Goal: Task Accomplishment & Management: Complete application form

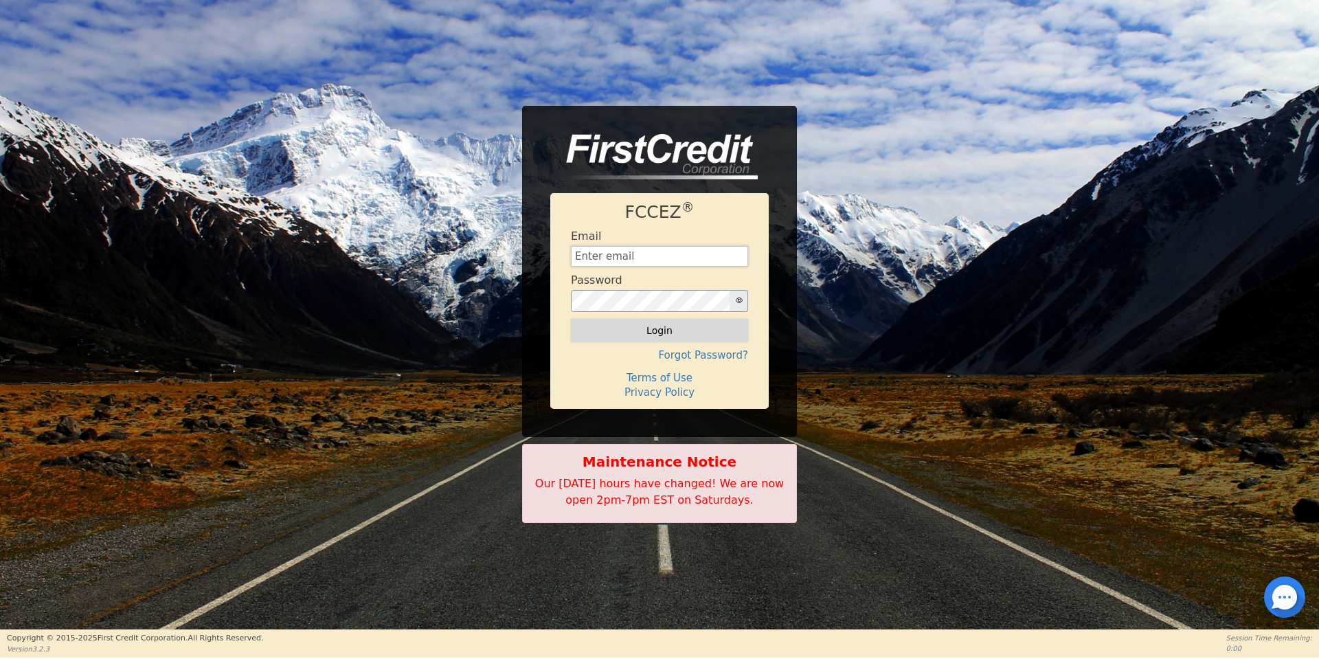
type input "[EMAIL_ADDRESS][DOMAIN_NAME]"
click at [641, 328] on button "Login" at bounding box center [659, 330] width 177 height 23
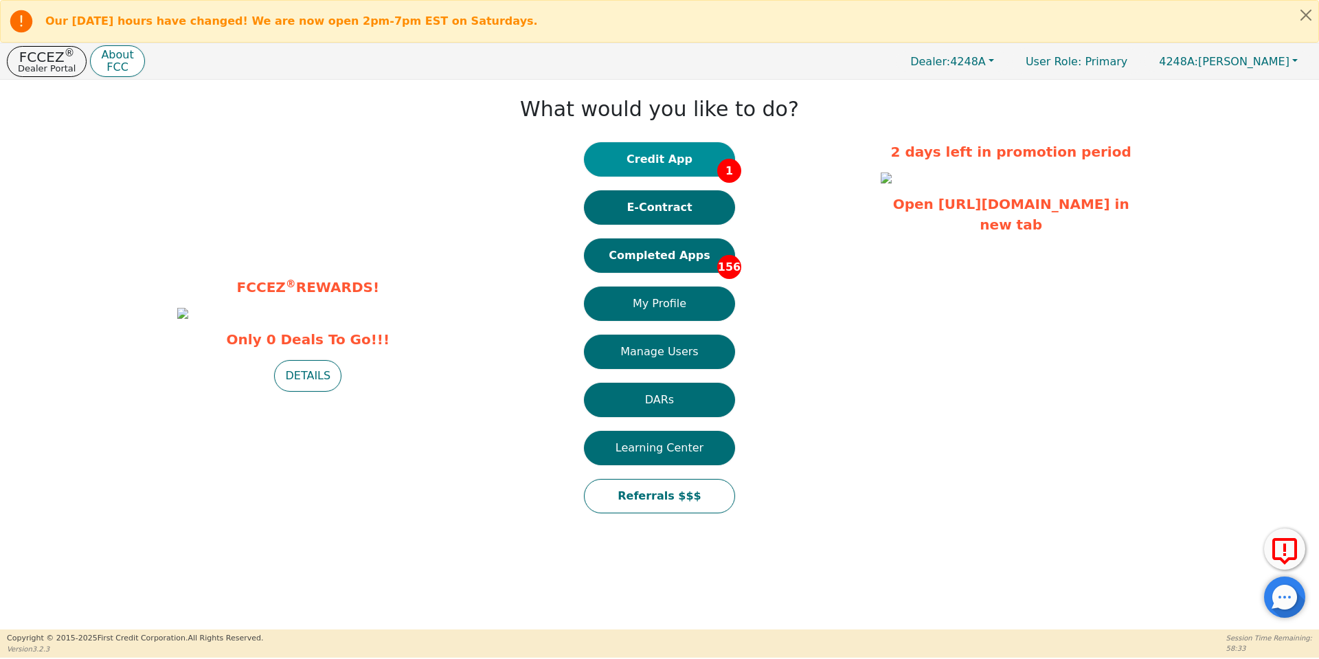
click at [668, 166] on button "Credit App 1" at bounding box center [659, 159] width 151 height 34
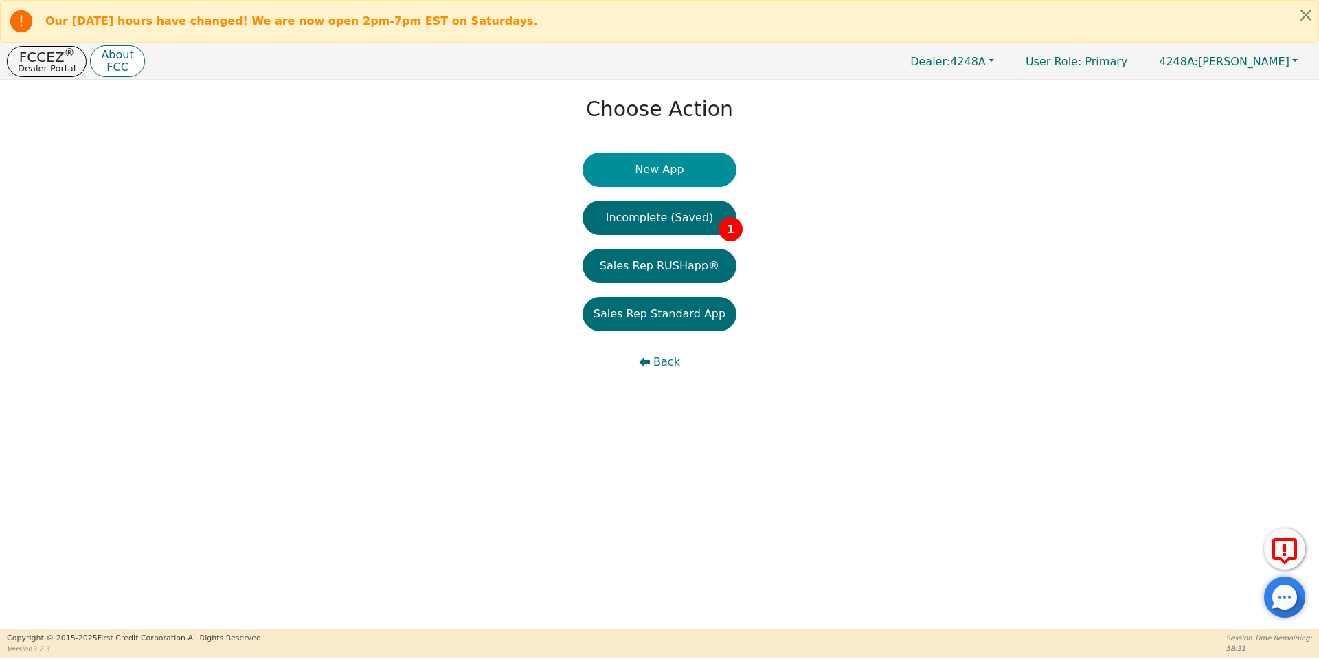
click at [650, 159] on button "New App" at bounding box center [659, 169] width 154 height 34
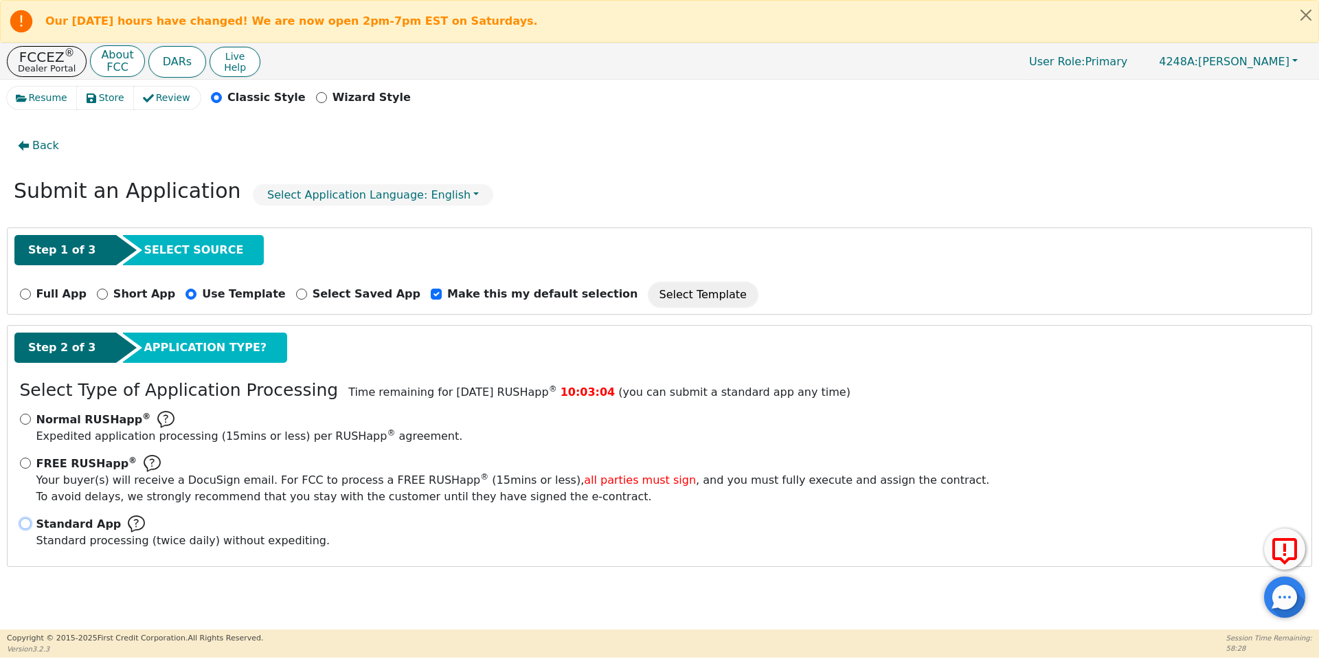
click at [28, 520] on input "Standard App Standard processing (twice daily) without expediting." at bounding box center [25, 523] width 11 height 11
radio input "true"
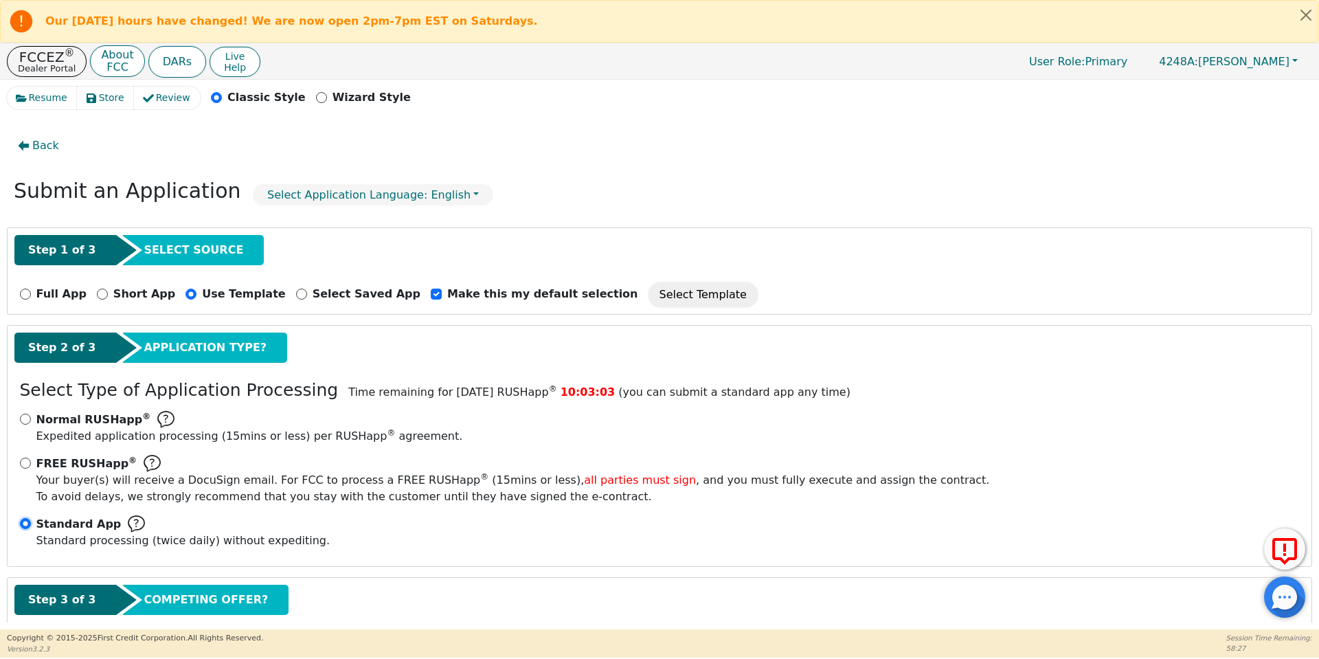
scroll to position [78, 0]
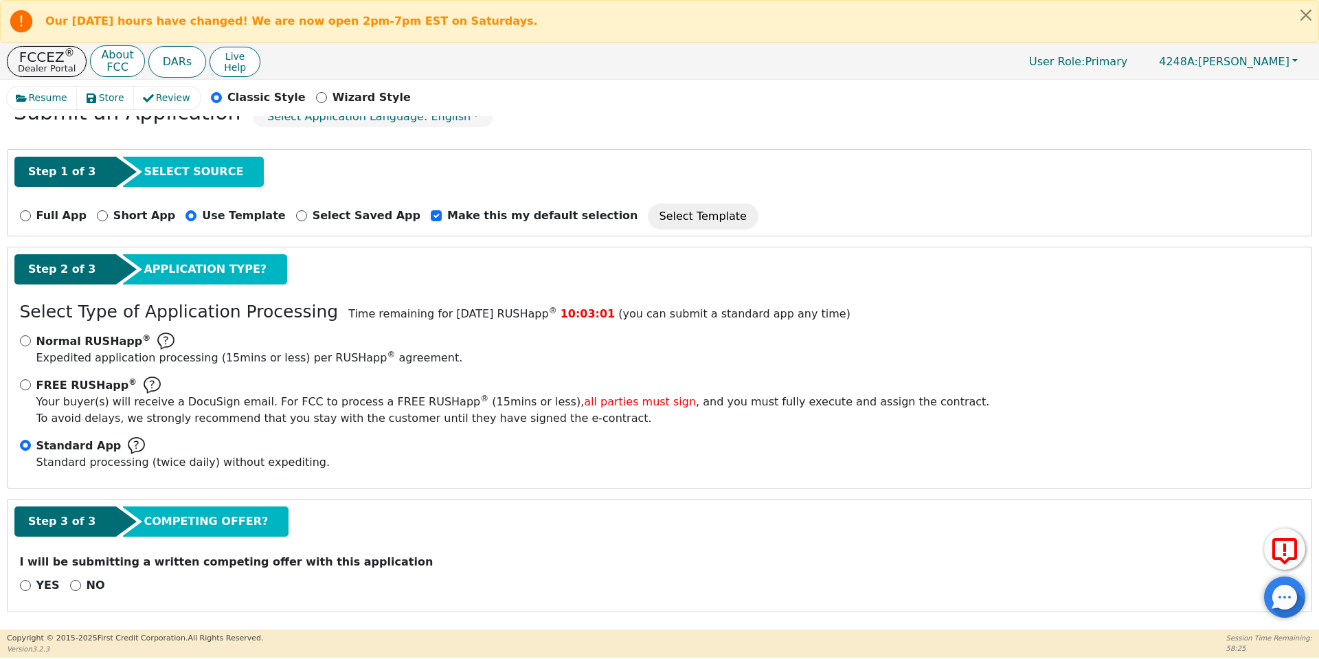
click at [76, 579] on div "NO" at bounding box center [87, 585] width 35 height 16
click at [70, 584] on input "NO" at bounding box center [75, 585] width 11 height 11
radio input "true"
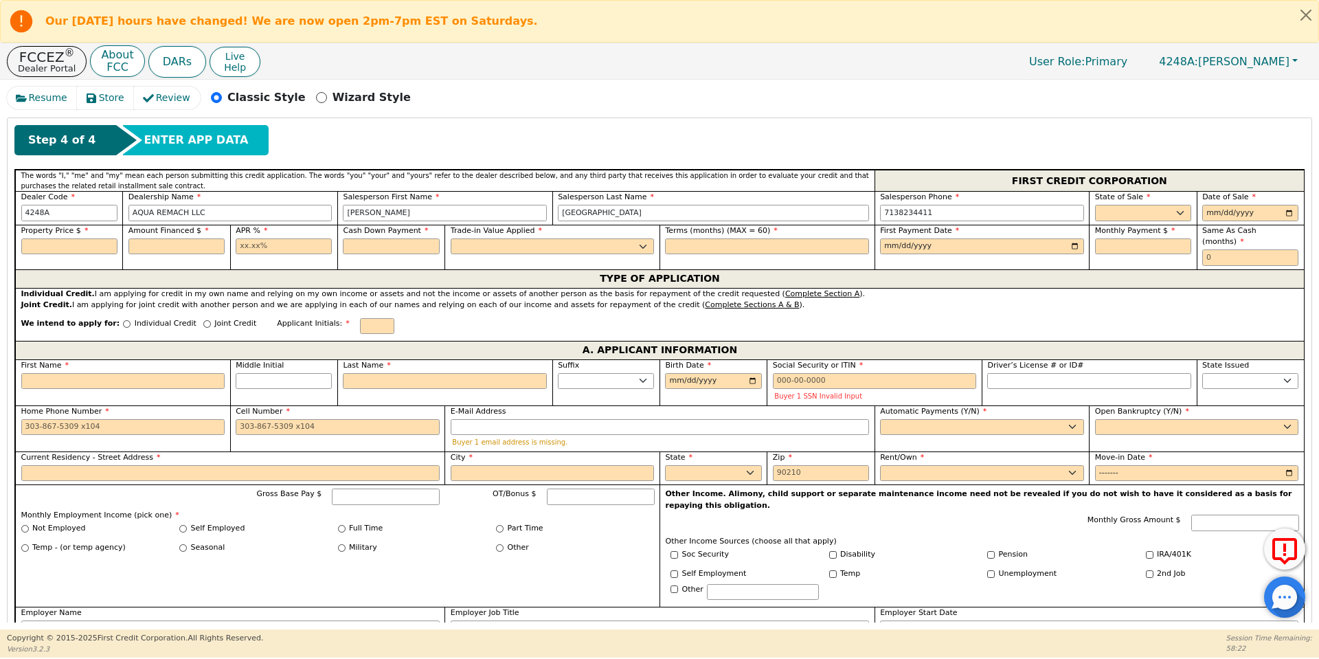
scroll to position [560, 0]
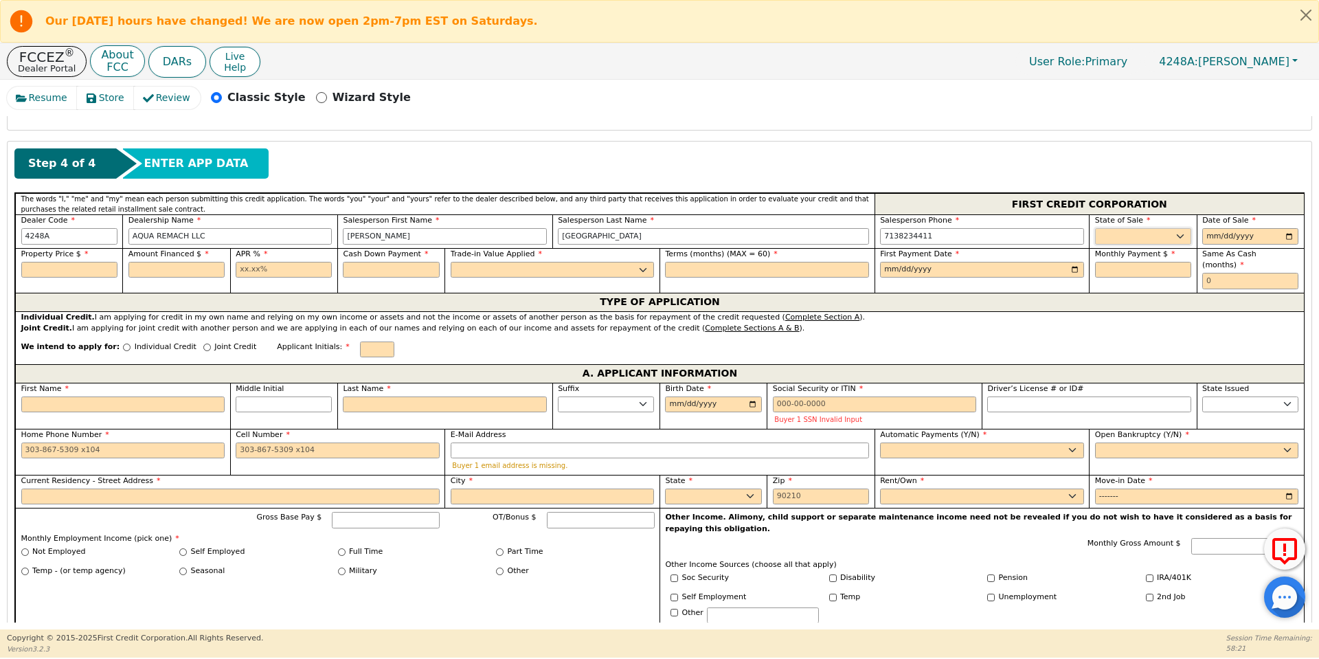
click at [1165, 231] on select "AK AL AR AZ CA CO CT DC DE FL [GEOGRAPHIC_DATA] HI IA ID IL IN KS [GEOGRAPHIC_D…" at bounding box center [1143, 236] width 96 height 16
select select "[GEOGRAPHIC_DATA]"
click at [1095, 228] on select "AK AL AR AZ CA CO CT DC DE FL [GEOGRAPHIC_DATA] HI IA ID IL IN KS [GEOGRAPHIC_D…" at bounding box center [1143, 236] width 96 height 16
type input "[DATE]"
click at [607, 475] on div "City" at bounding box center [551, 492] width 215 height 34
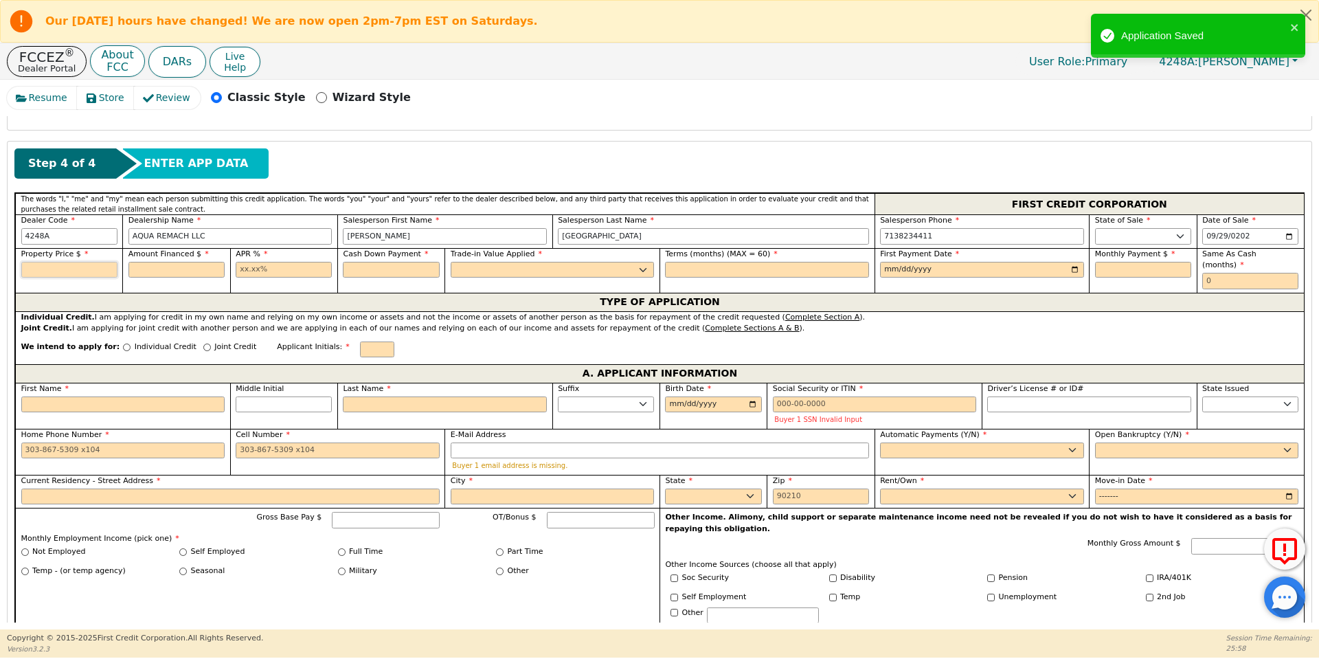
click at [95, 270] on input "text" at bounding box center [69, 270] width 96 height 16
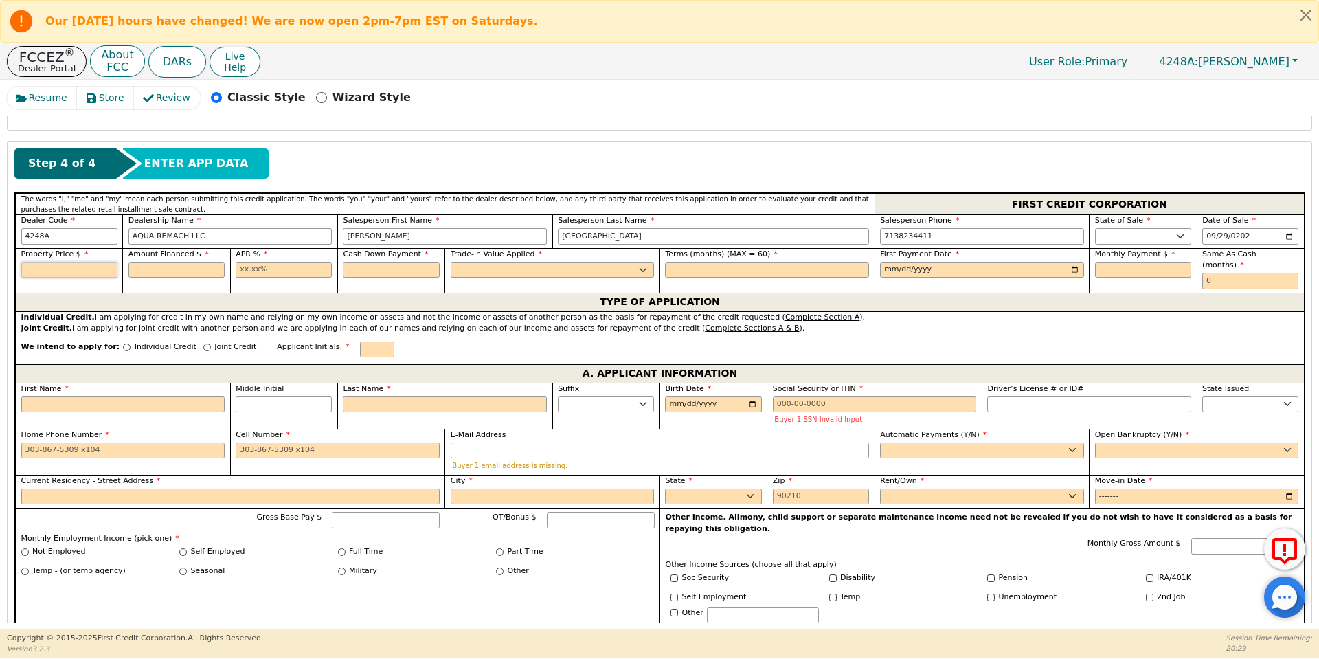
click at [95, 270] on input "text" at bounding box center [69, 270] width 96 height 16
type input "8000.00"
type input "17.99"
type input "0.00"
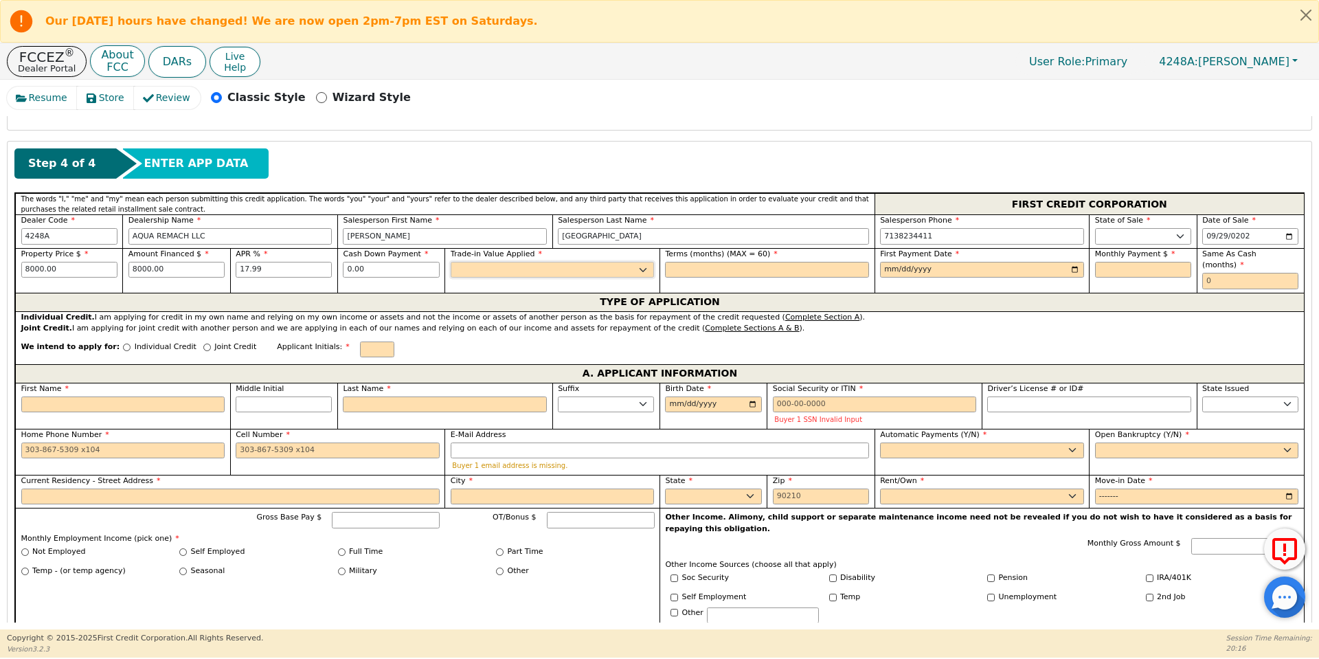
select select "n"
type input "60"
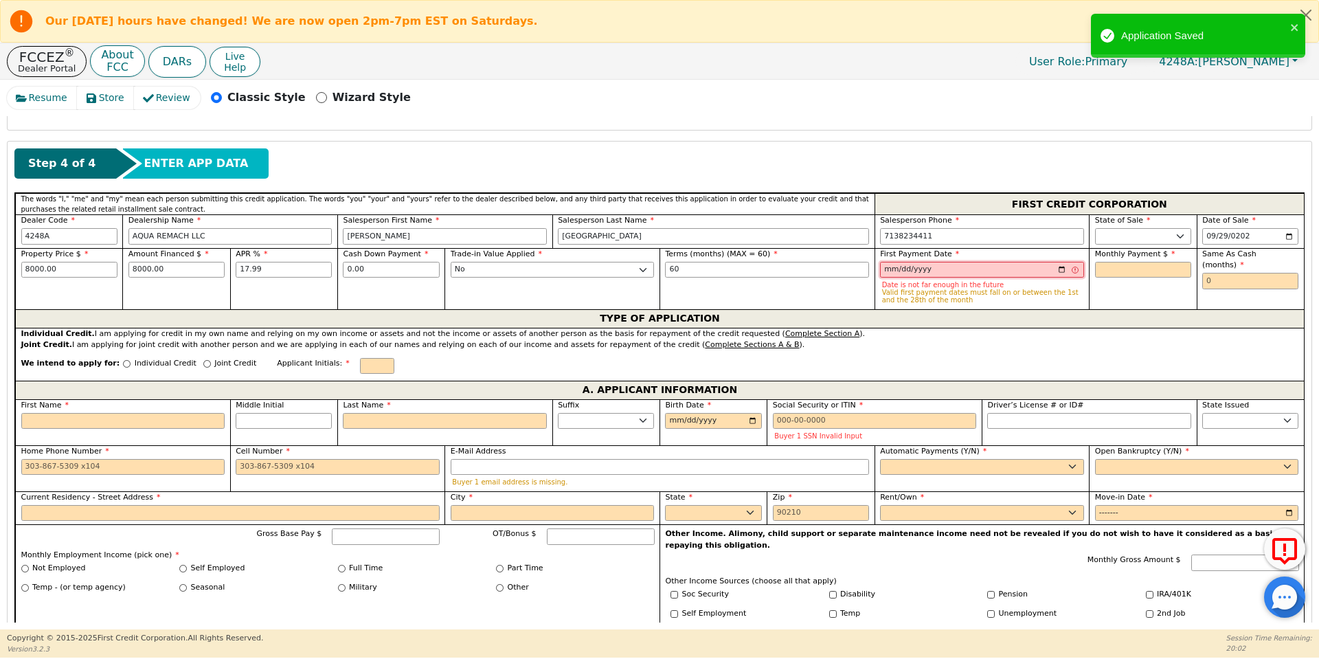
click at [880, 266] on input "[DATE]" at bounding box center [982, 270] width 204 height 16
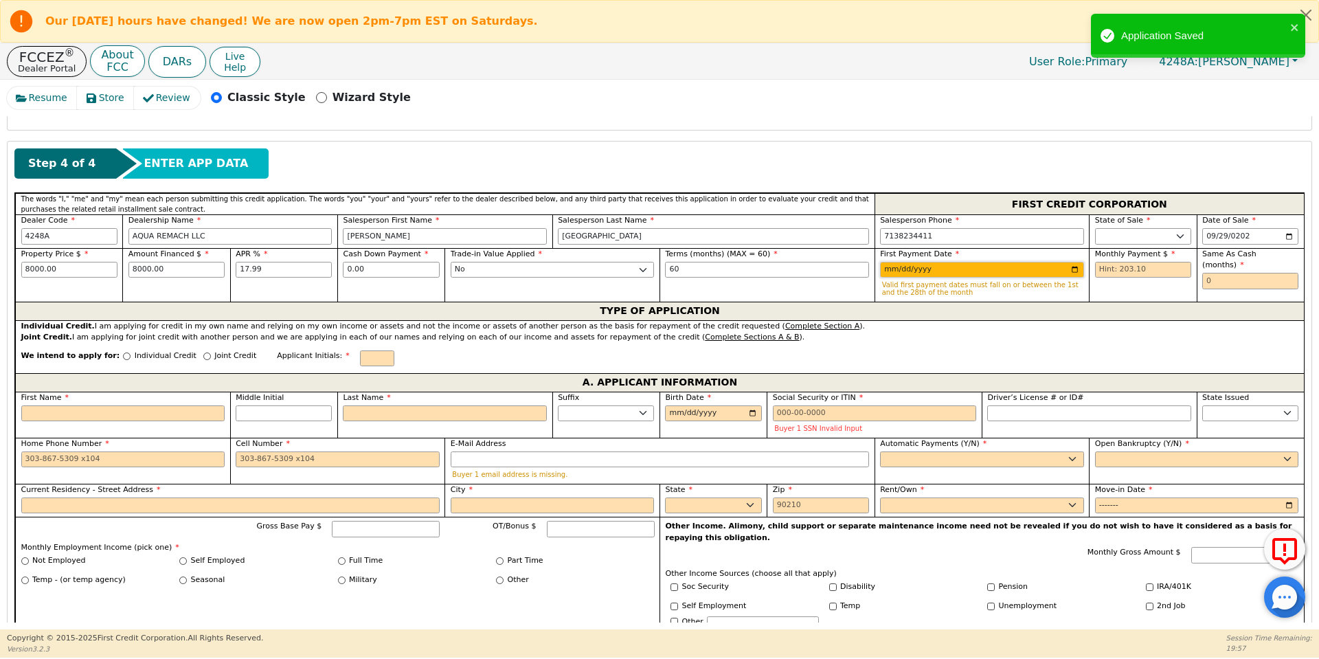
click at [892, 264] on input "[DATE]" at bounding box center [982, 270] width 204 height 16
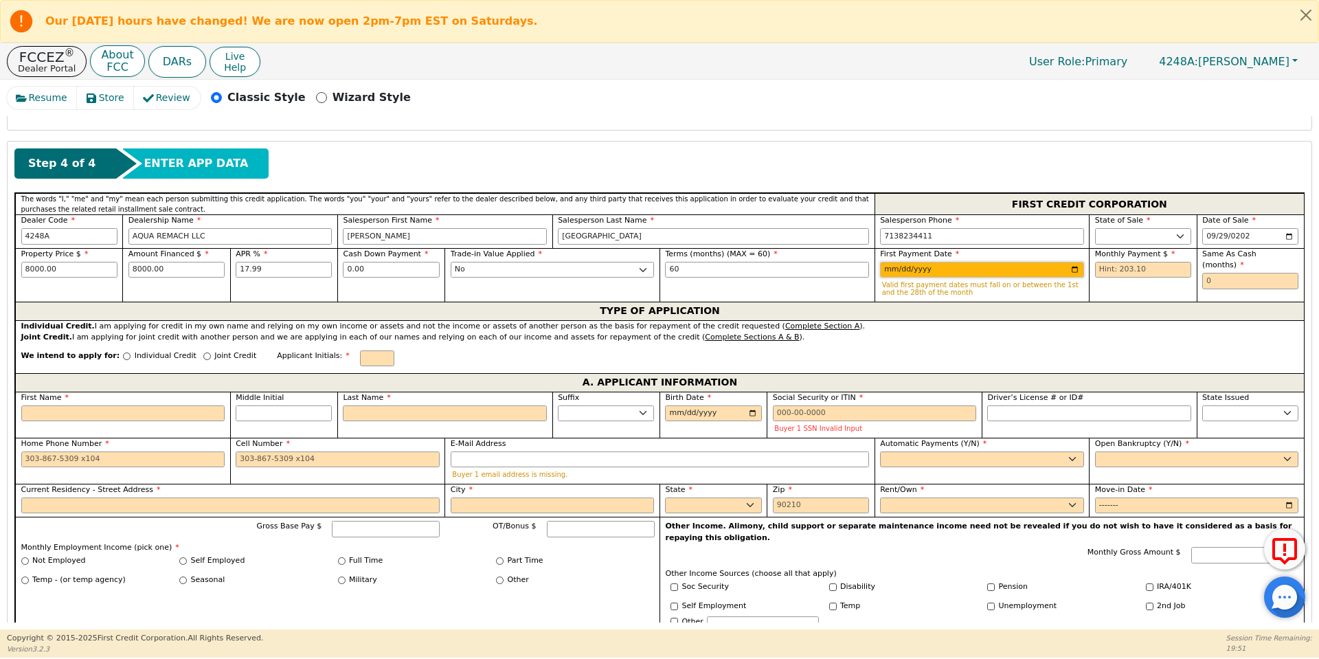
click at [899, 266] on input "[DATE]" at bounding box center [982, 270] width 204 height 16
type input "[DATE]"
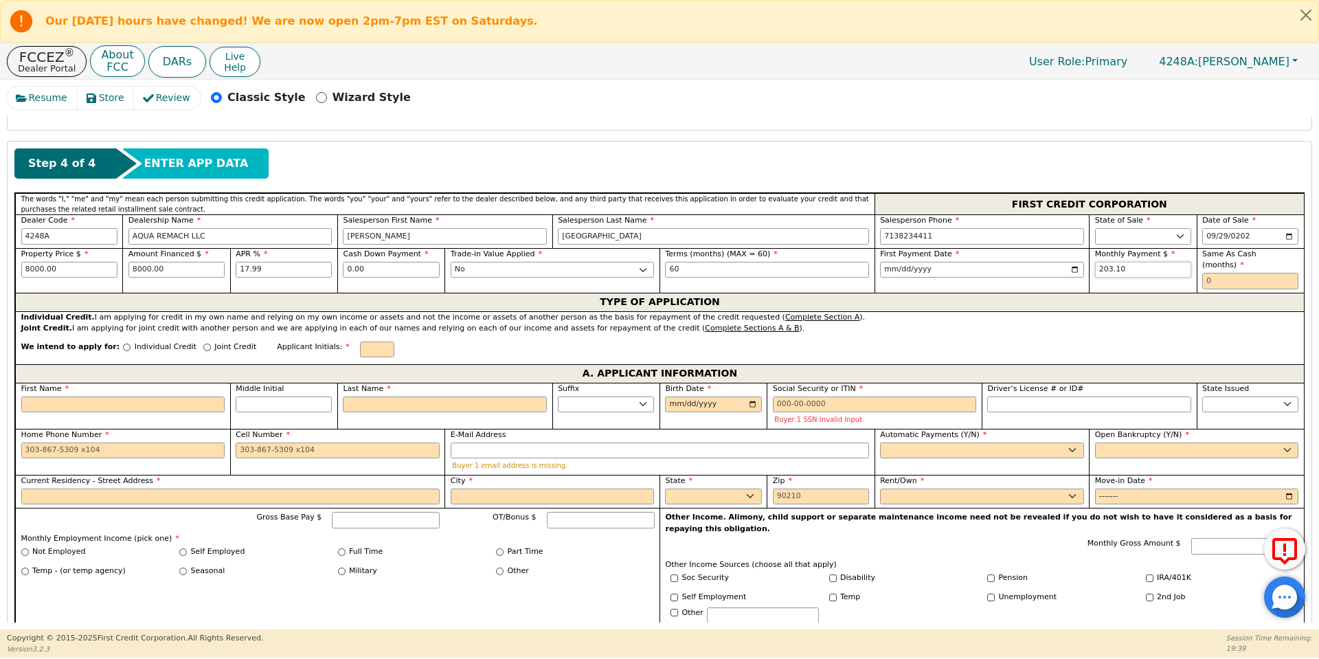
type input "203.10"
type input "0"
click at [123, 343] on input "Individual Credit" at bounding box center [127, 347] width 8 height 8
radio input "true"
click at [124, 396] on input "First Name" at bounding box center [123, 404] width 204 height 16
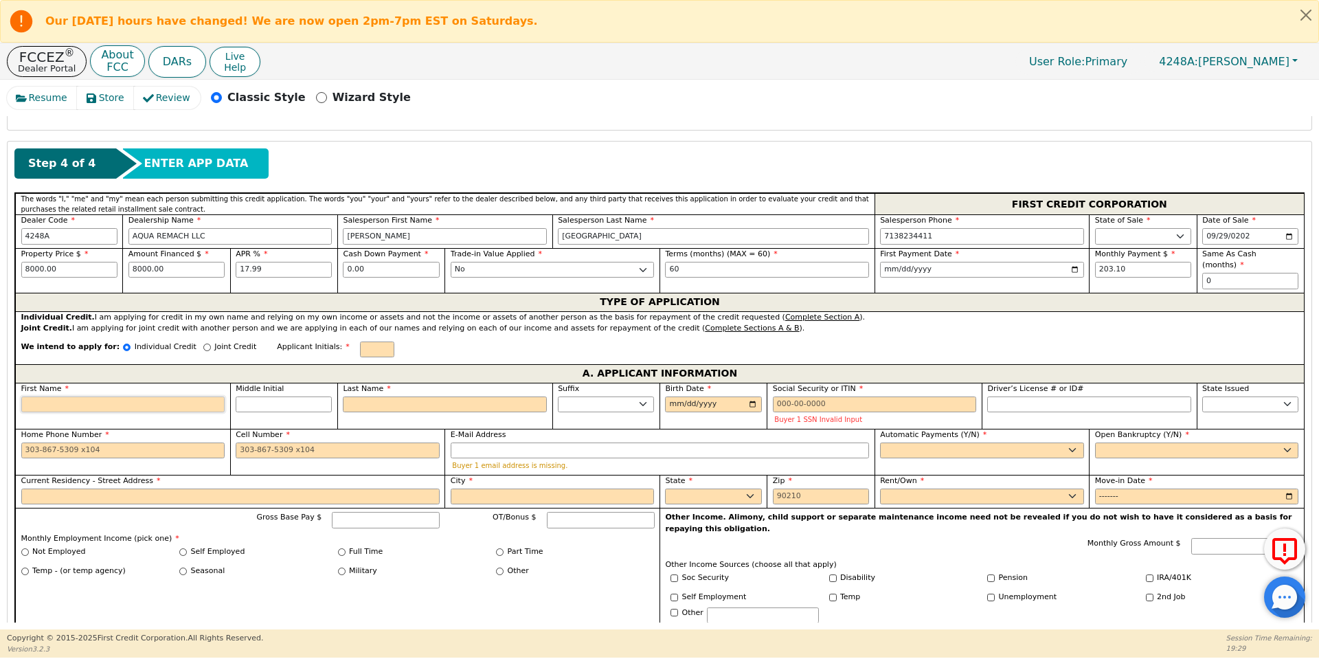
type input "J"
type input "Ju"
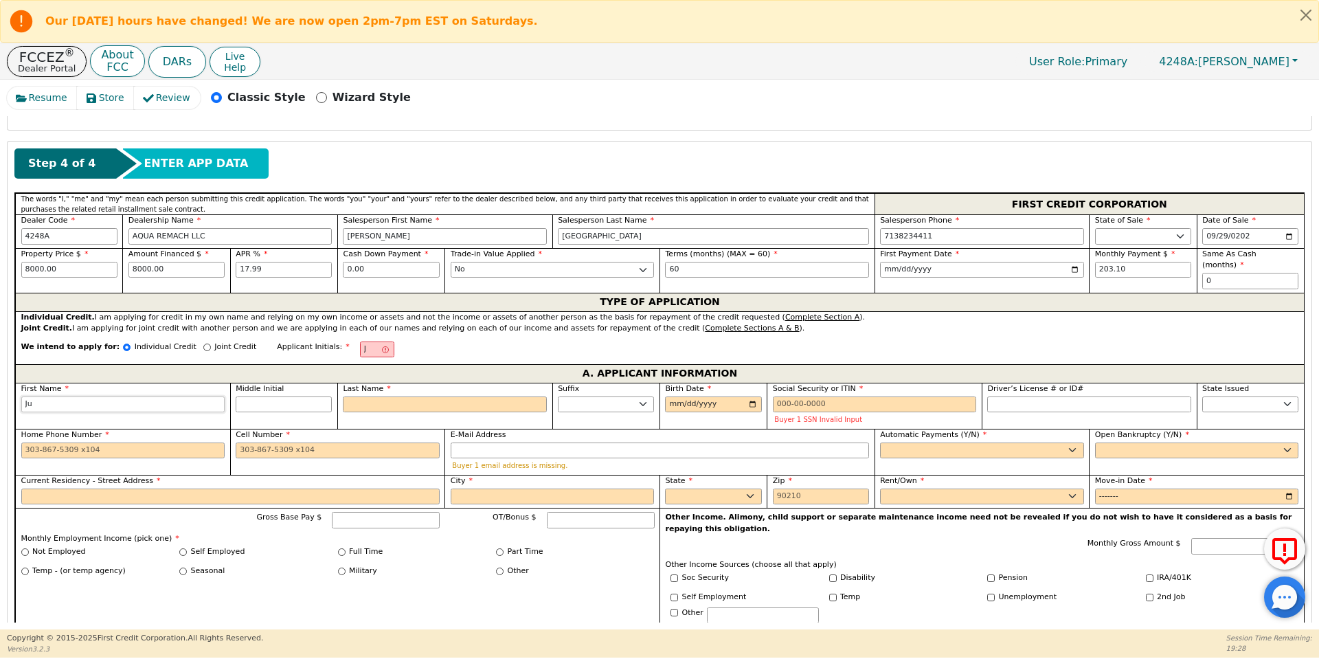
type input "[DEMOGRAPHIC_DATA]"
type input "[PERSON_NAME]"
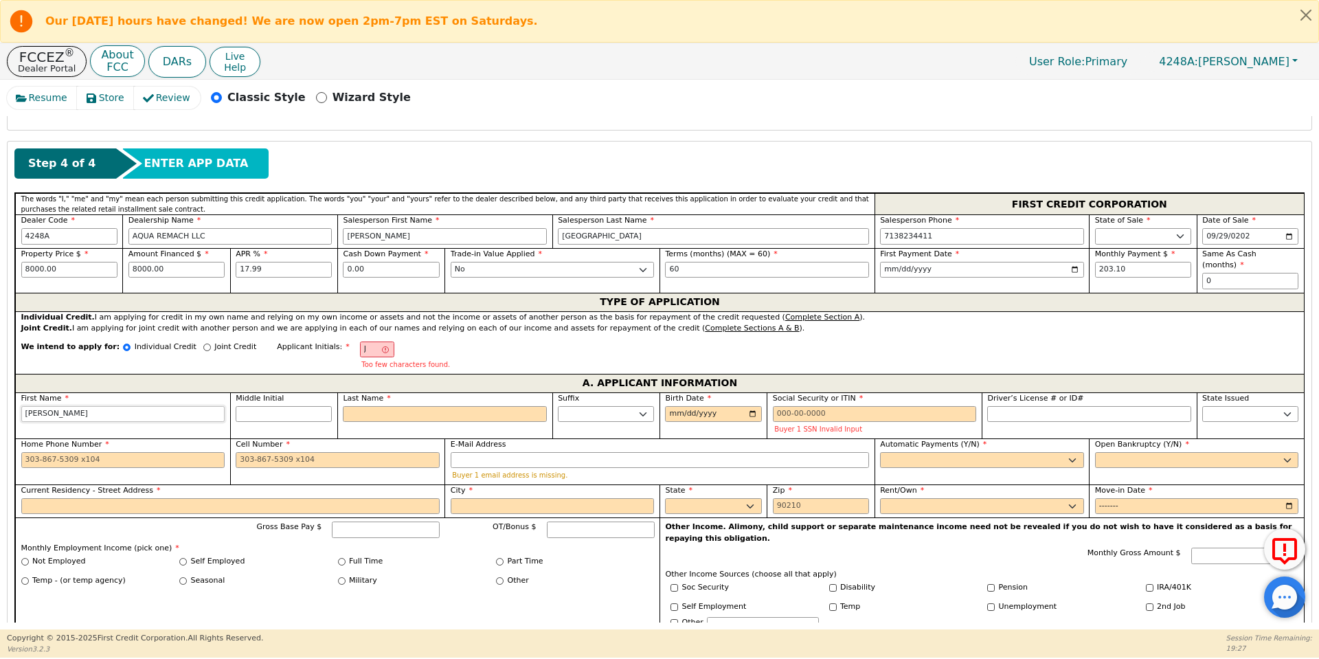
type input "[PERSON_NAME]"
type input "O"
type input "[PERSON_NAME]"
type input "Ol"
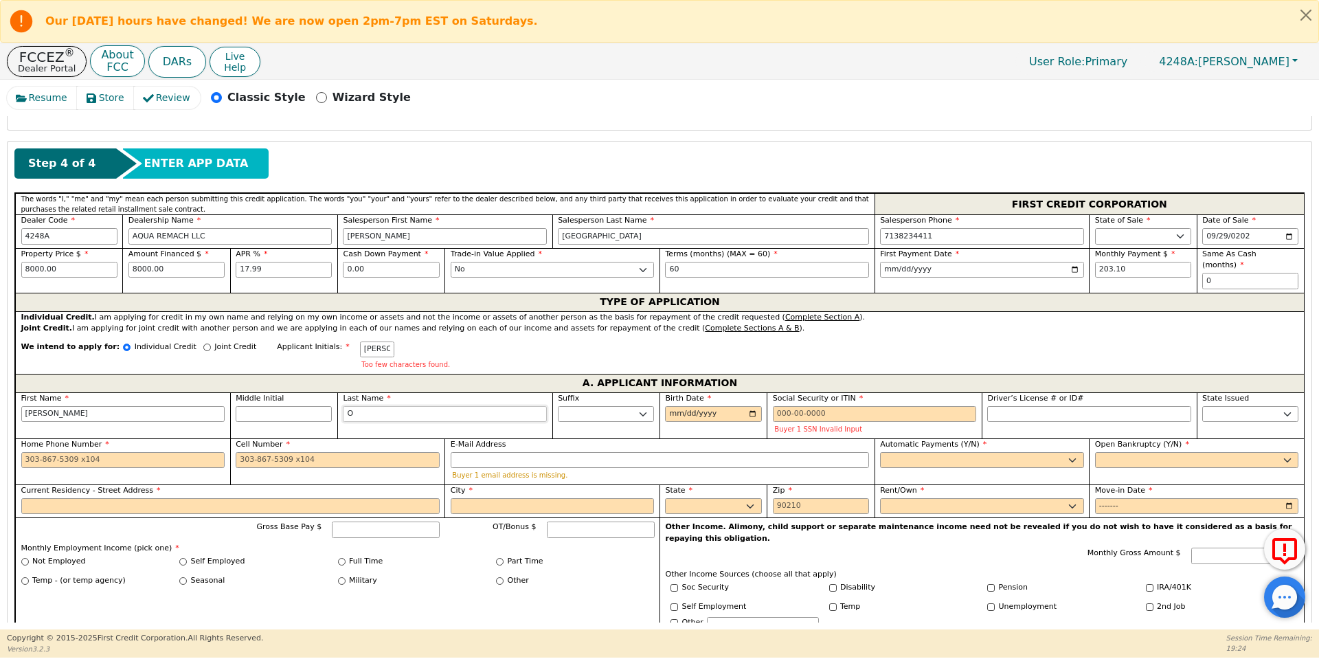
type input "[PERSON_NAME]"
type input "Oli"
type input "[PERSON_NAME]"
type input "Oliv"
type input "[PERSON_NAME]"
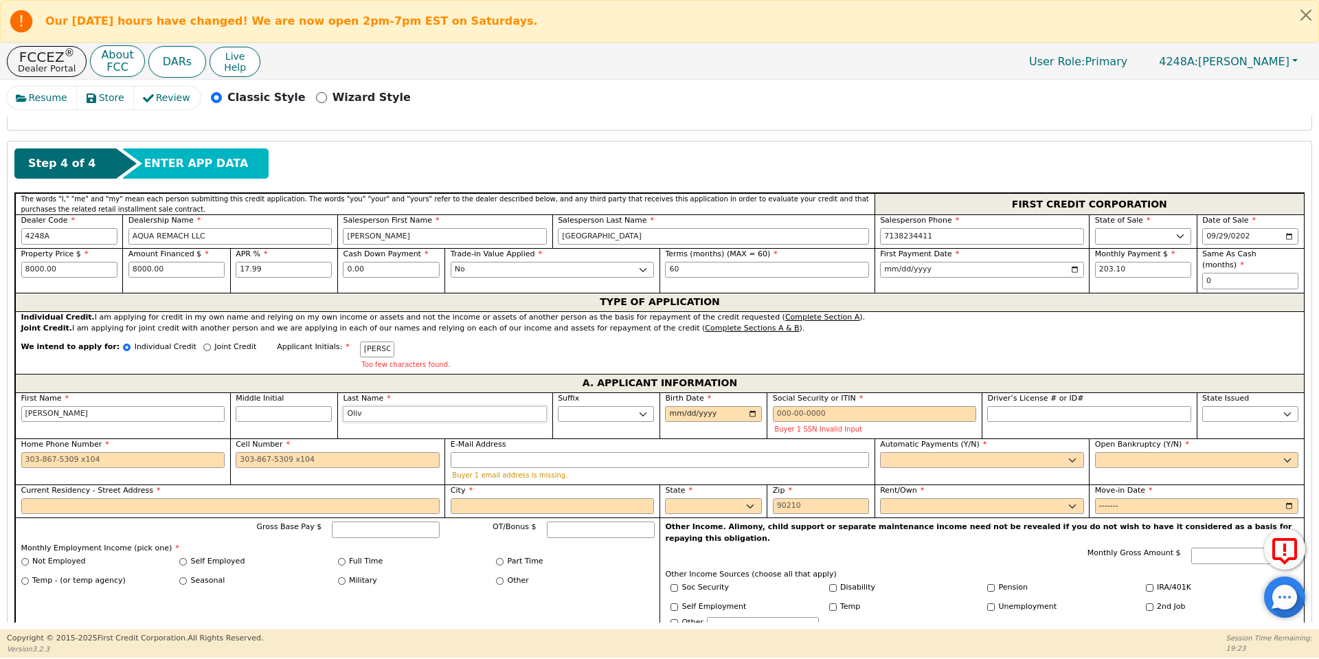
type input "[PERSON_NAME]"
type input "Olivare"
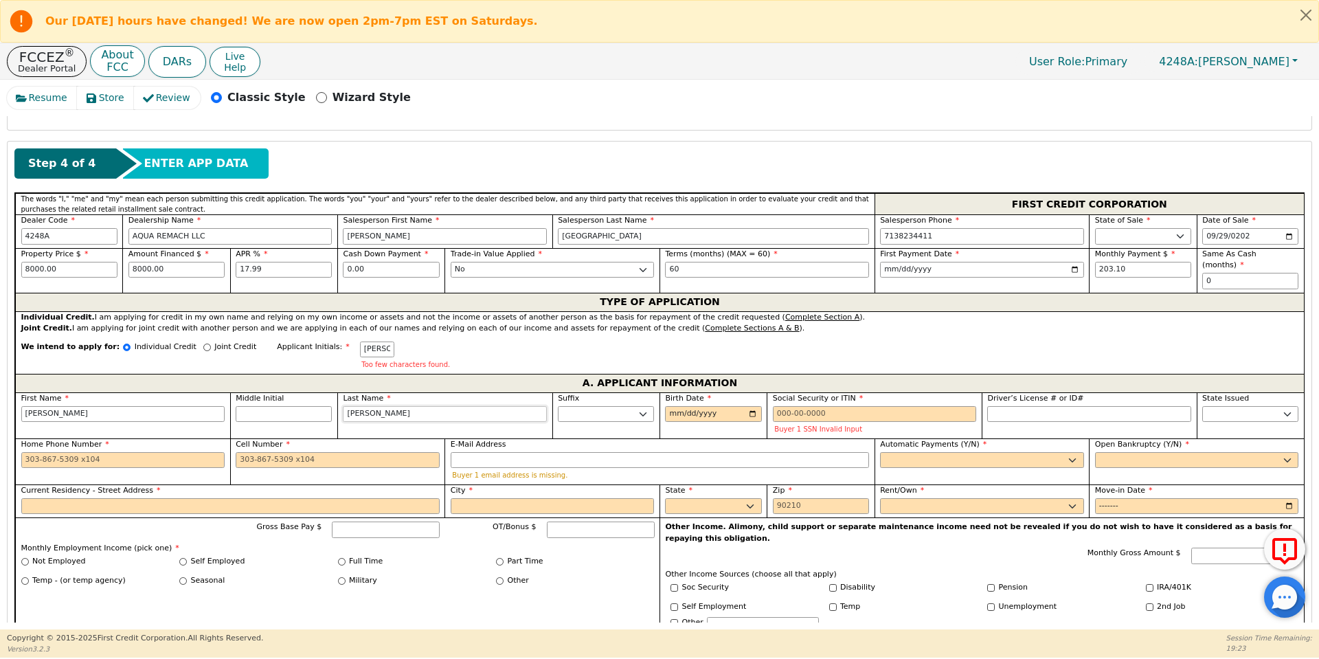
type input "[PERSON_NAME]"
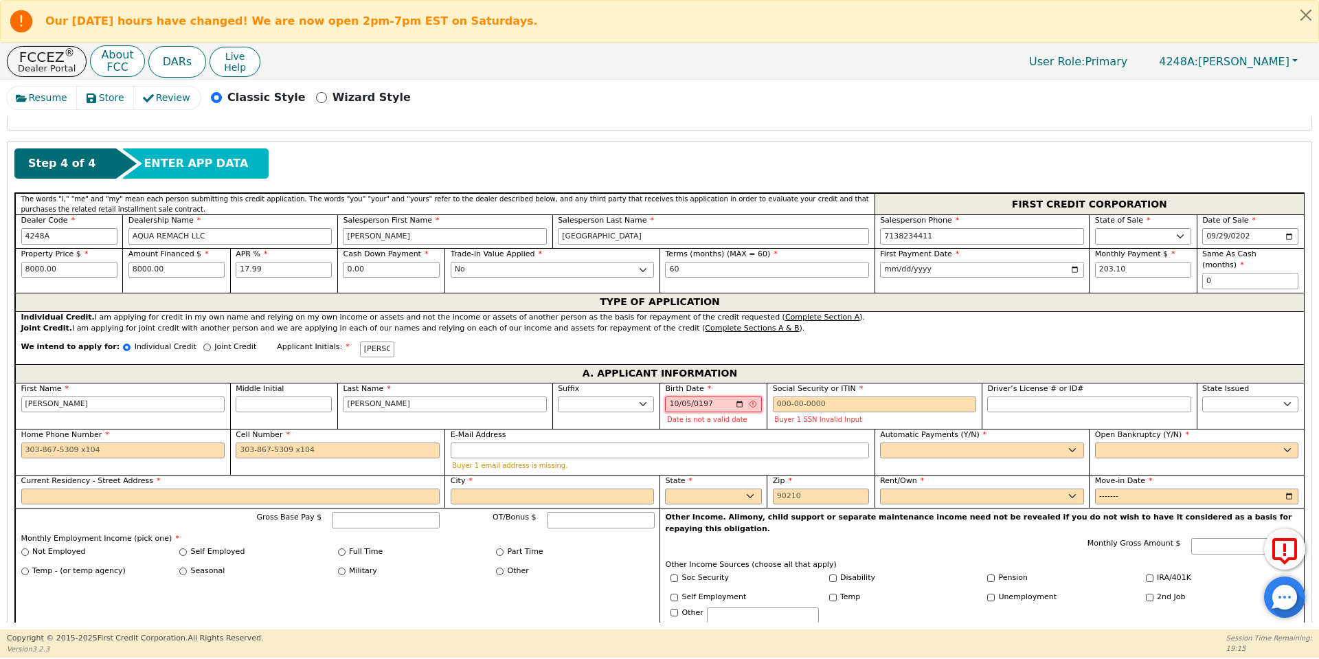
type input "[DATE]"
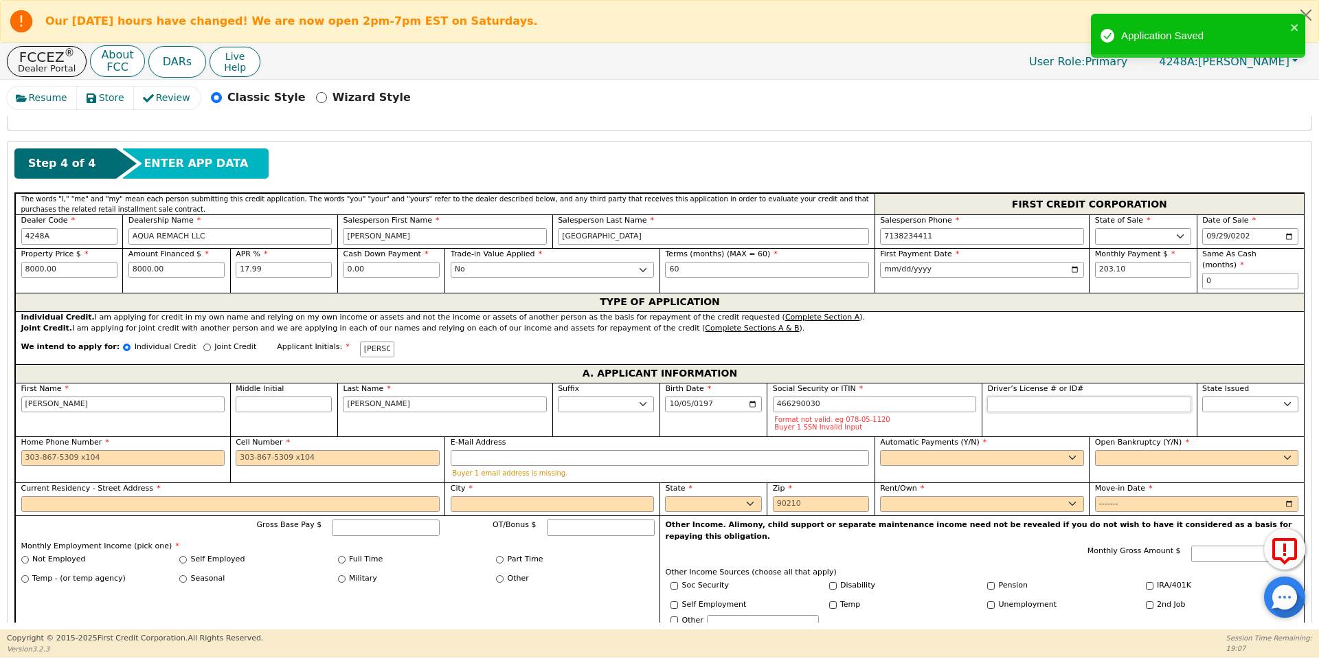
type input "***-**-0030"
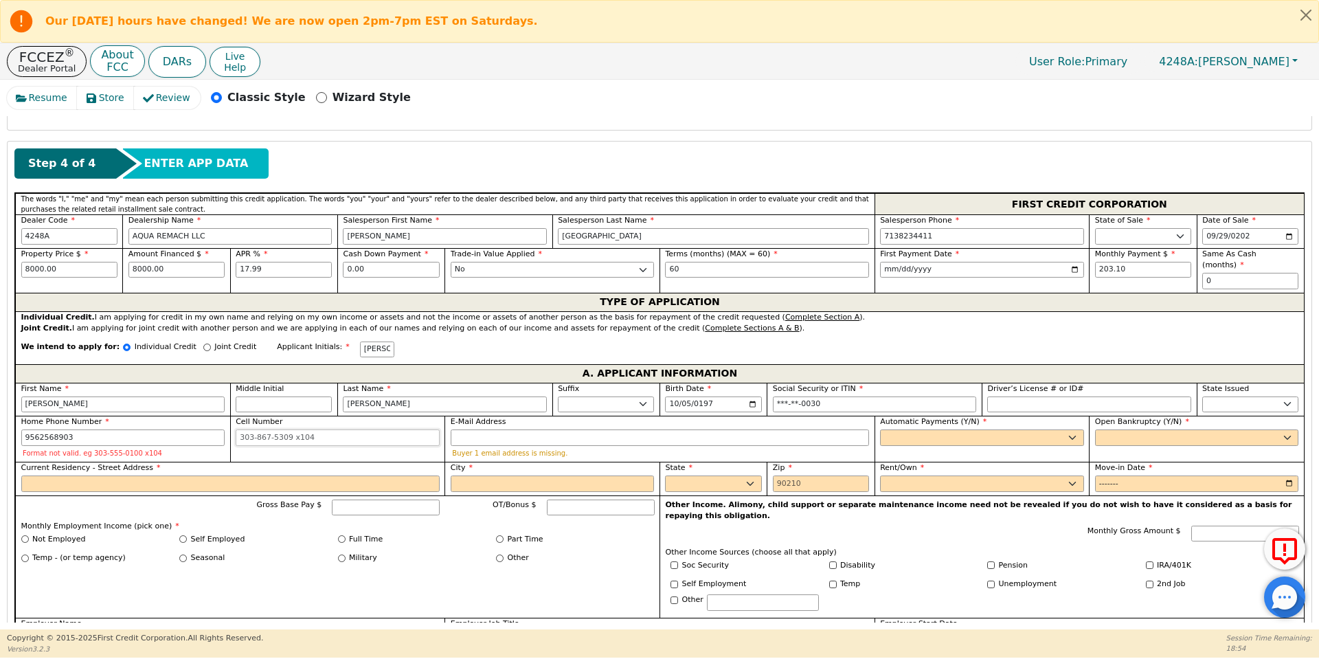
type input "[PHONE_NUMBER]"
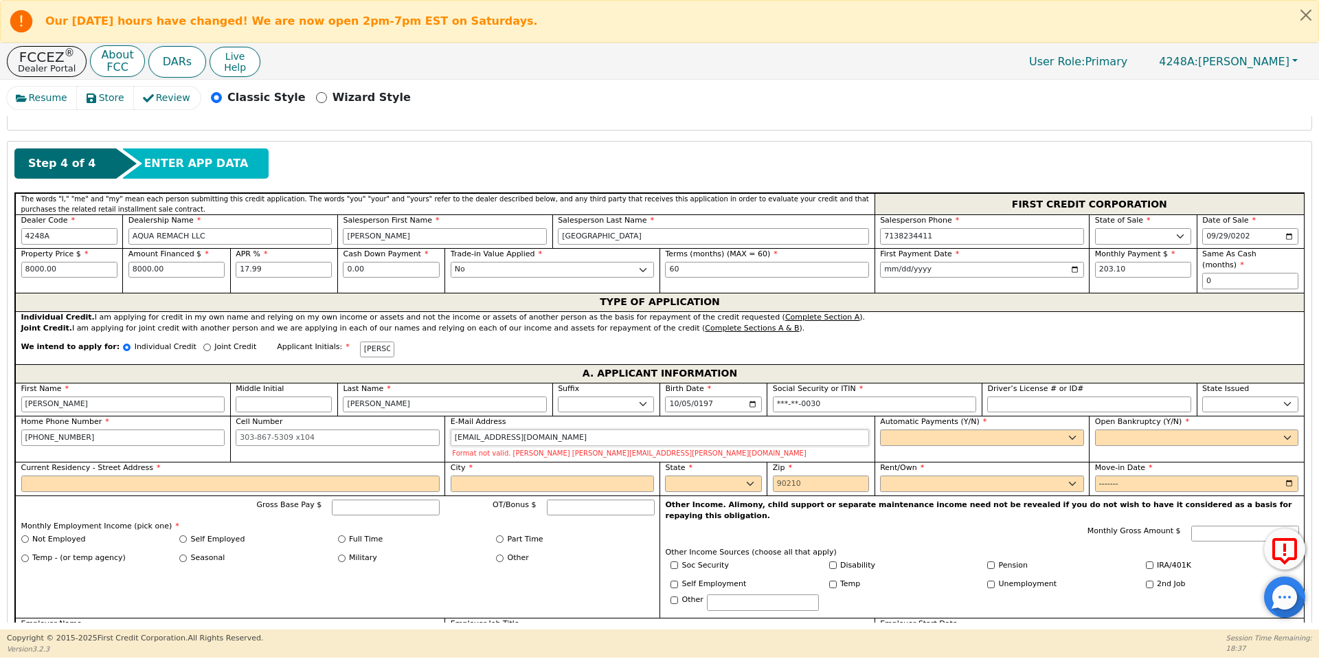
type input "[EMAIL_ADDRESS][DOMAIN_NAME]"
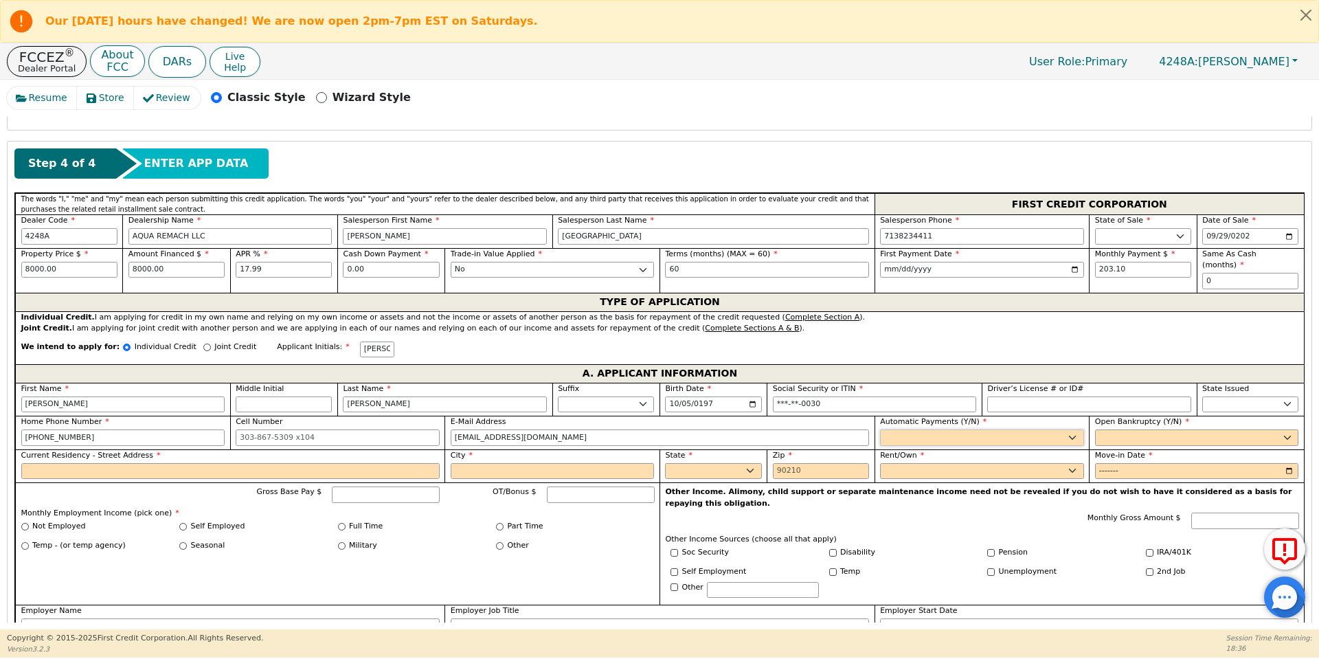
select select "y"
type input "[PERSON_NAME]"
select select "n"
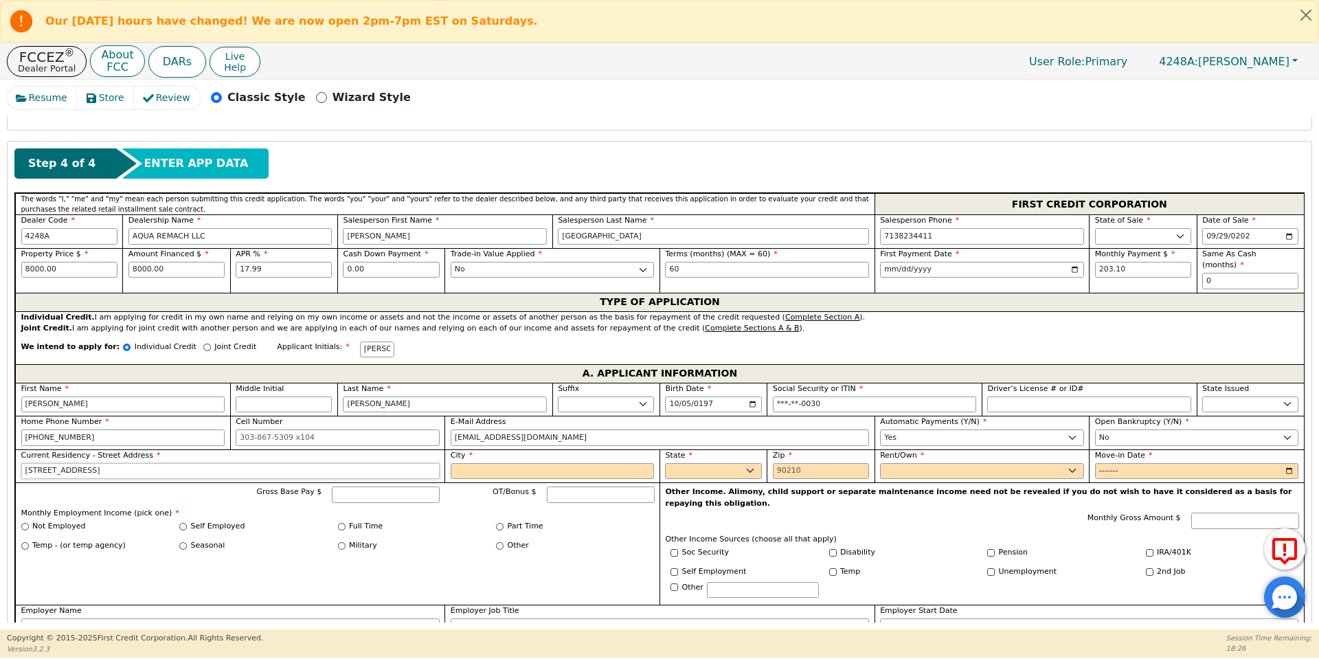
type input "[STREET_ADDRESS]"
type input "La Grulla"
select select "[GEOGRAPHIC_DATA]"
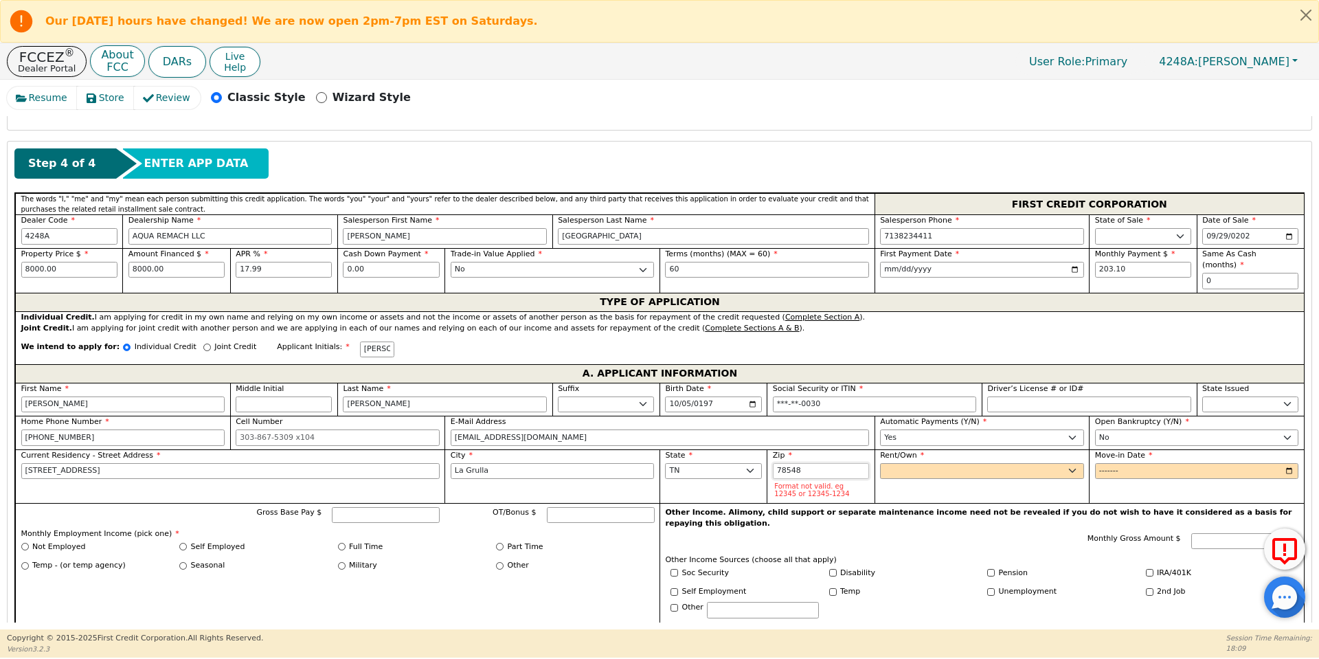
type input "78548"
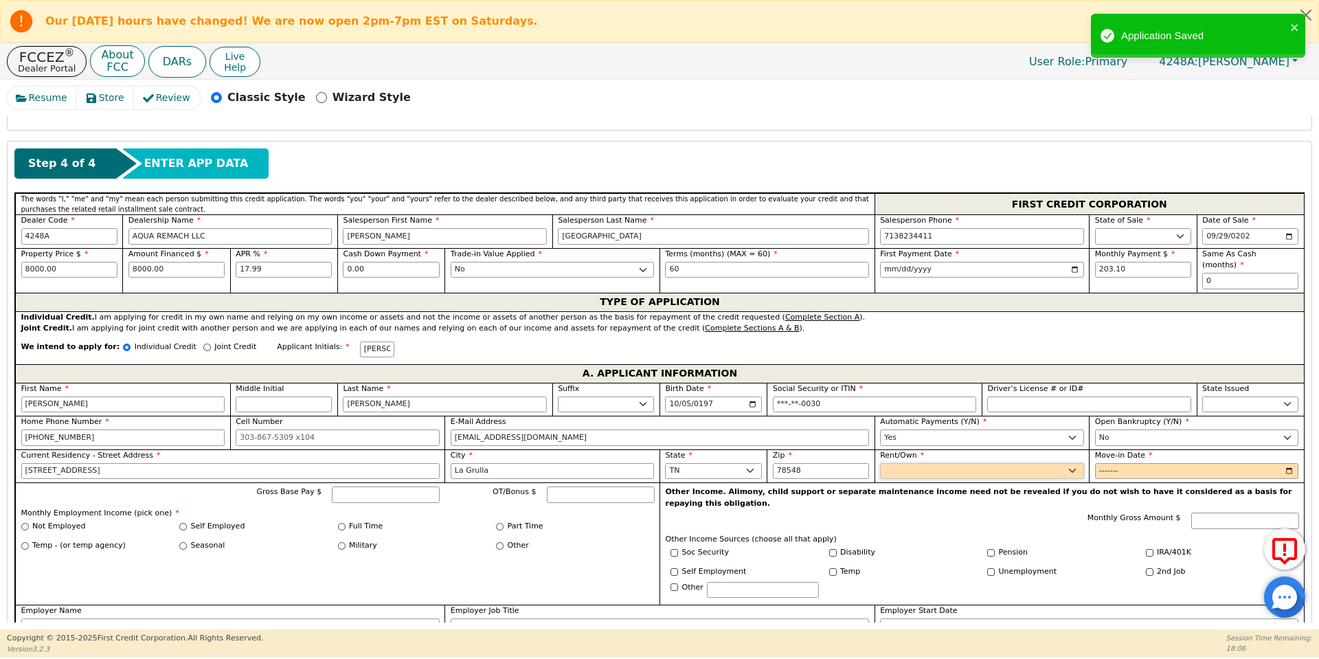
select select "Own"
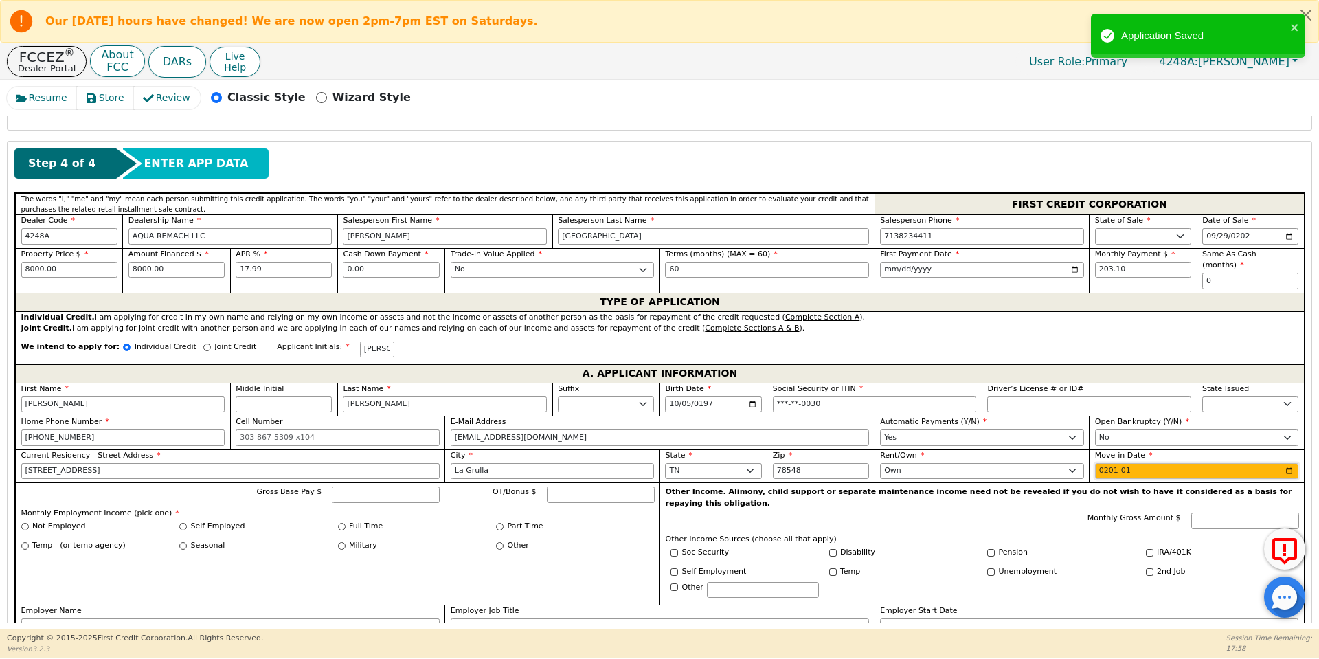
type input "2019-01"
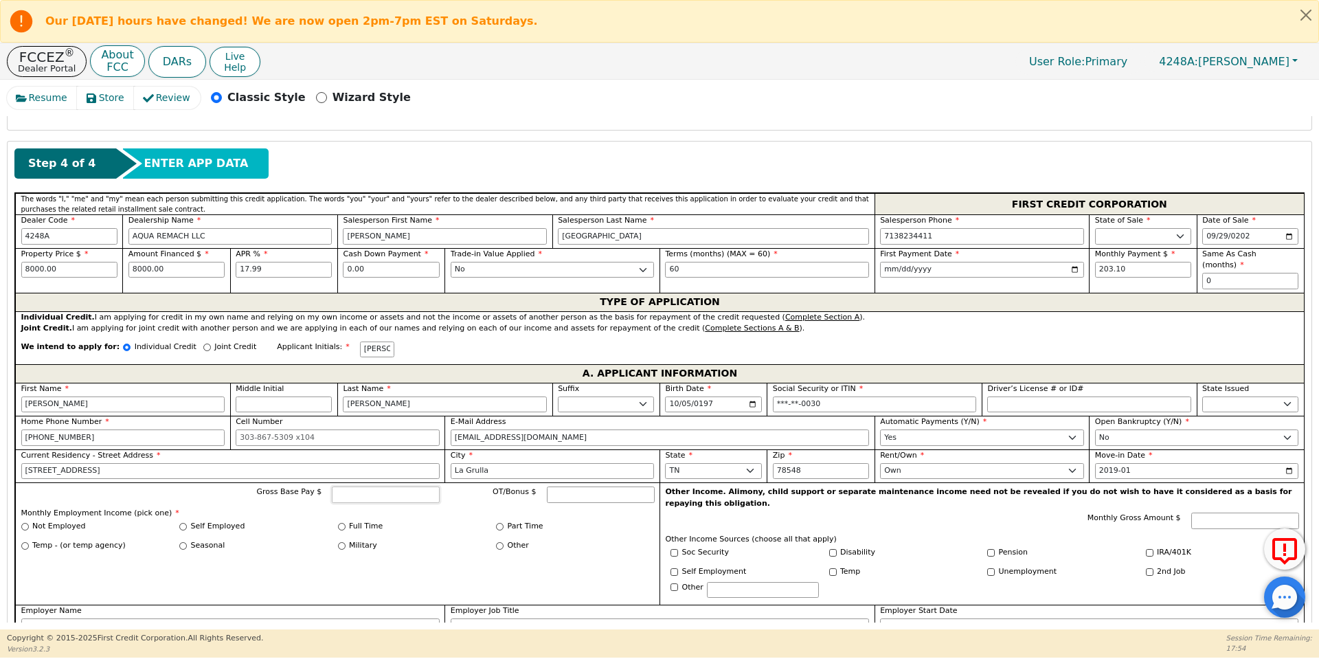
click at [363, 486] on input "Gross Base Pay $" at bounding box center [386, 494] width 108 height 16
click at [338, 521] on div "Full Time" at bounding box center [417, 529] width 159 height 16
type input "10000.00"
click at [340, 523] on input "Full Time" at bounding box center [342, 527] width 8 height 8
radio input "true"
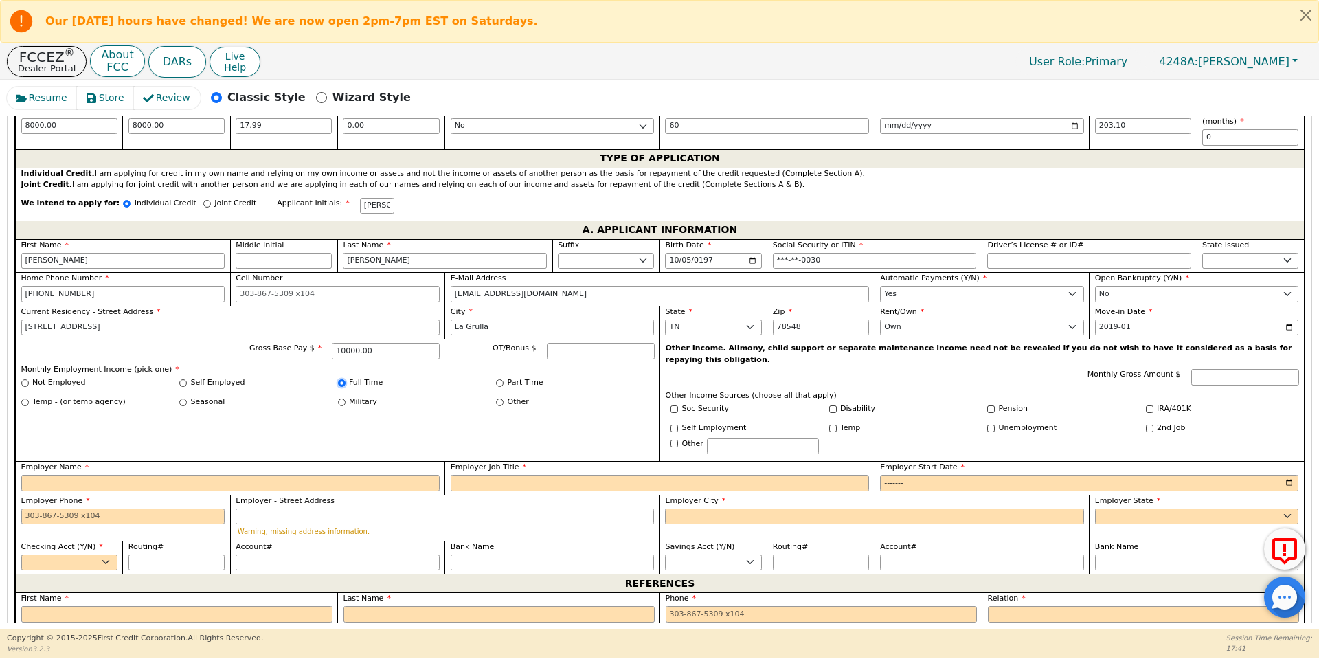
scroll to position [704, 0]
click at [271, 474] on input "Employer Name" at bounding box center [230, 482] width 418 height 16
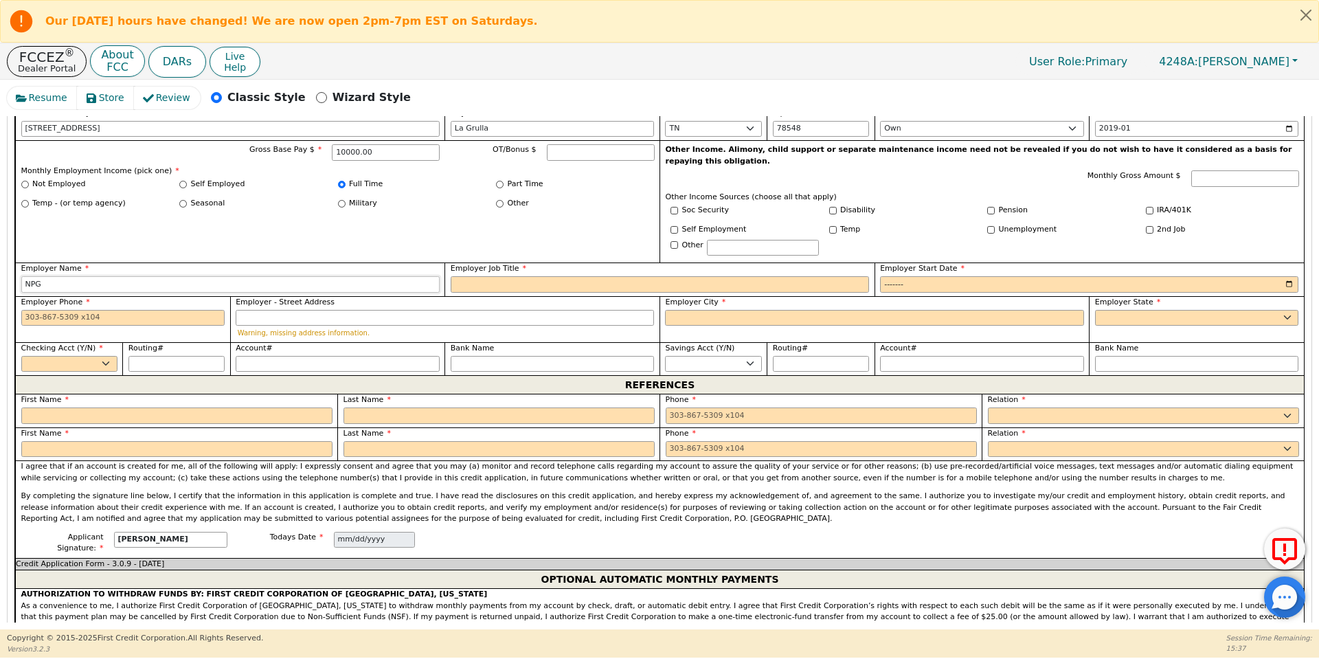
scroll to position [902, 0]
click at [503, 275] on input "Employer Job Title" at bounding box center [660, 283] width 418 height 16
type input "NPG"
type input "Bus Driver"
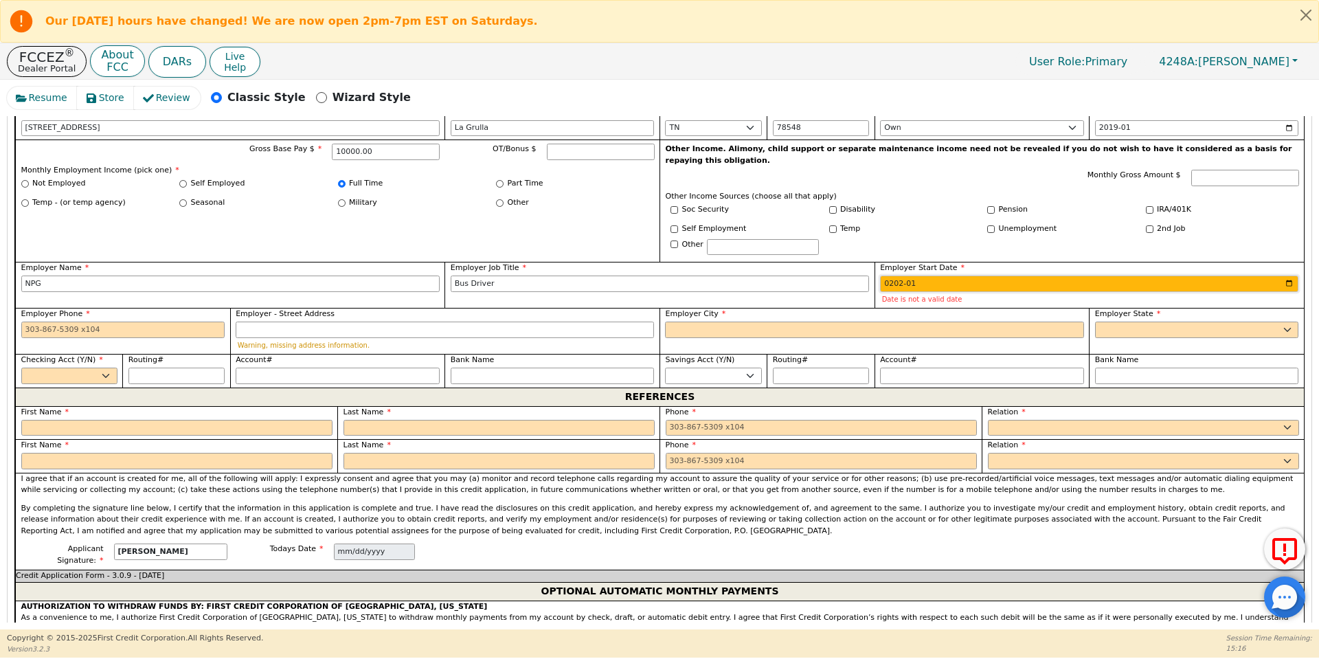
type input "2024-01"
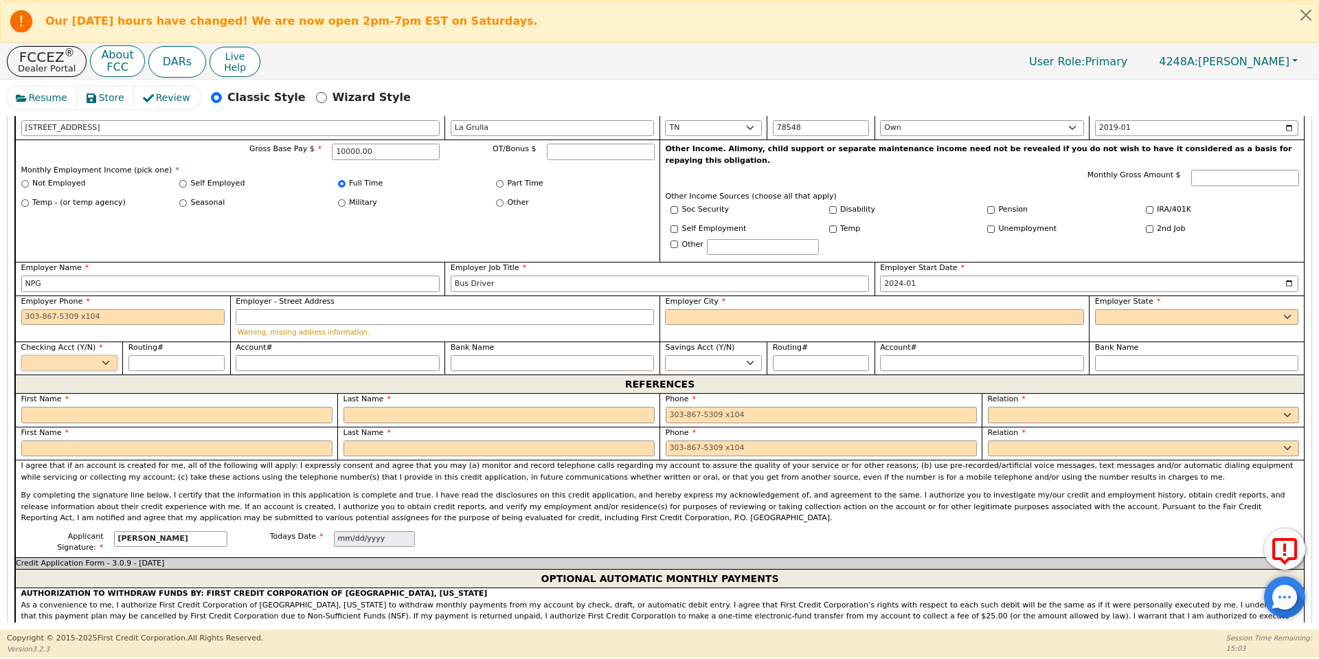
click at [87, 355] on select "Yes No" at bounding box center [69, 363] width 96 height 16
select select "y"
click at [21, 355] on select "Yes No" at bounding box center [69, 363] width 96 height 16
click at [74, 374] on div "REFERENCES" at bounding box center [659, 383] width 1288 height 19
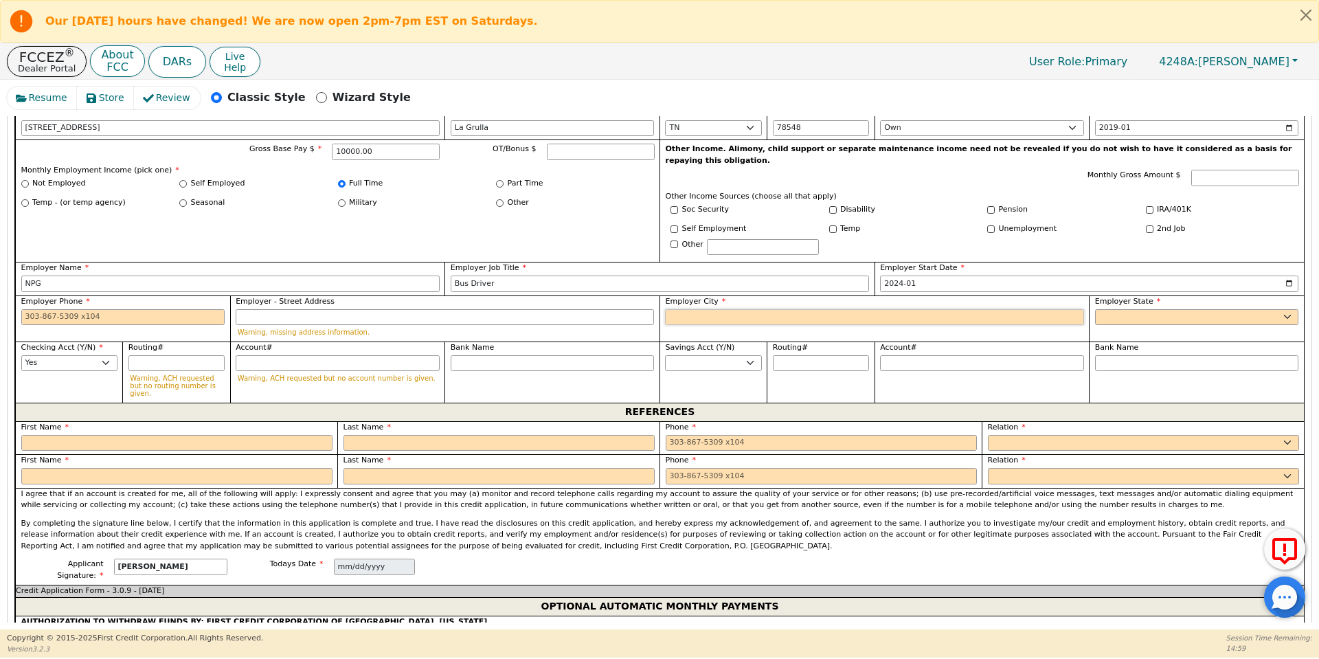
click at [685, 309] on input "Employer City" at bounding box center [874, 317] width 418 height 16
type input "La Grulla"
select select "[GEOGRAPHIC_DATA]"
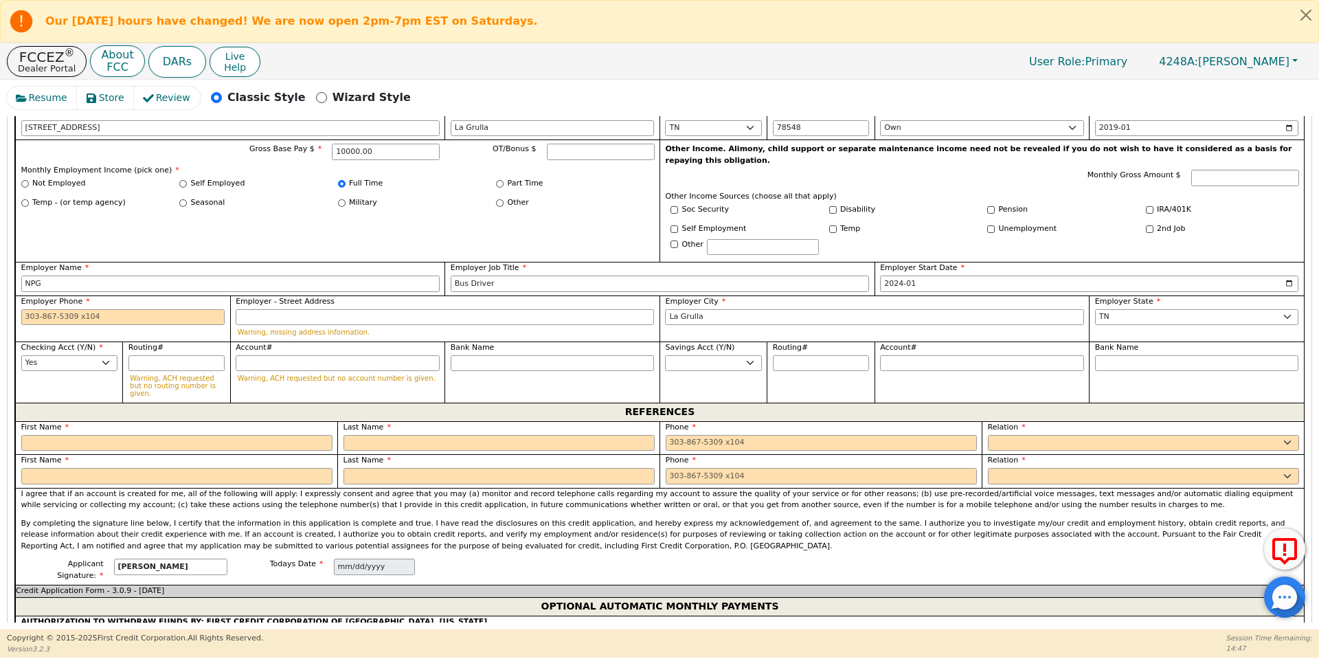
click at [238, 422] on label "First Name" at bounding box center [176, 428] width 311 height 12
click at [238, 435] on input "text" at bounding box center [176, 443] width 311 height 16
type input "[PERSON_NAME]"
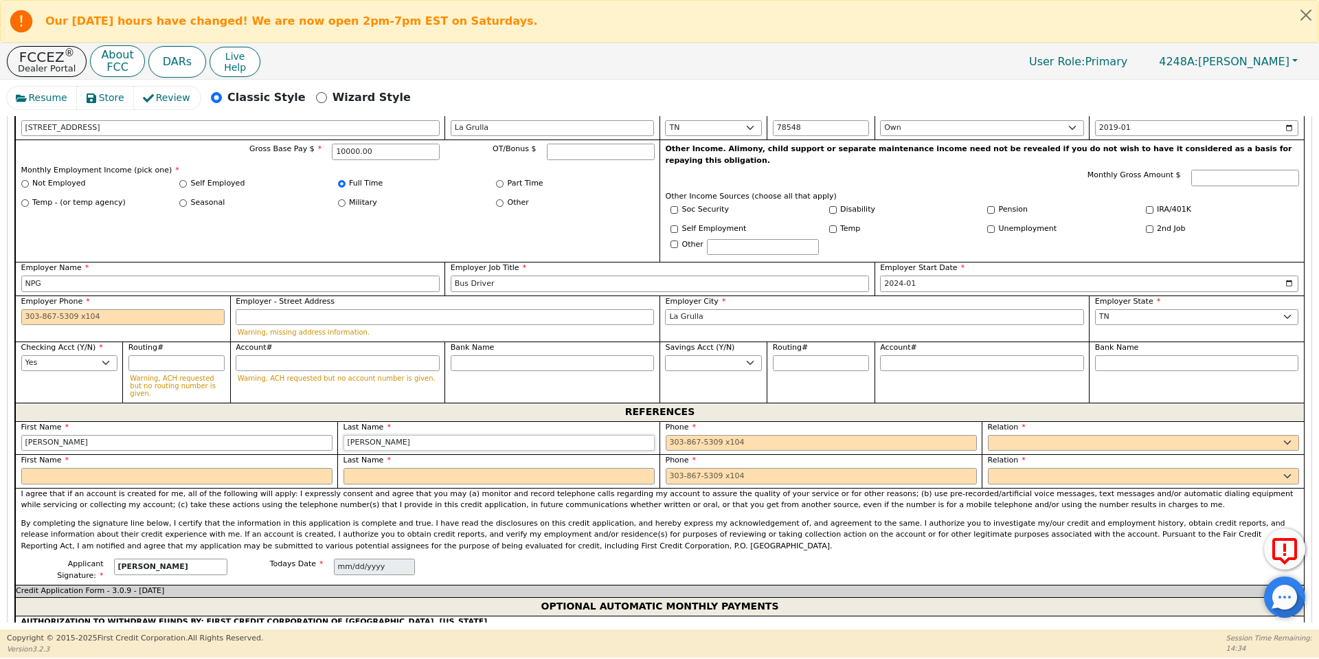
type input "[PERSON_NAME]"
type input "7"
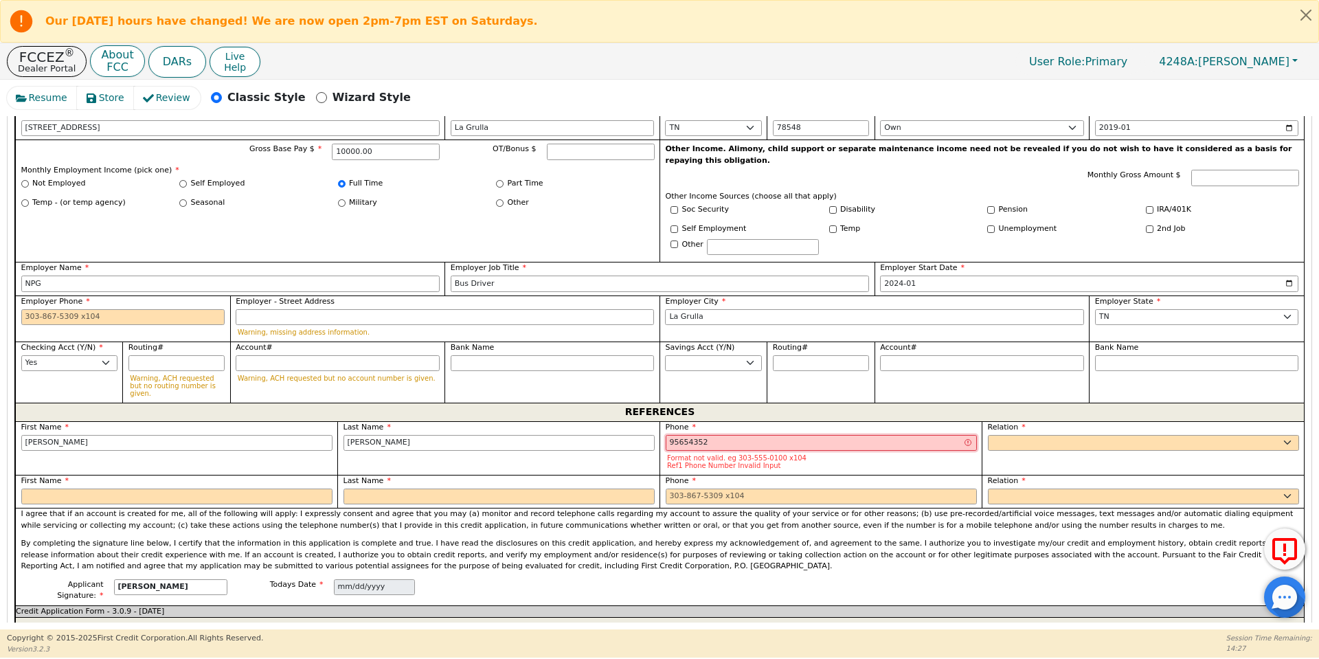
type input "95654352"
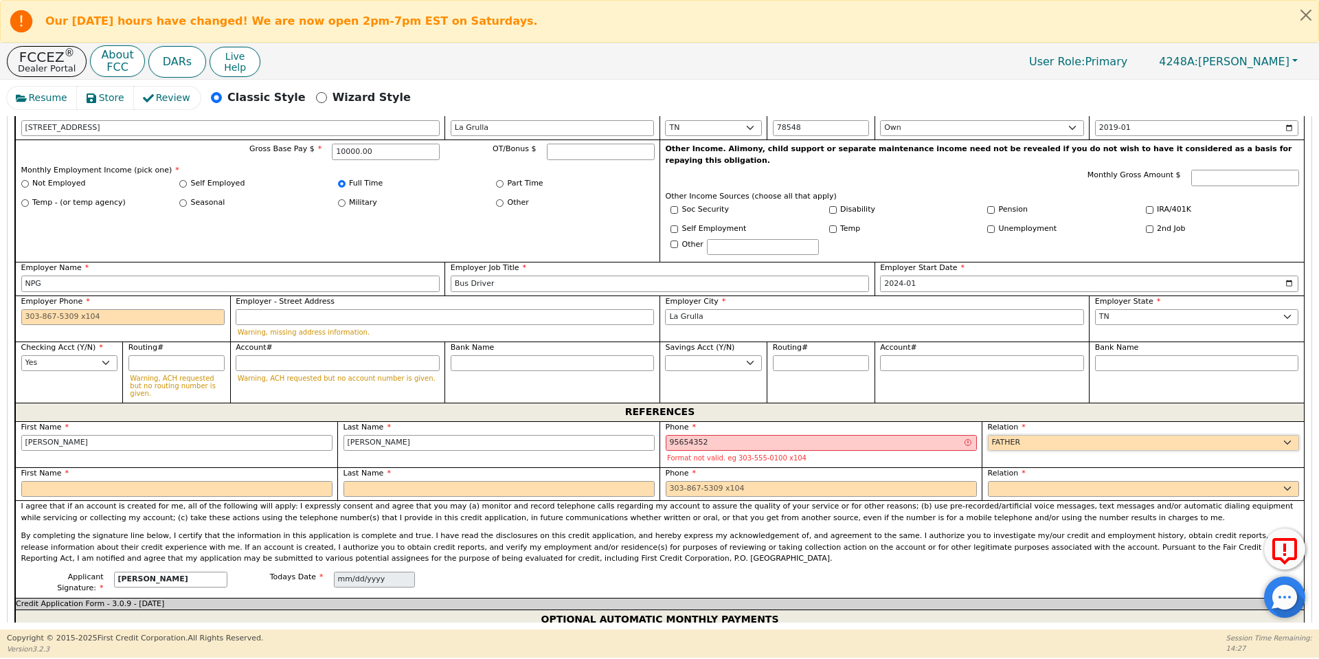
select select "FRIEND"
click at [665, 422] on span "Phone" at bounding box center [680, 426] width 31 height 9
click at [689, 435] on input "95654352" at bounding box center [820, 443] width 311 height 16
click at [689, 435] on input "956543752" at bounding box center [820, 443] width 311 height 16
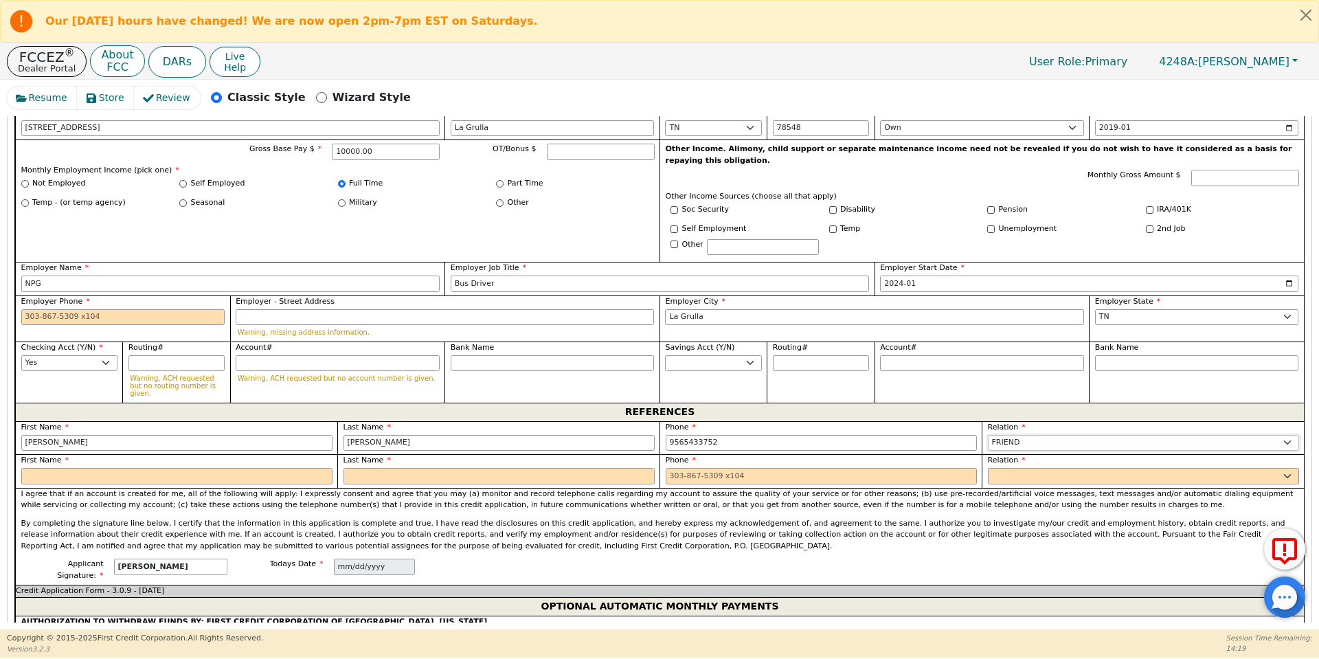
type input "[PHONE_NUMBER]"
click at [323, 468] on input "text" at bounding box center [176, 476] width 311 height 16
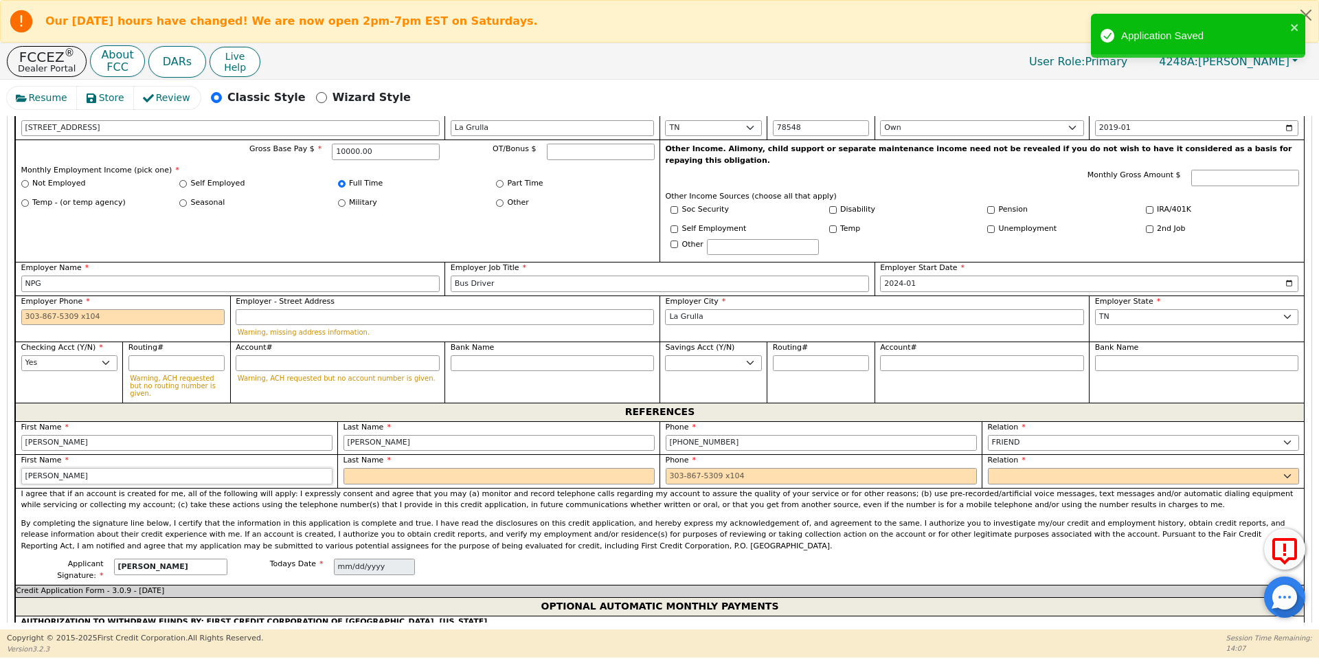
type input "[PERSON_NAME]"
type input "Cativo"
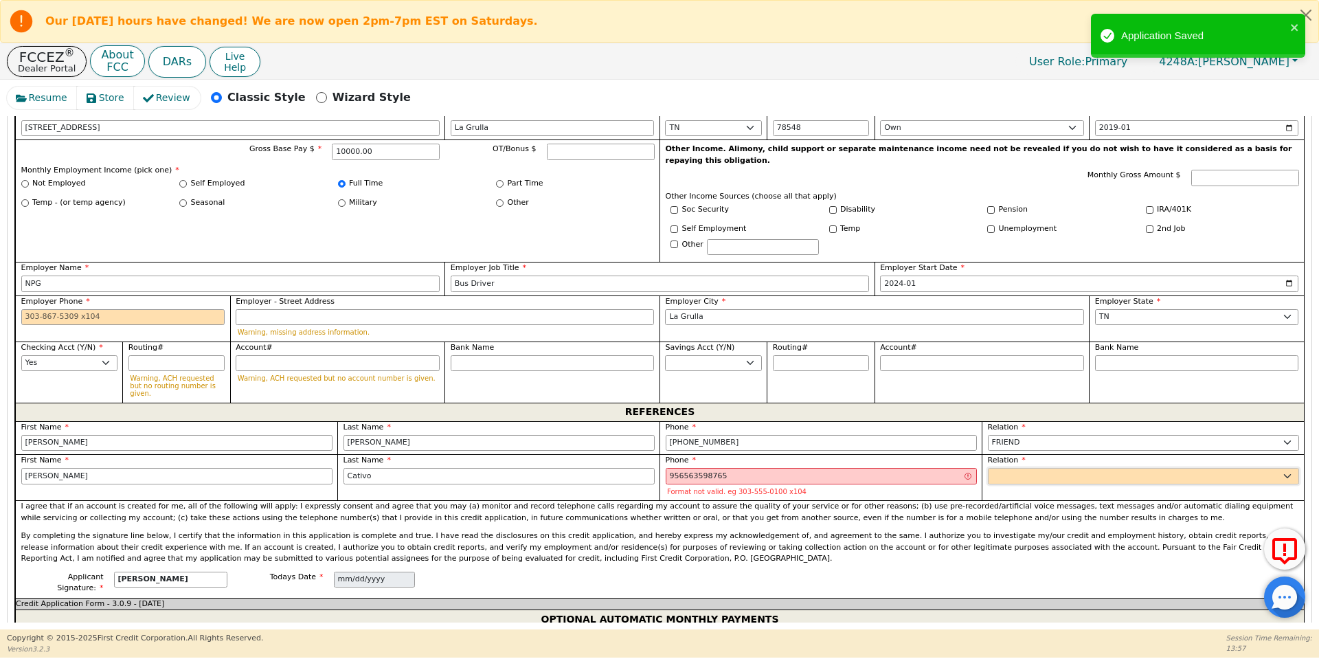
type input "[PHONE_NUMBER] 65"
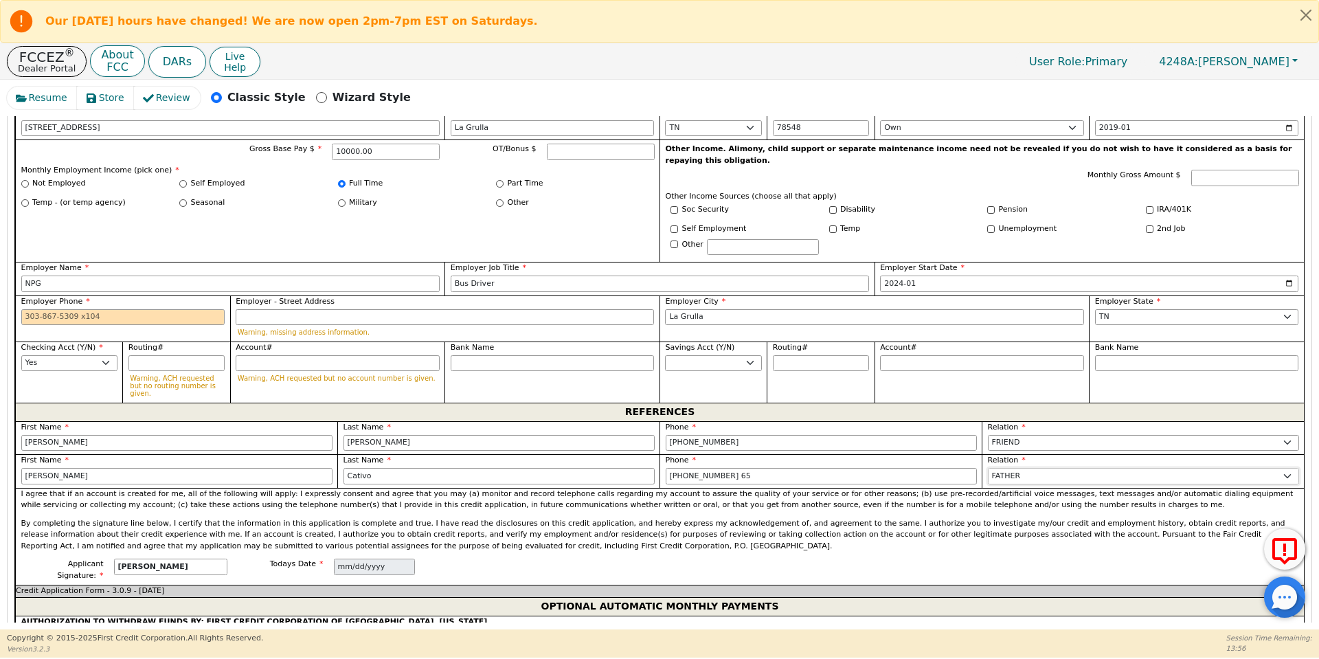
select select "FRIEND"
click at [714, 468] on input "[PHONE_NUMBER] 65" at bounding box center [820, 476] width 311 height 16
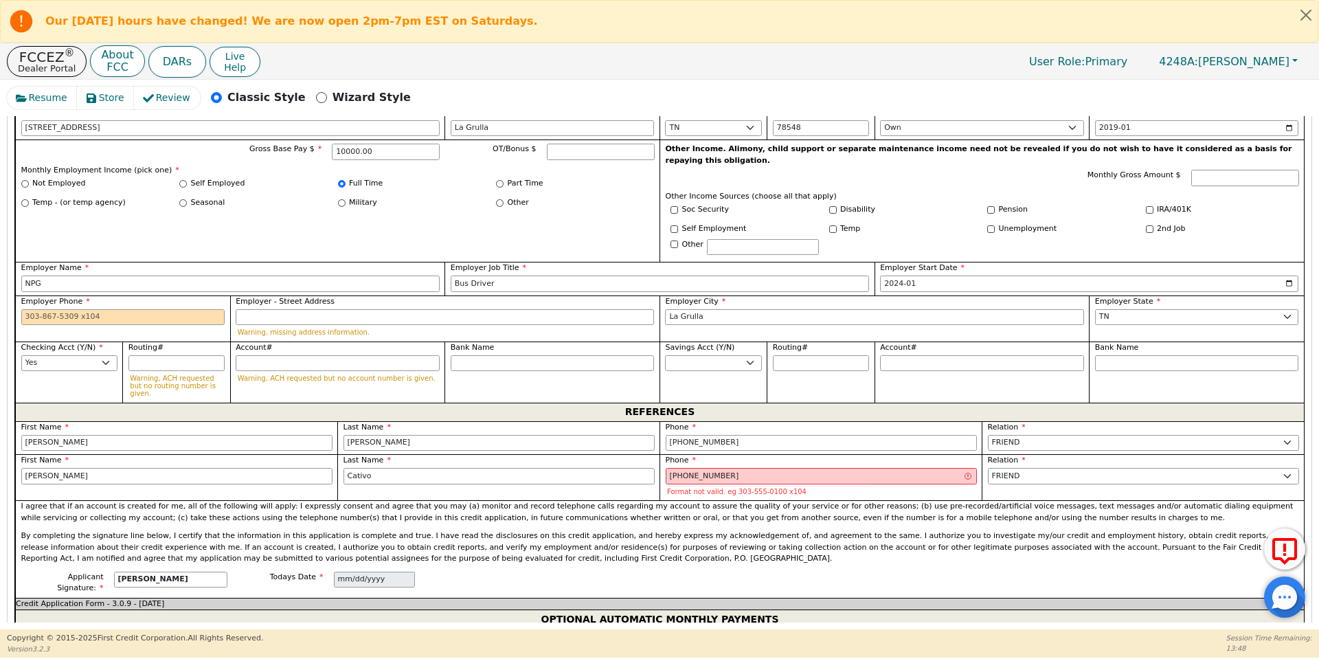
click at [752, 501] on p "I agree that if an account is created for me, all of the following will apply: …" at bounding box center [659, 512] width 1277 height 23
type input "[PHONE_NUMBER]"
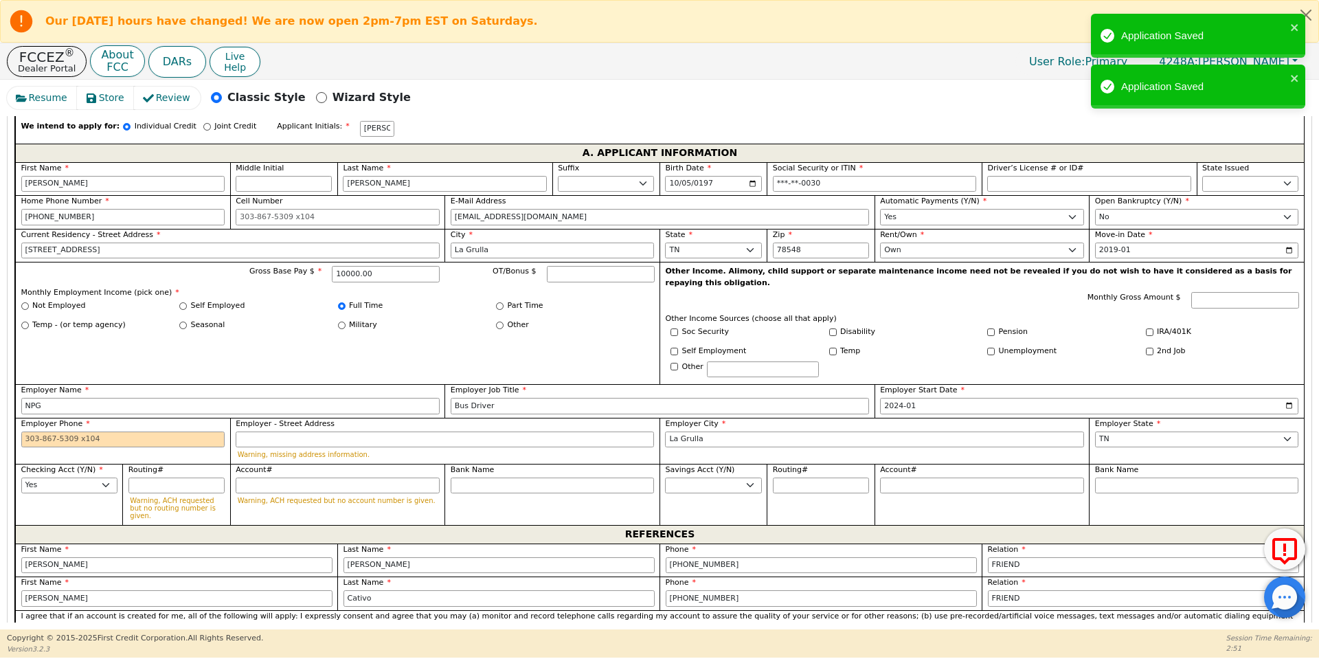
scroll to position [778, 0]
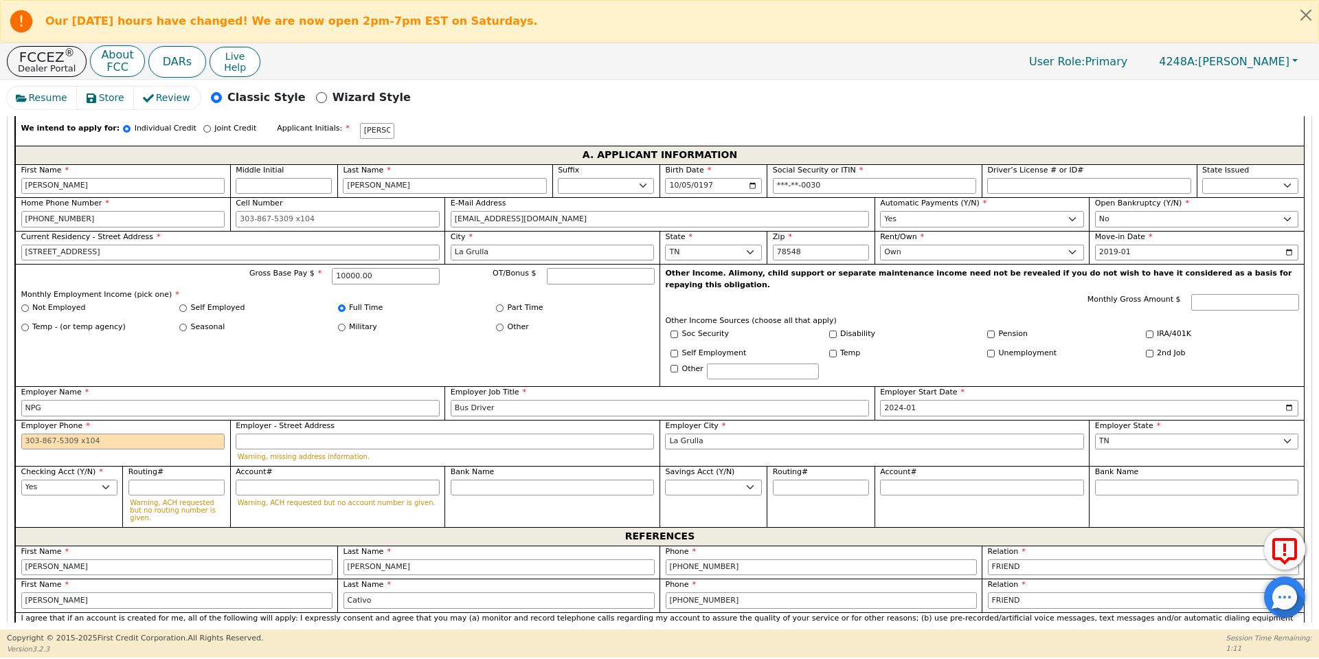
click at [275, 342] on div "Gross Base Pay $ 10000.00 OT/Bonus $ Monthly Employment Income (pick one) * Not…" at bounding box center [337, 325] width 644 height 122
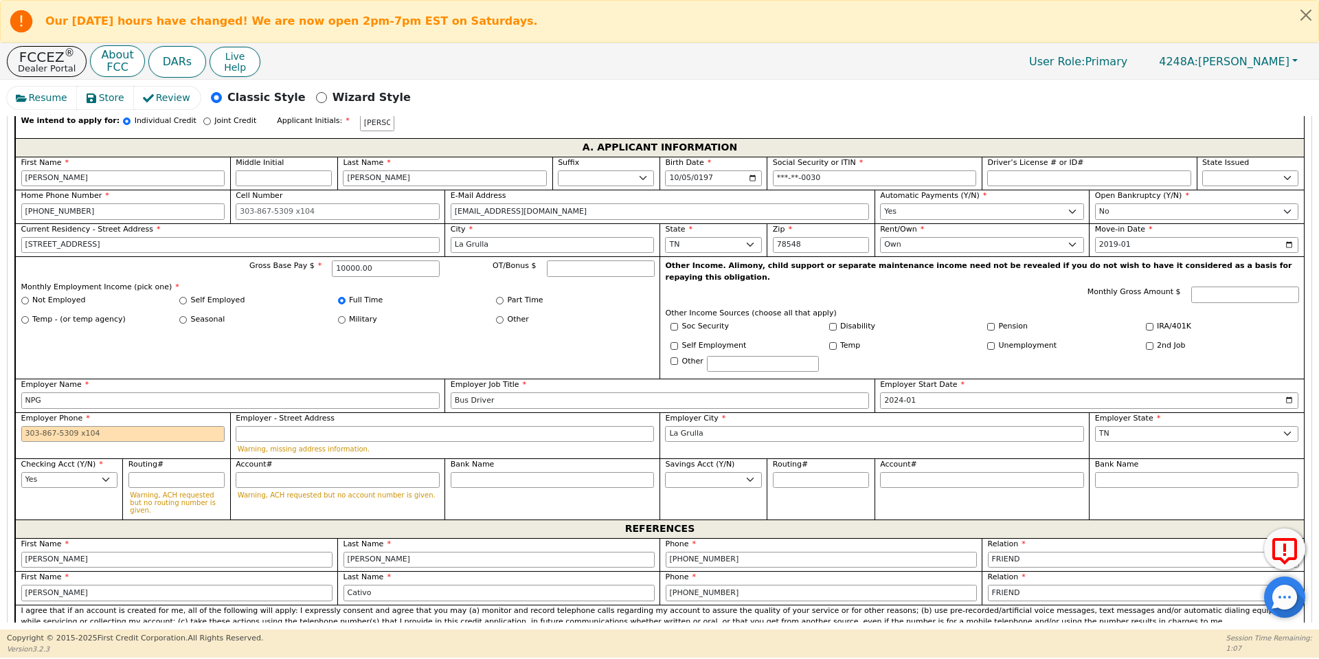
scroll to position [789, 0]
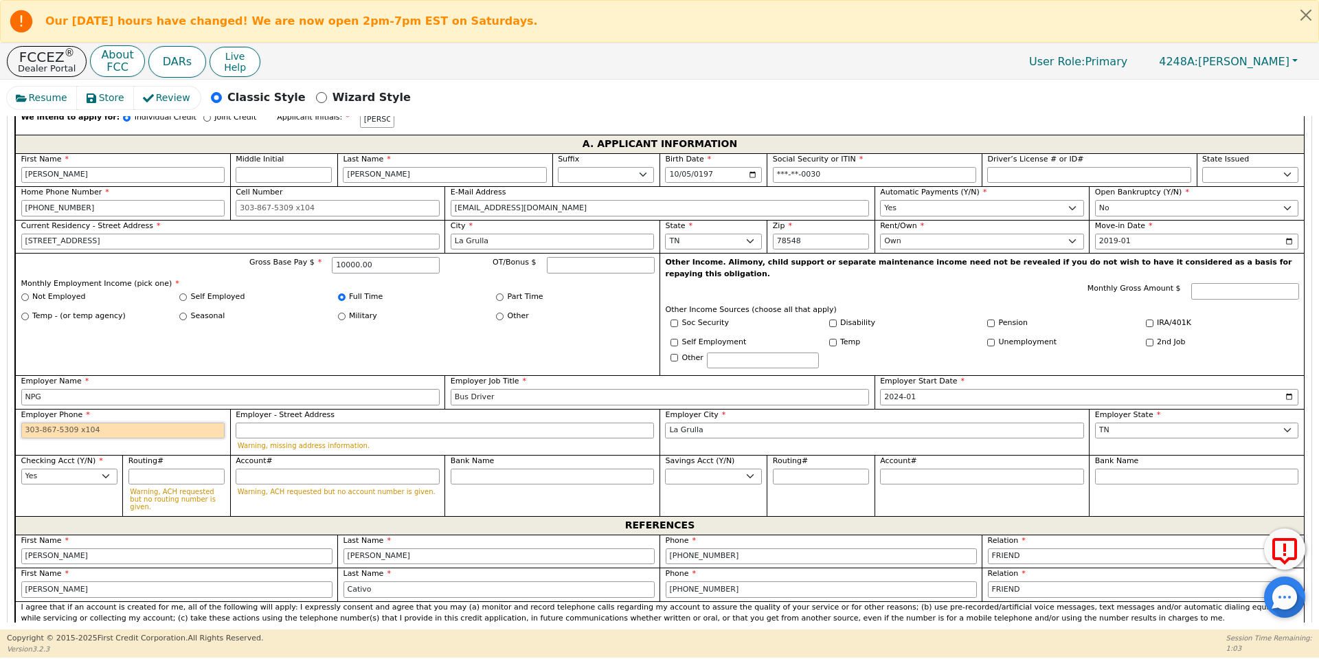
click at [146, 422] on input "Employer Phone" at bounding box center [123, 430] width 204 height 16
click at [273, 318] on div "Gross Base Pay $ 10000.00 OT/Bonus $ Monthly Employment Income (pick one) * Not…" at bounding box center [337, 314] width 644 height 122
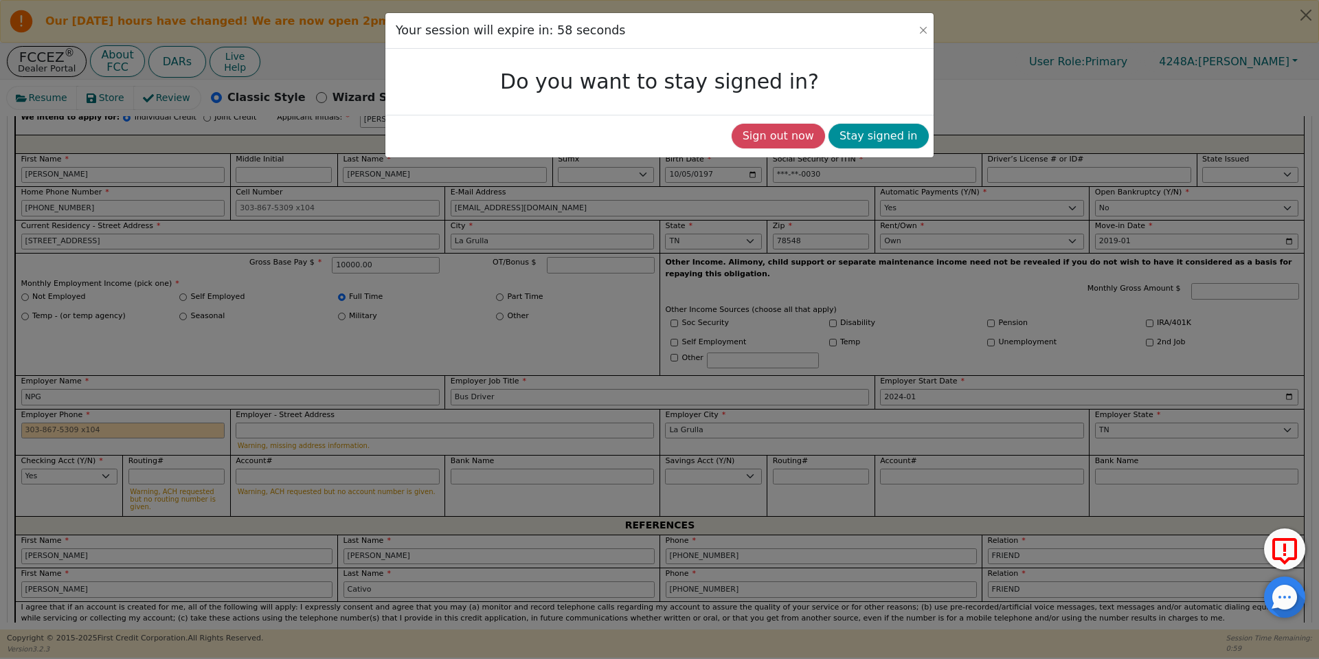
click at [871, 136] on button "Stay signed in" at bounding box center [878, 136] width 100 height 25
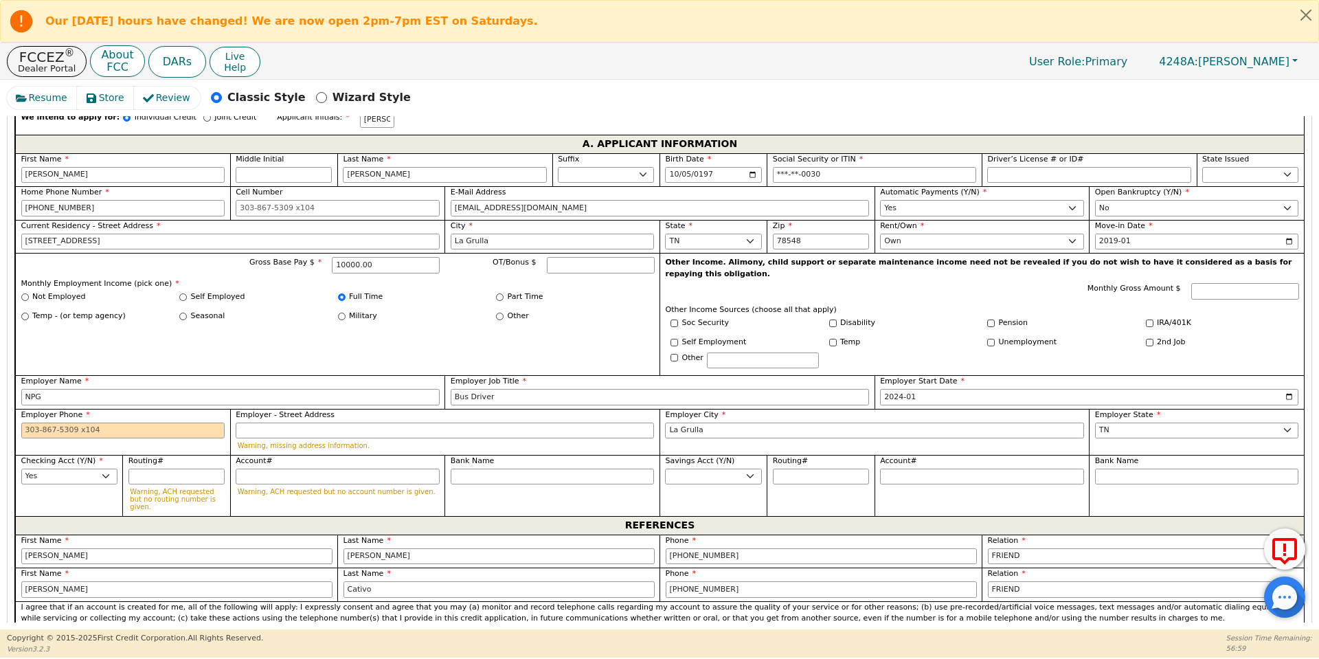
scroll to position [1599, 0]
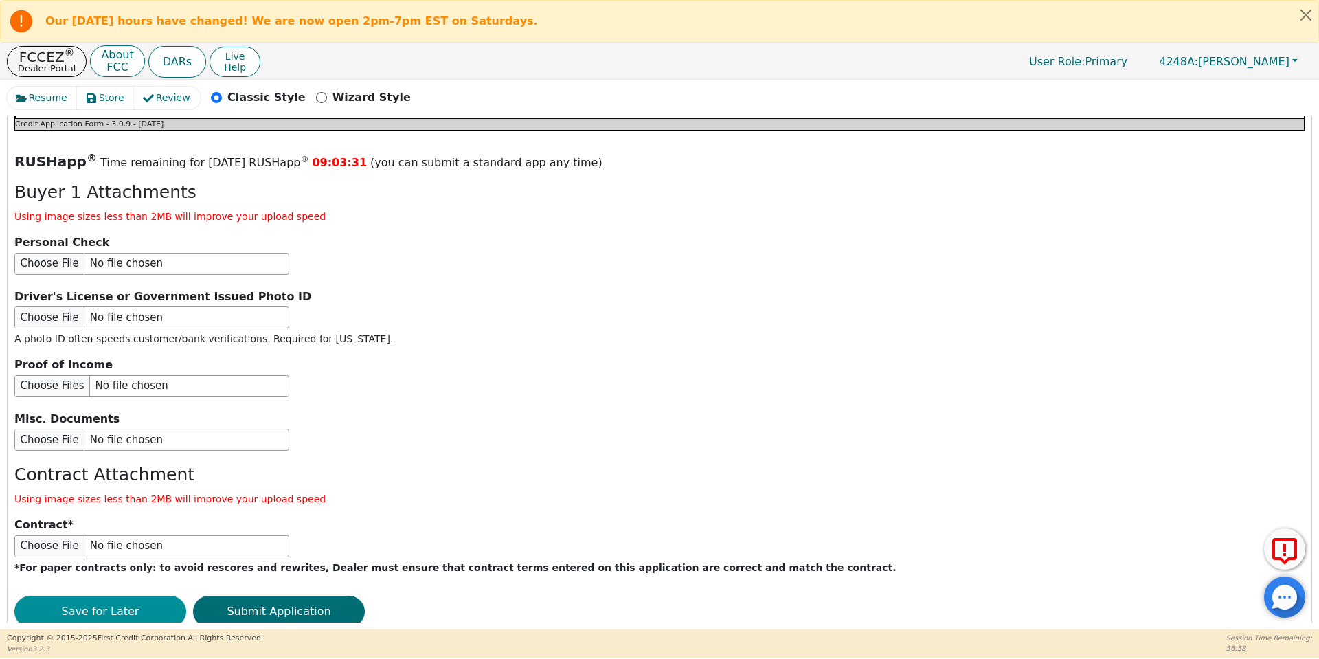
click at [137, 595] on button "Save for Later" at bounding box center [100, 611] width 172 height 32
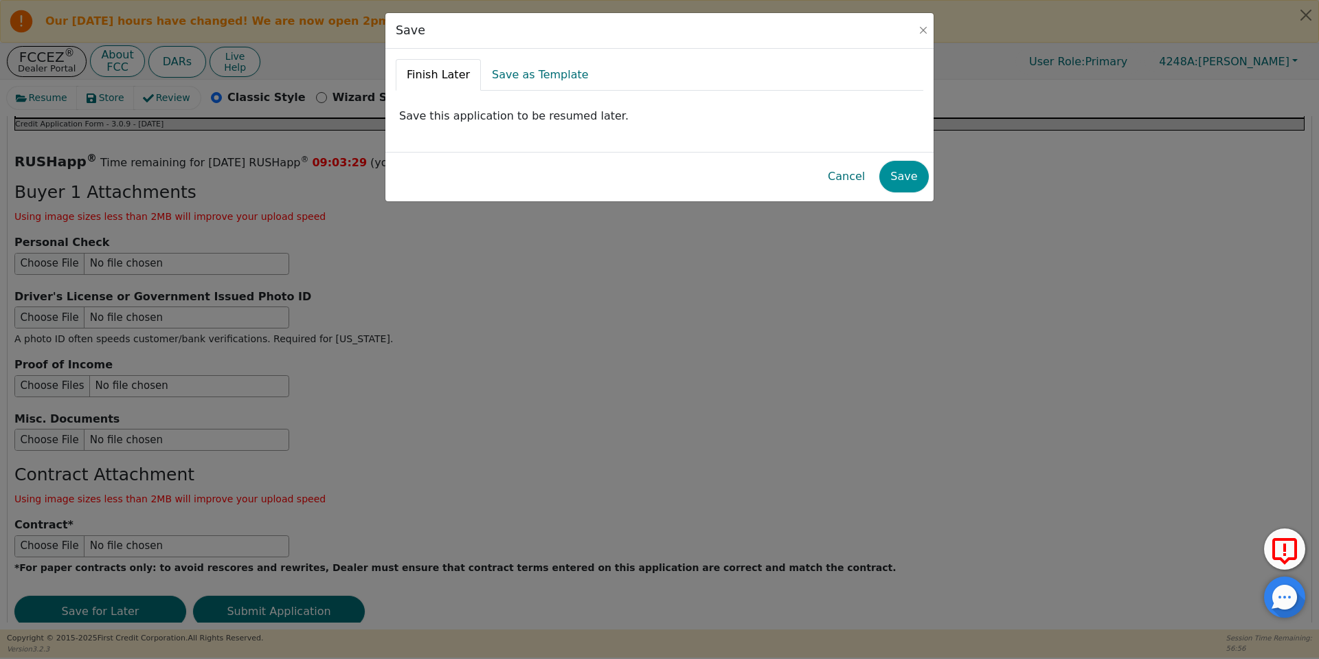
click at [913, 176] on button "Save" at bounding box center [903, 177] width 49 height 32
radio input "false"
checkbox input "false"
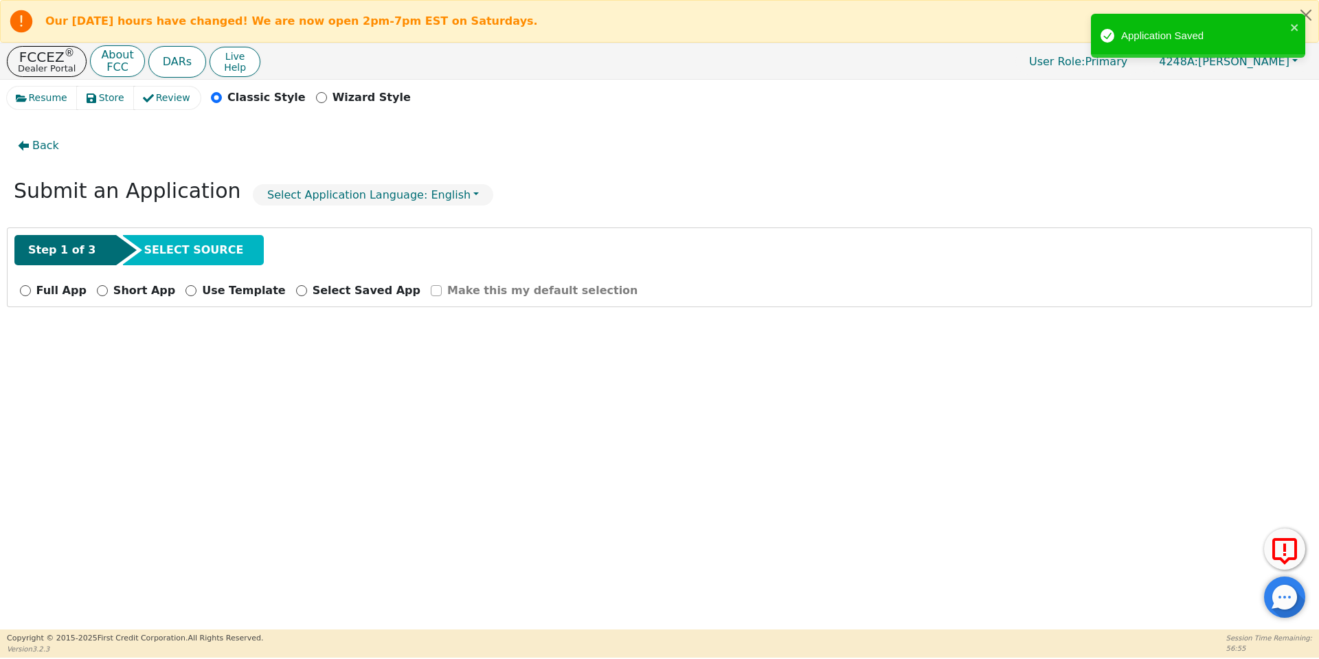
scroll to position [0, 0]
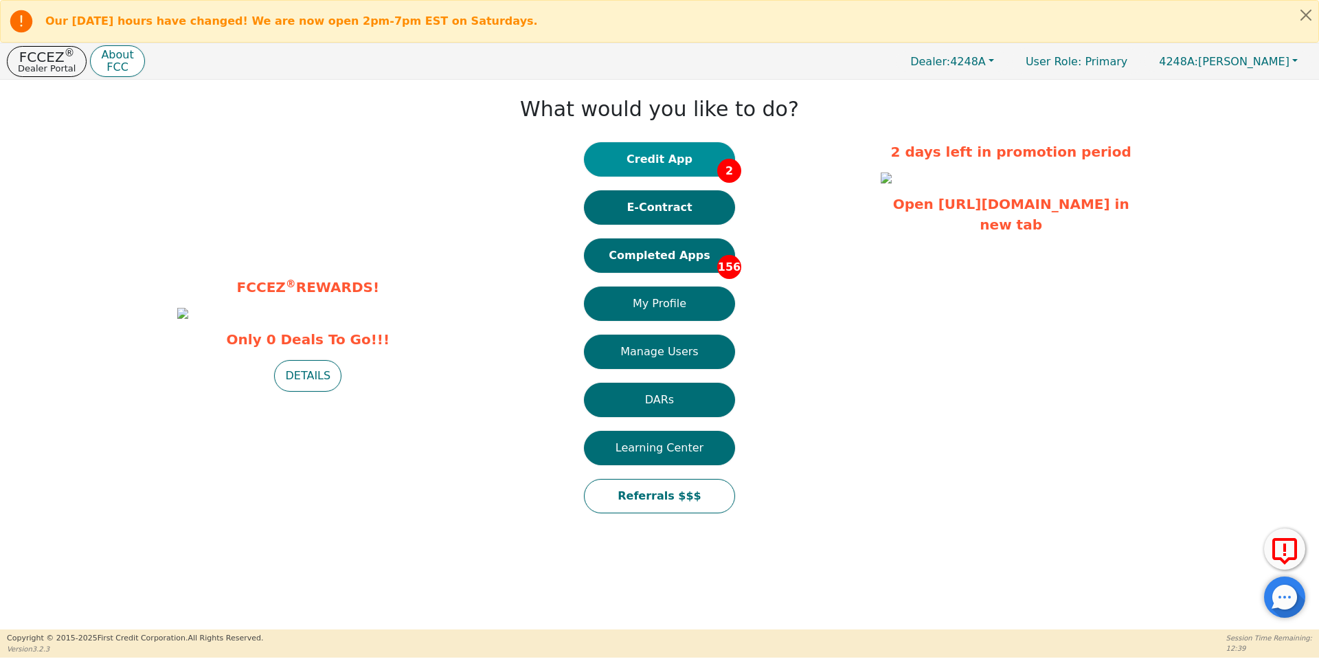
click at [696, 161] on button "Credit App 2" at bounding box center [659, 159] width 151 height 34
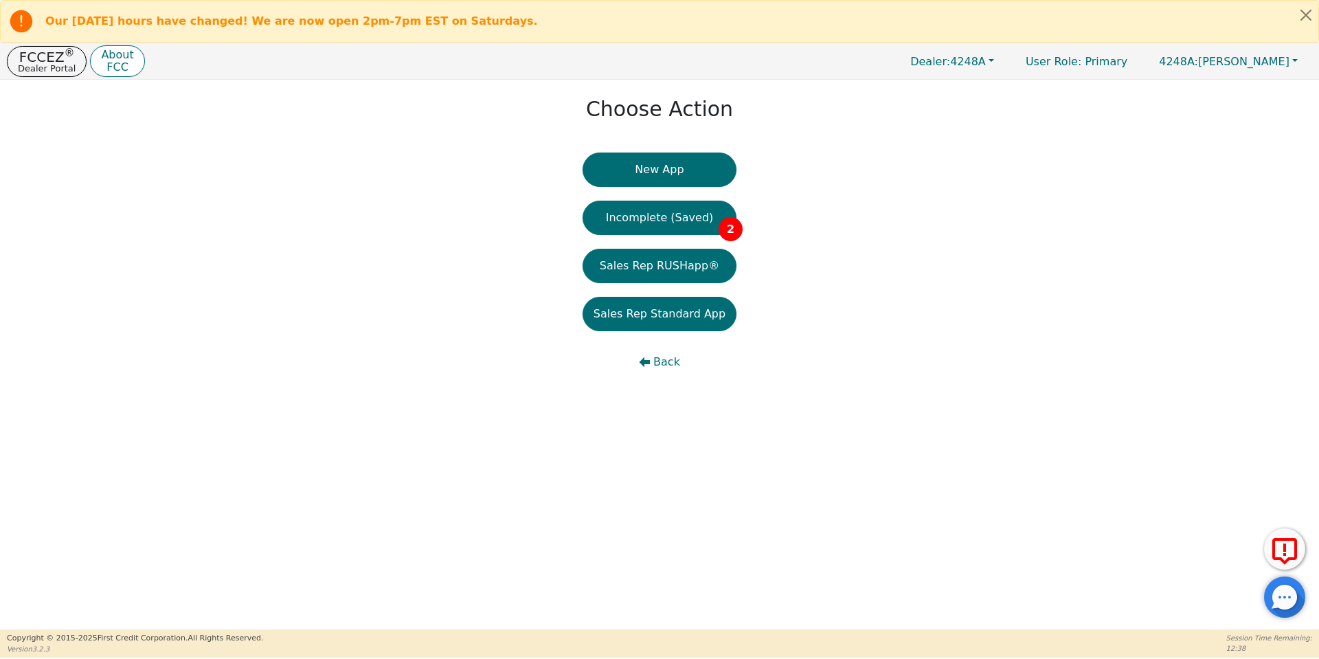
click at [696, 161] on button "New App" at bounding box center [659, 169] width 154 height 34
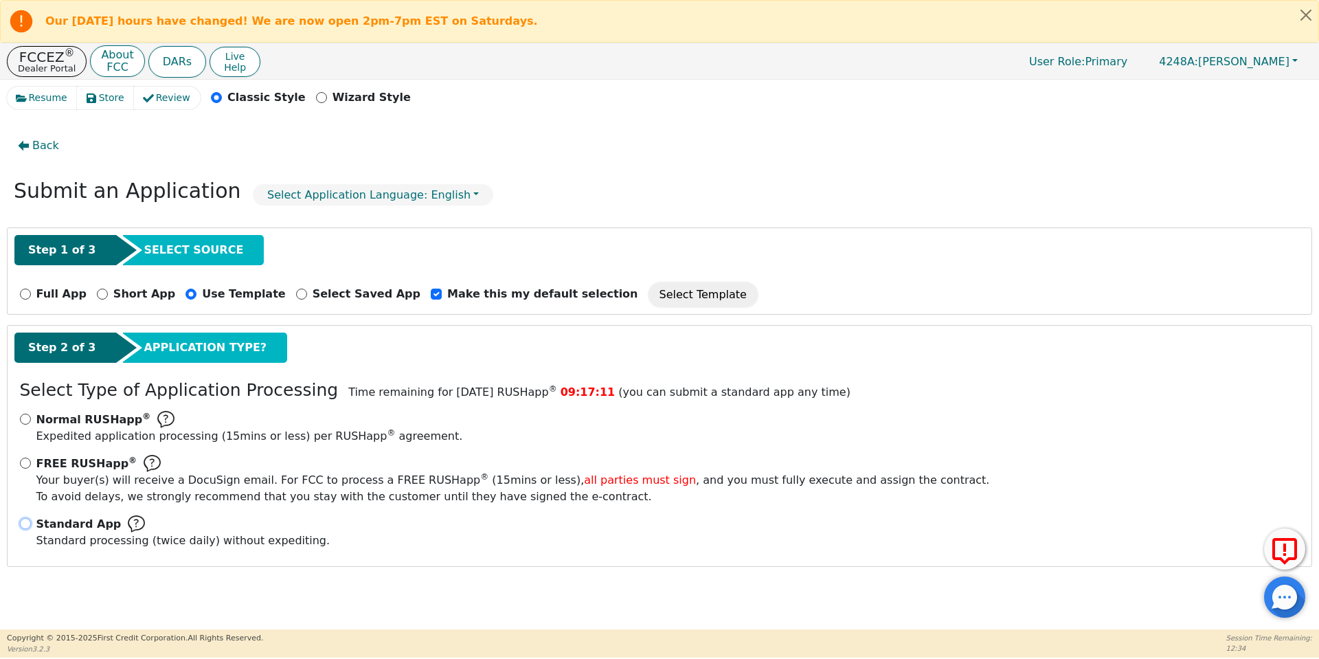
click at [24, 525] on input "Standard App Standard processing (twice daily) without expediting." at bounding box center [25, 523] width 11 height 11
radio input "true"
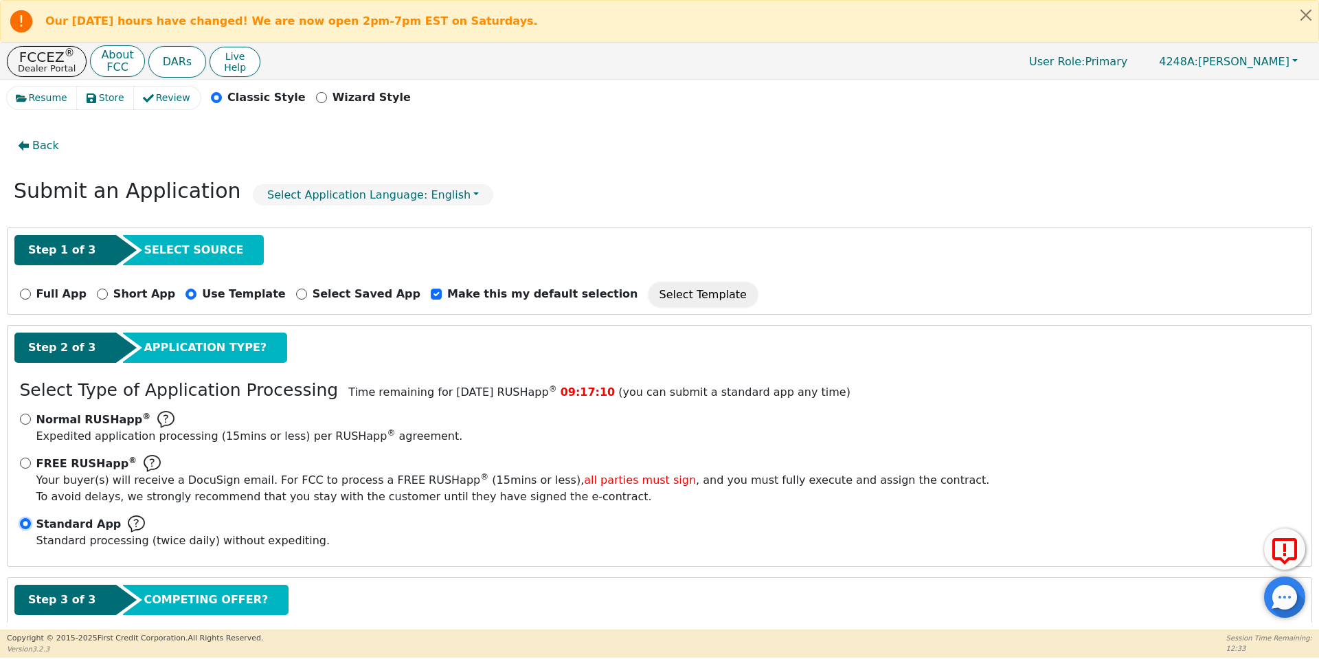
scroll to position [78, 0]
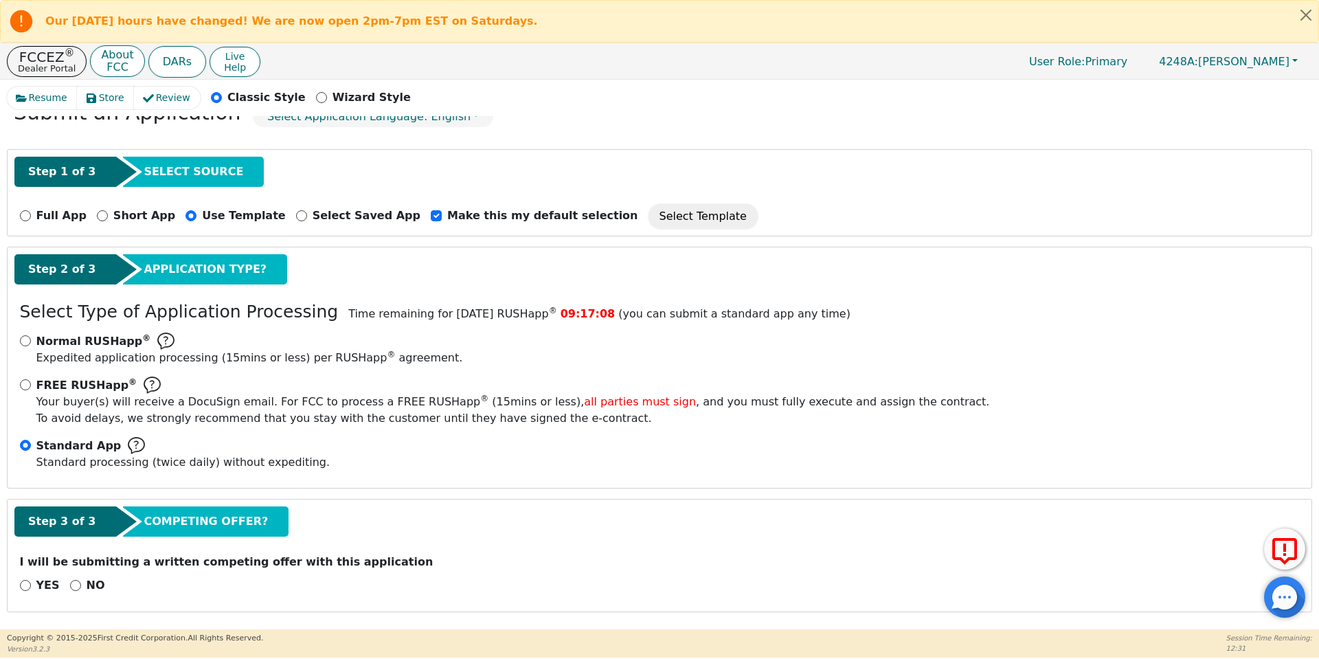
click at [78, 584] on div "NO" at bounding box center [87, 585] width 35 height 16
click at [76, 585] on input "NO" at bounding box center [75, 585] width 11 height 11
radio input "true"
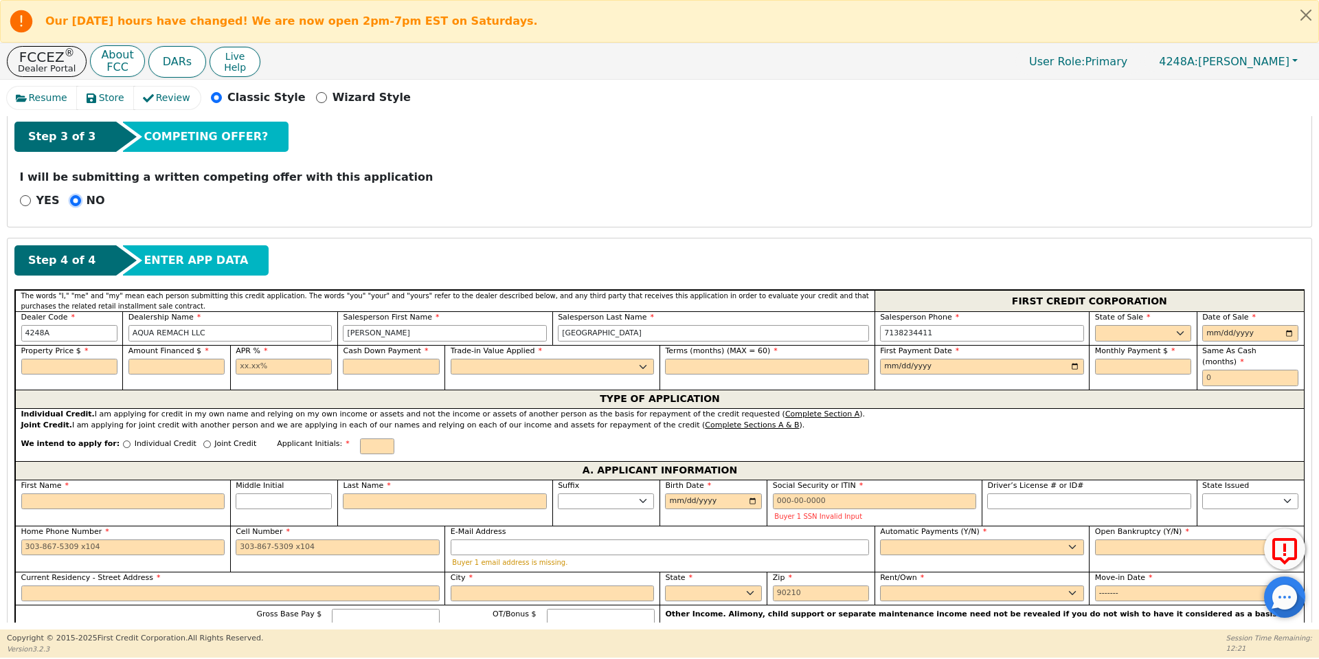
scroll to position [464, 0]
click at [1132, 329] on select "AK AL AR AZ CA CO CT DC DE FL [GEOGRAPHIC_DATA] HI IA ID IL IN KS [GEOGRAPHIC_D…" at bounding box center [1143, 332] width 96 height 16
select select "[GEOGRAPHIC_DATA]"
click at [1095, 324] on select "AK AL AR AZ CA CO CT DC DE FL [GEOGRAPHIC_DATA] HI IA ID IL IN KS [GEOGRAPHIC_D…" at bounding box center [1143, 332] width 96 height 16
type input "[DATE]"
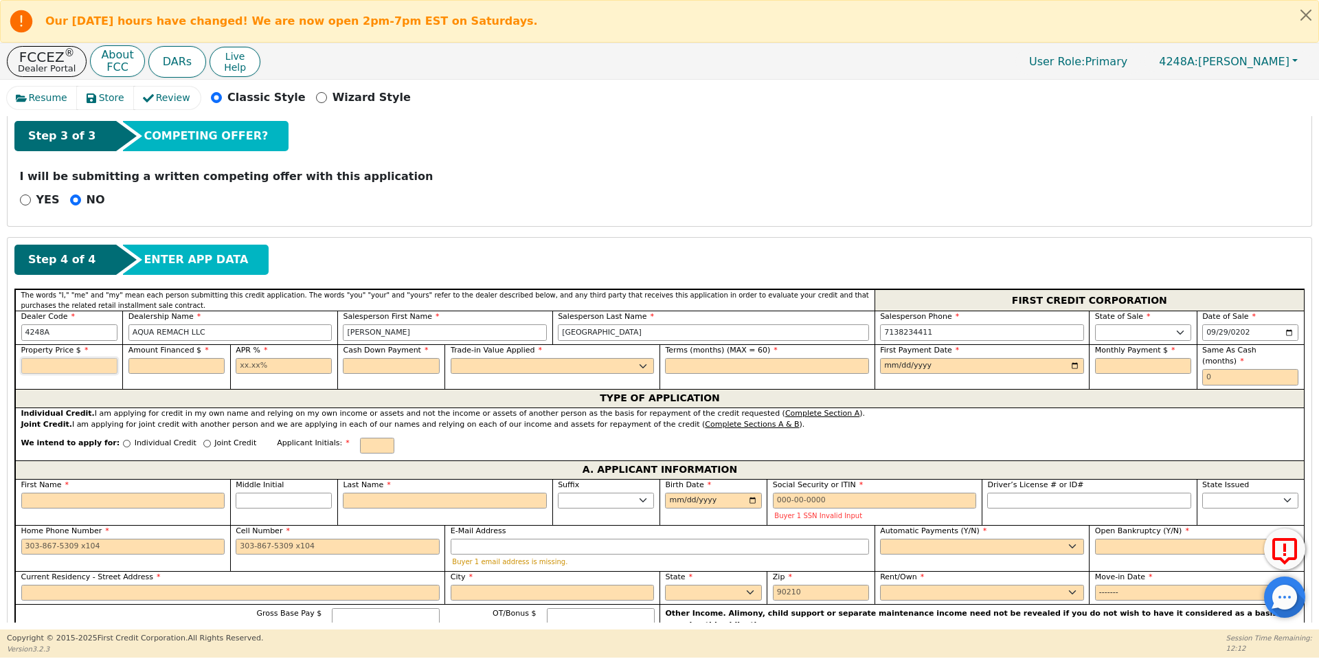
click at [78, 369] on input "text" at bounding box center [69, 366] width 96 height 16
type input "7590.00"
click at [626, 146] on div "Step 3 of 3 COMPETING OFFER?" at bounding box center [659, 136] width 1290 height 30
click at [295, 358] on input "text" at bounding box center [284, 366] width 96 height 16
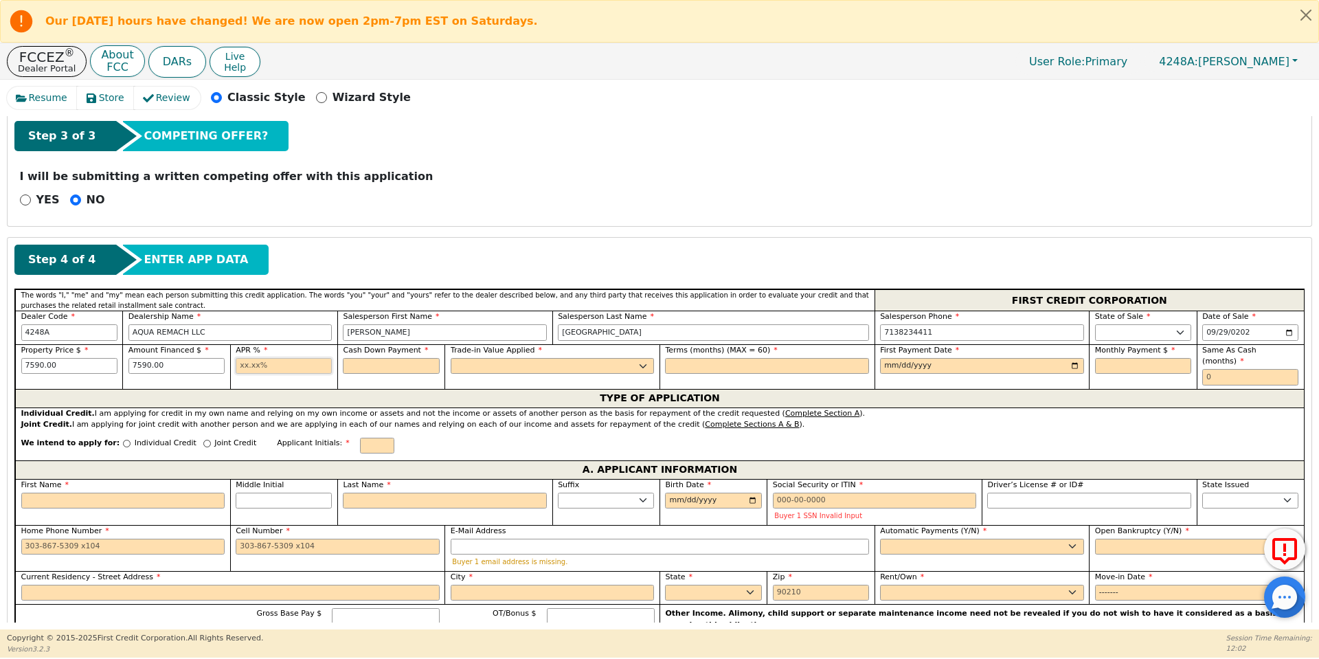
type input "17.99"
click at [394, 356] on div "Cash Down Payment" at bounding box center [391, 360] width 96 height 30
click at [396, 361] on input "text" at bounding box center [391, 366] width 96 height 16
type input "0.00"
select select "n"
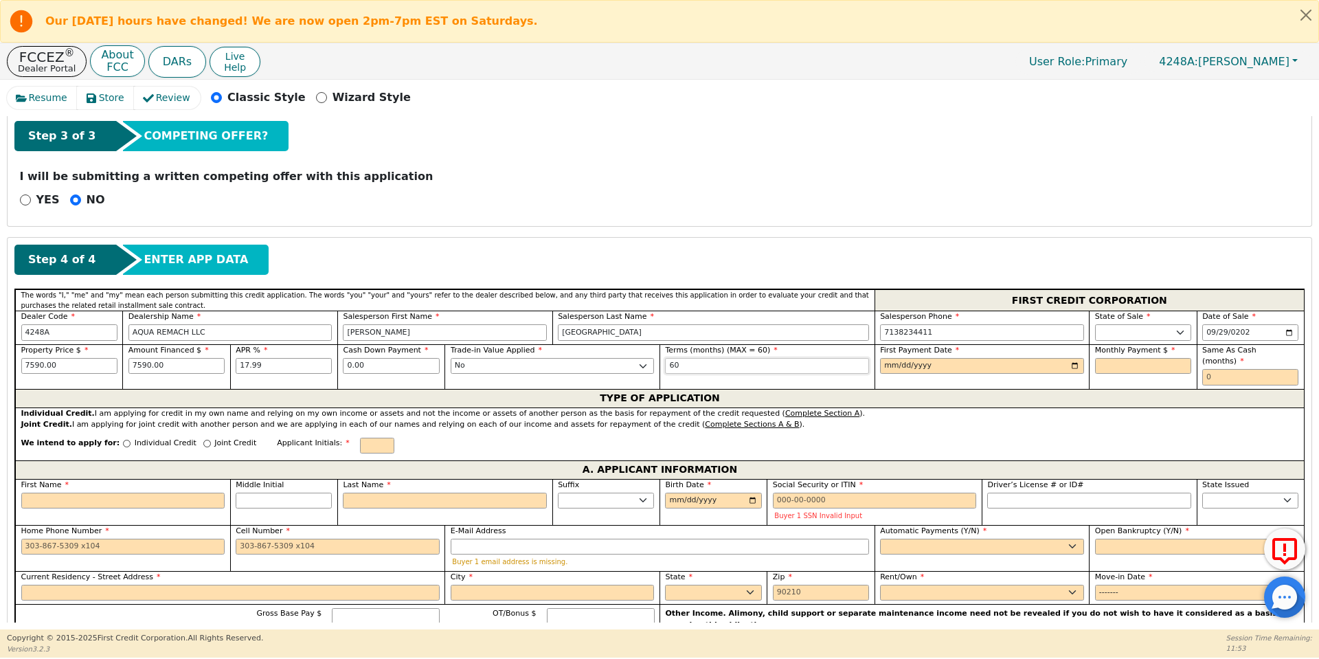
type input "60"
type input "[DATE]"
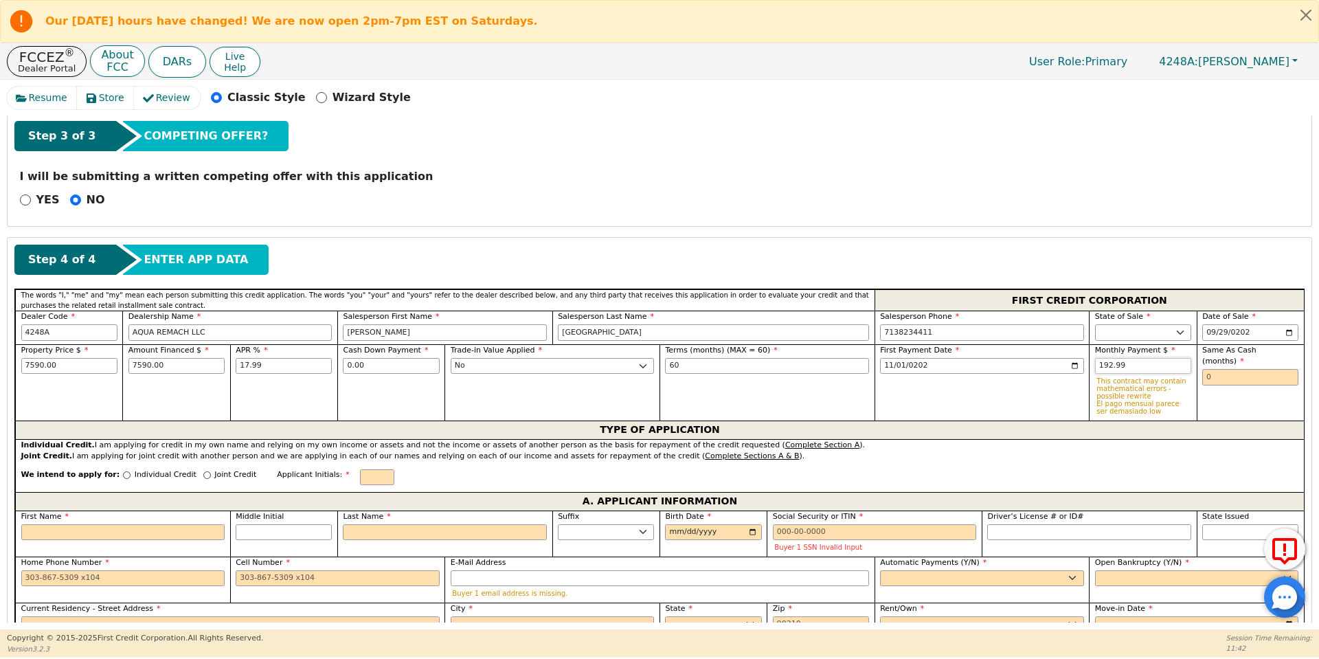
type input "192.99"
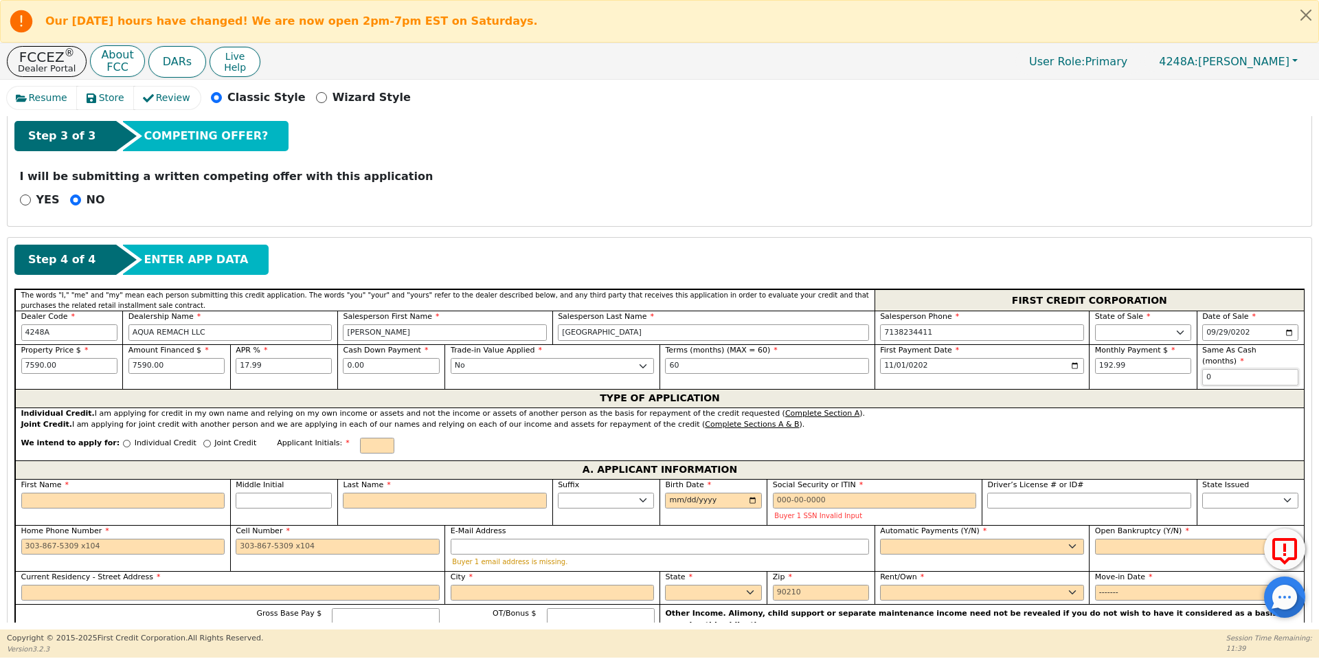
type input "0"
click at [123, 440] on input "Individual Credit" at bounding box center [127, 444] width 8 height 8
radio input "true"
click at [140, 479] on div "First Name" at bounding box center [123, 494] width 204 height 30
click at [145, 492] on input "First Name" at bounding box center [123, 500] width 204 height 16
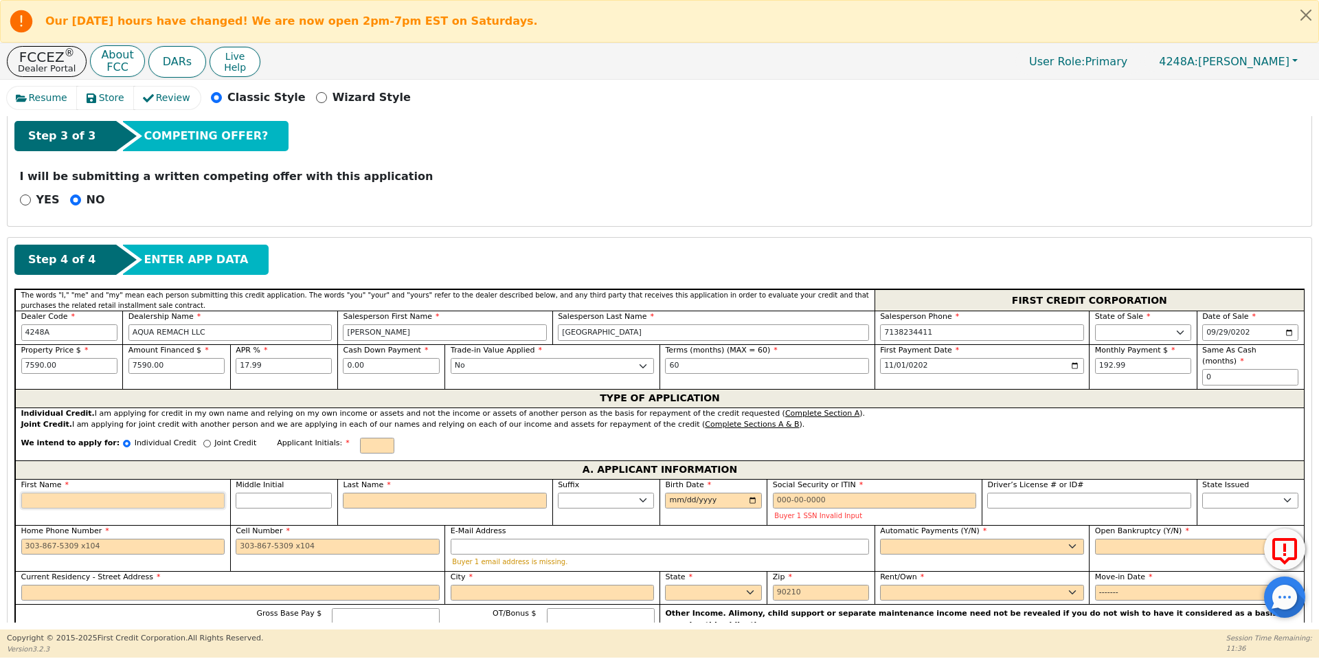
type input "J"
type input "Ju"
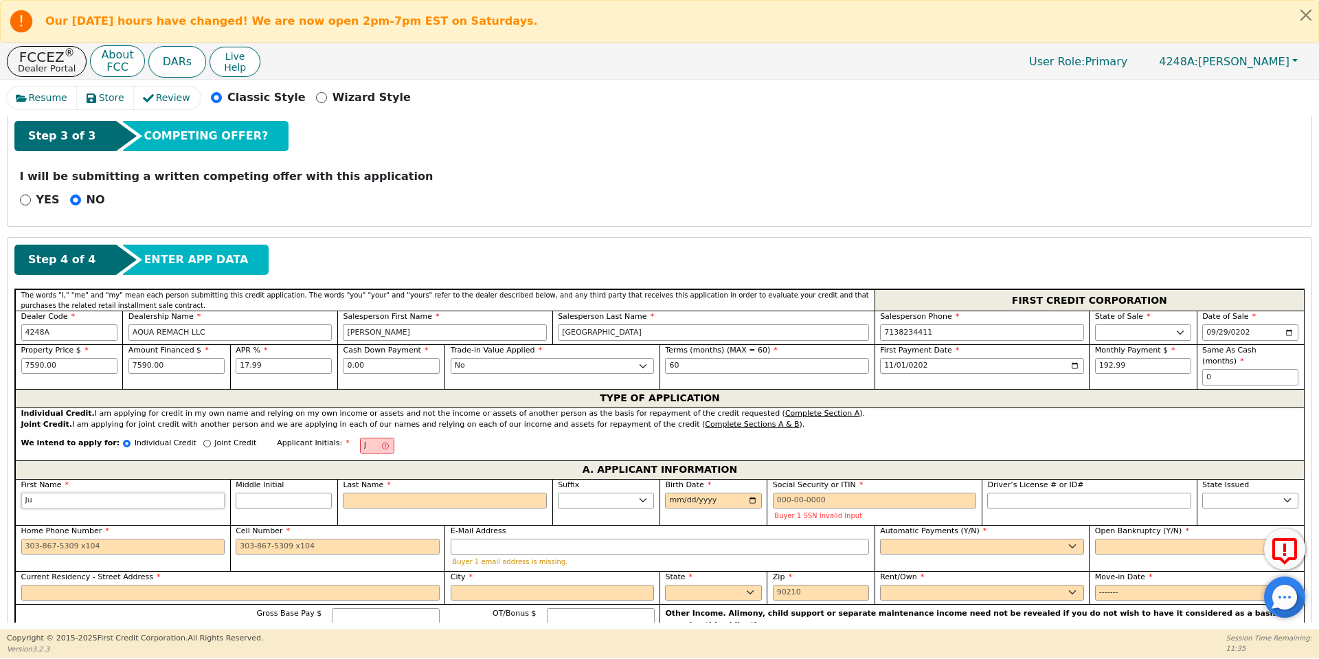
type input "[DEMOGRAPHIC_DATA]"
type input "[PERSON_NAME]"
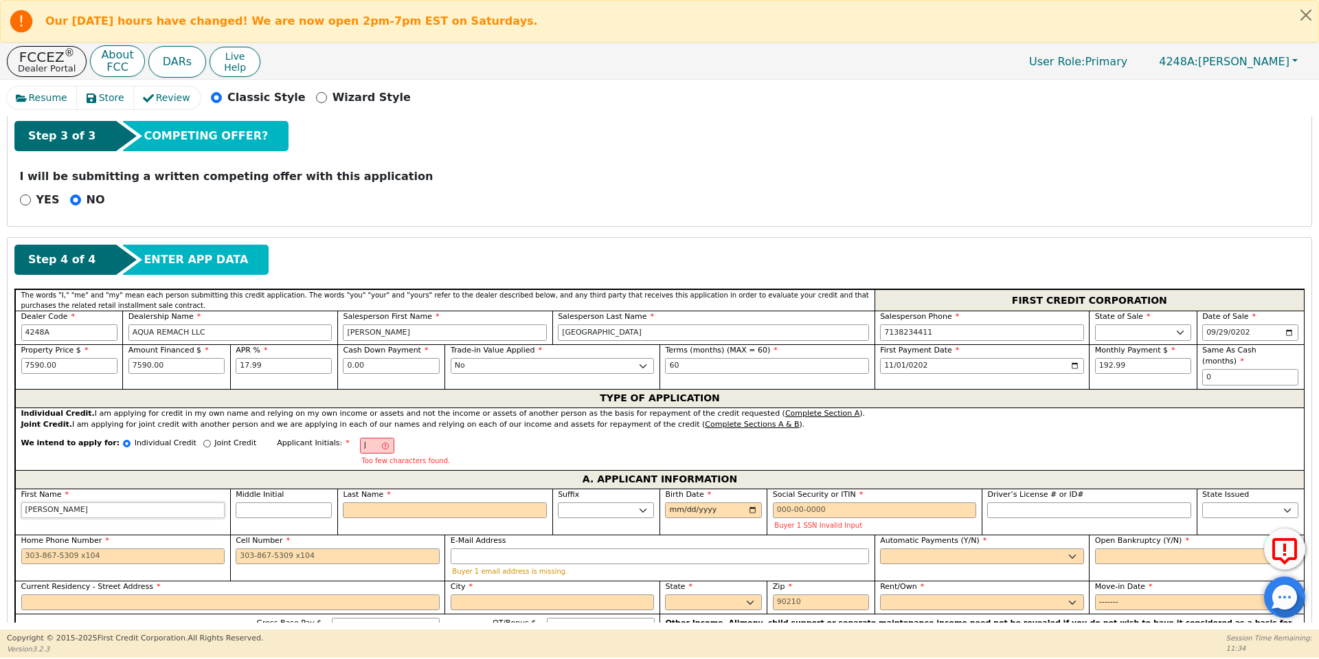
type input "[PERSON_NAME]"
type input "JG"
type input "G"
type input "Juan G"
type input "Ga"
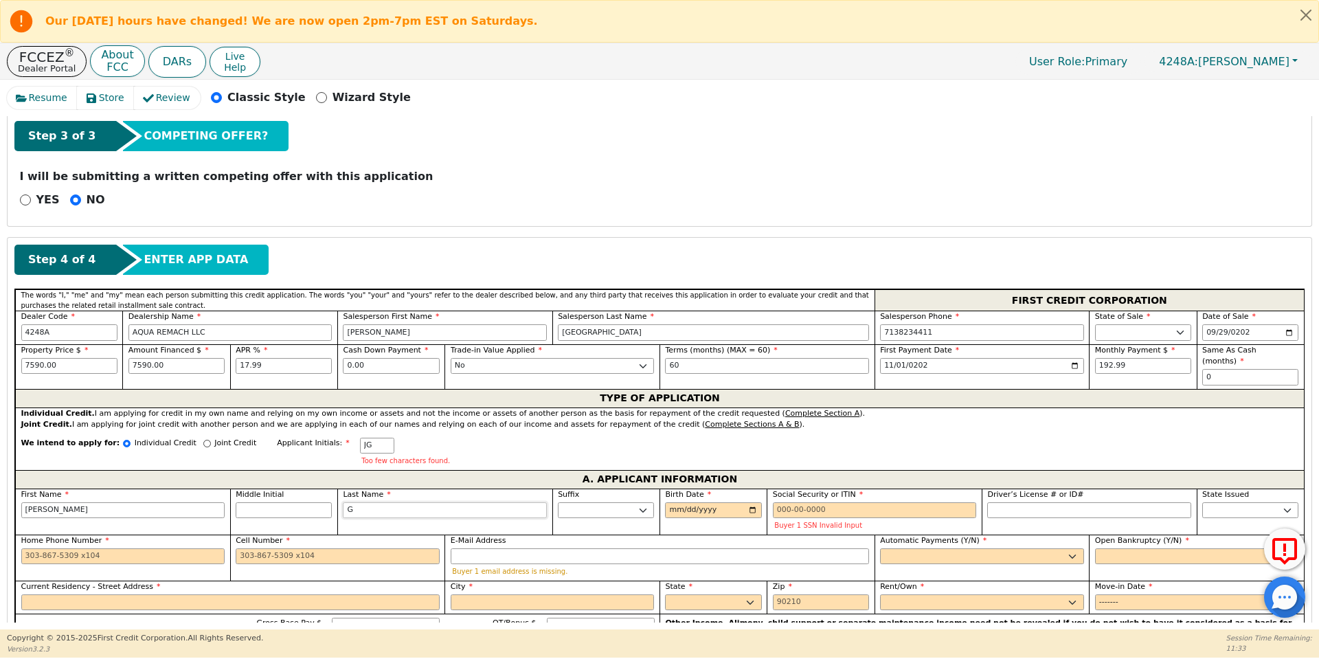
type input "Juan Ga"
type input "Gar"
type input "Juan Gar"
type input "Garc"
type input "Juan Garc"
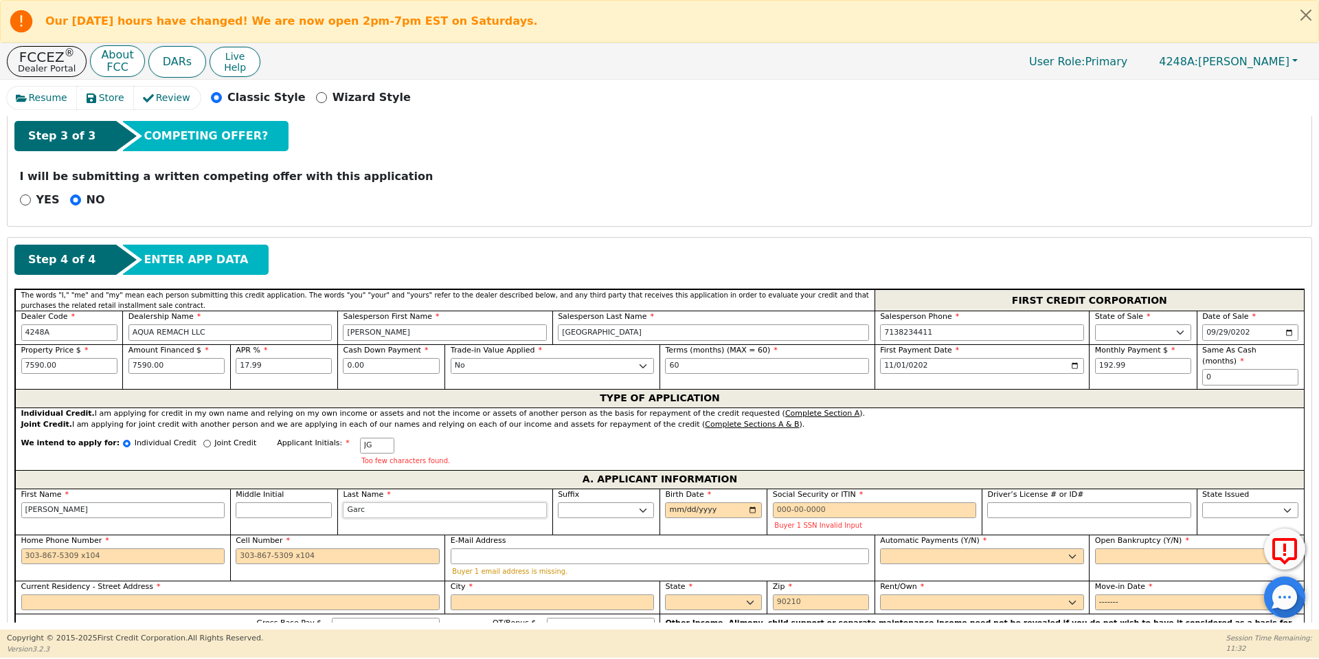
type input "Garci"
type input "Juan Garci"
type input "Garcia"
type input "Juan Garcia"
type input "Garcia"
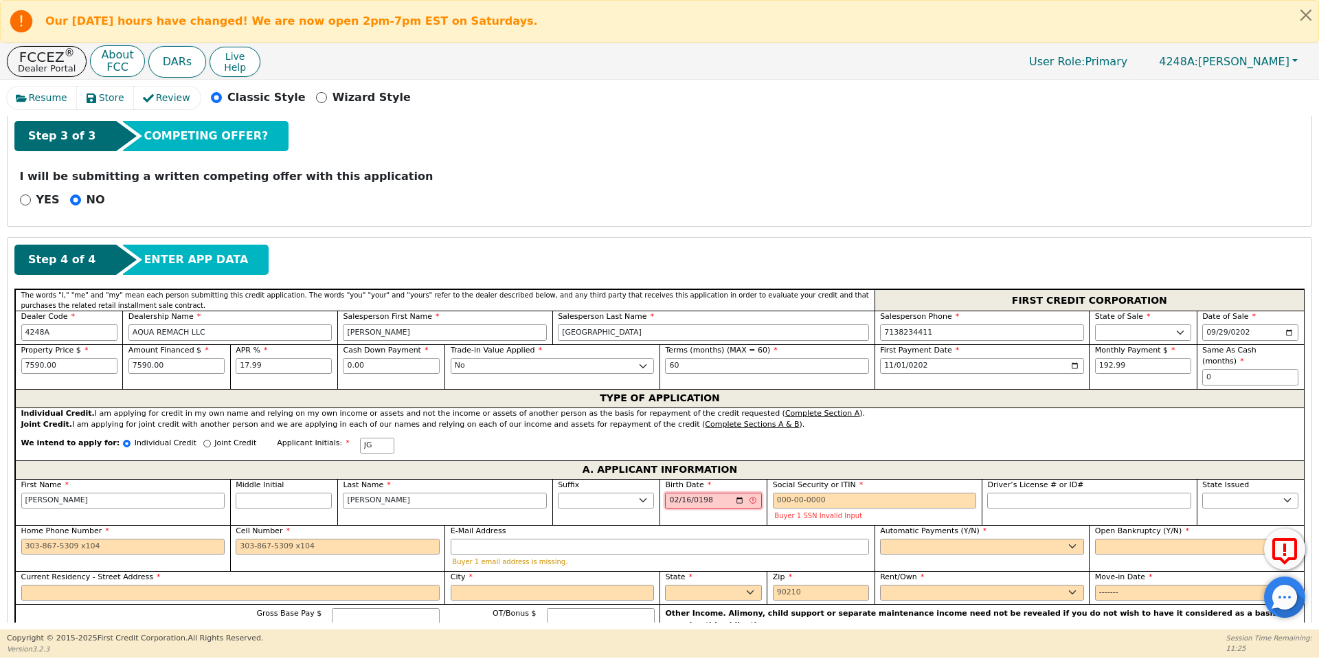
type input "1980-02-16"
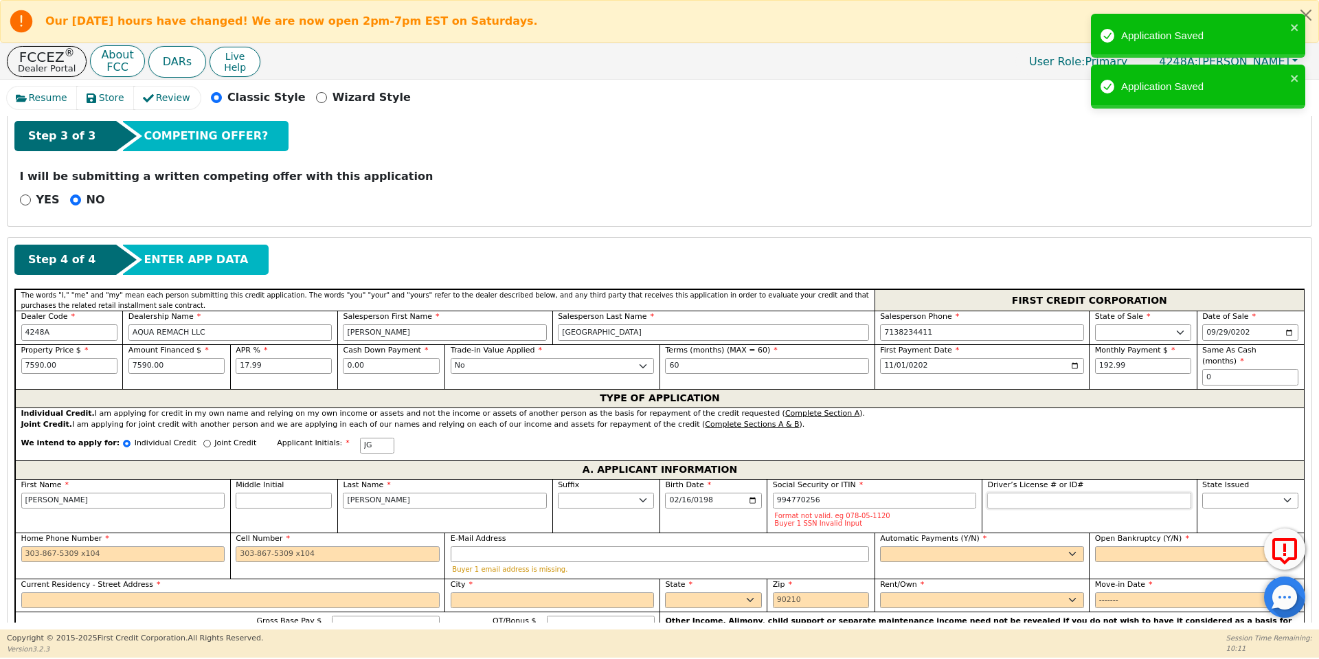
type input "***-**-0256"
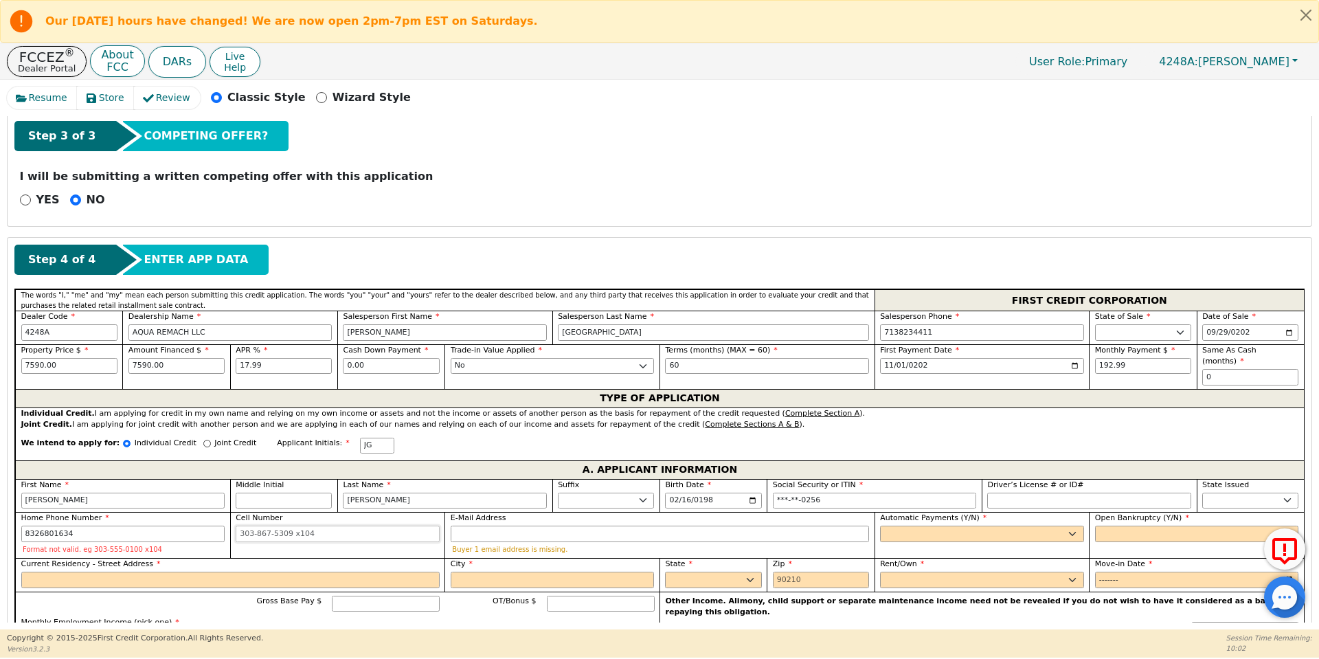
type input "832-680-1634"
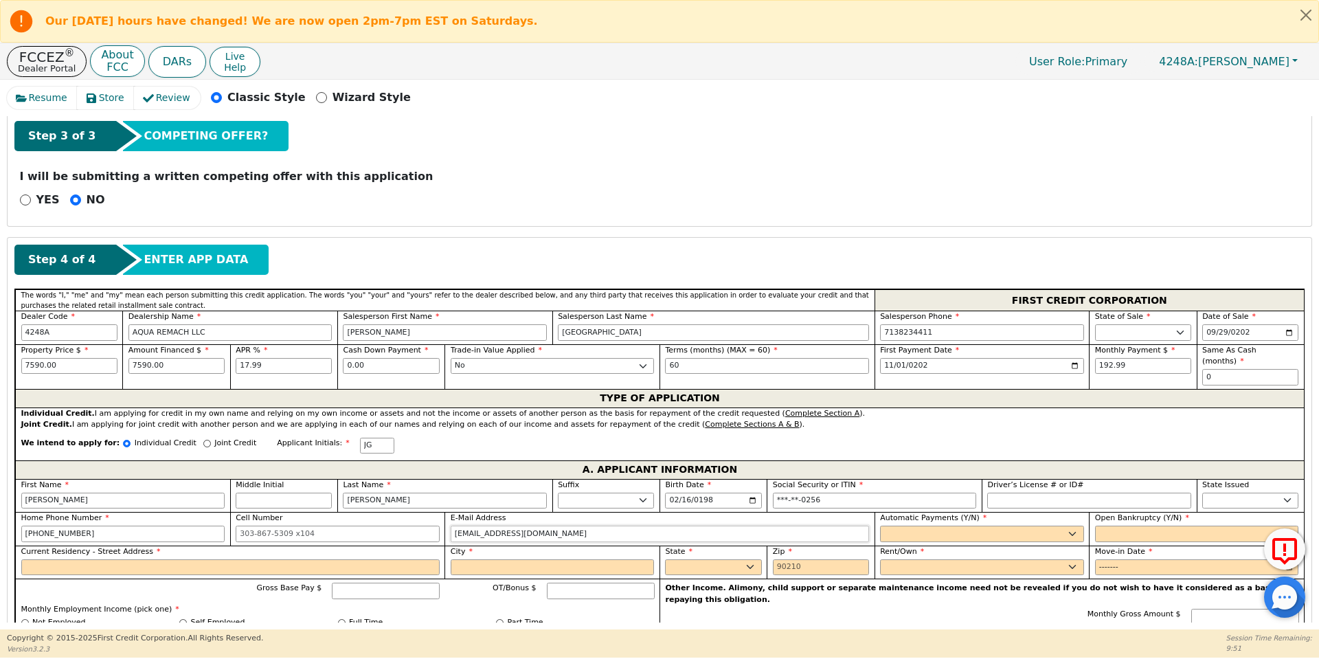
click at [564, 525] on input "colatoblanco27@gmail.co" at bounding box center [660, 533] width 418 height 16
type input "colatoblanco27@gmail.com"
select select "y"
type input "Juan Garcia"
select select "n"
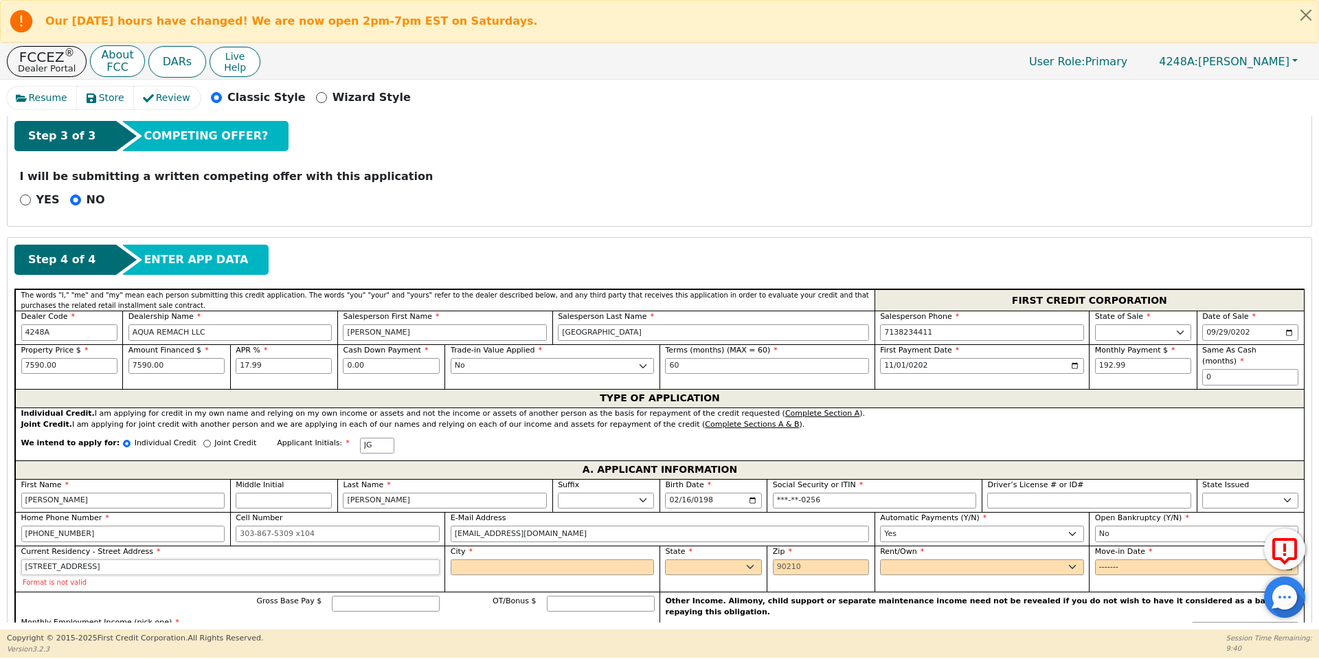
type input "1205 Sequoia lane"
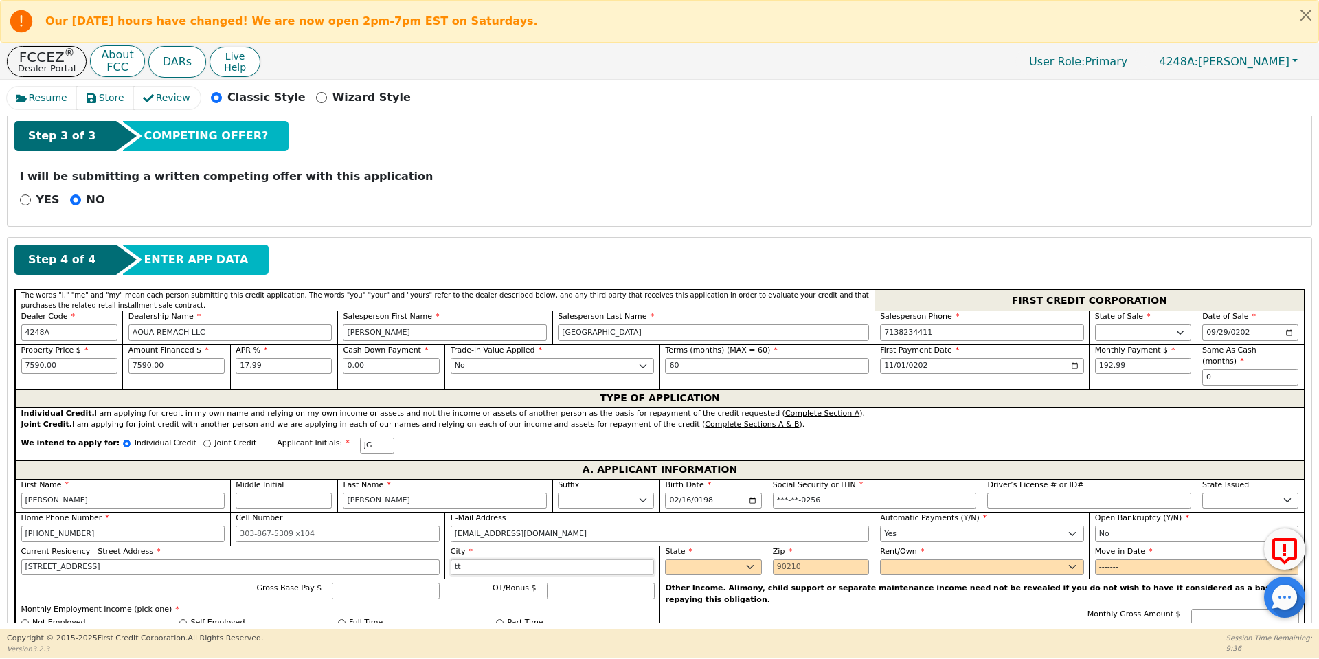
click at [628, 559] on input "tt" at bounding box center [553, 567] width 204 height 16
type input "t"
type input "O"
type input "Pasadena"
select select "[GEOGRAPHIC_DATA]"
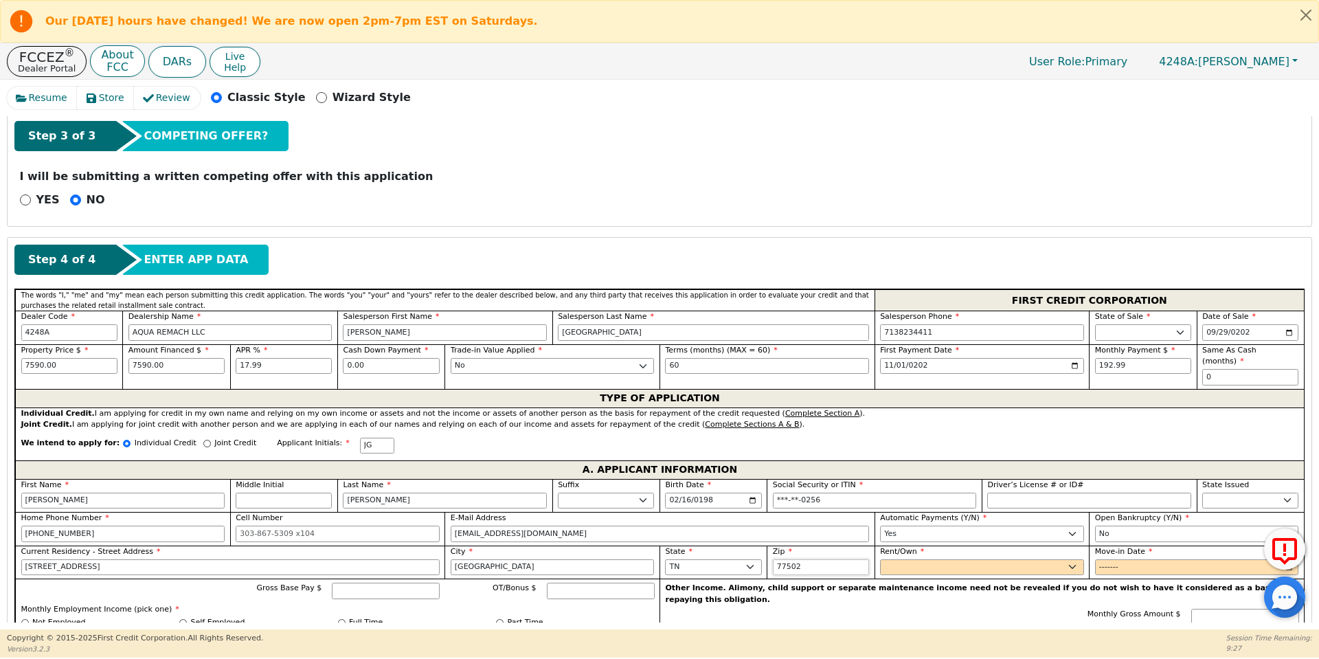
type input "77502"
click at [966, 559] on select "Rent Own" at bounding box center [982, 567] width 204 height 16
select select "Rent"
click at [880, 559] on select "Rent Own" at bounding box center [982, 567] width 204 height 16
click at [1106, 559] on input "Move-in Date" at bounding box center [1197, 567] width 204 height 16
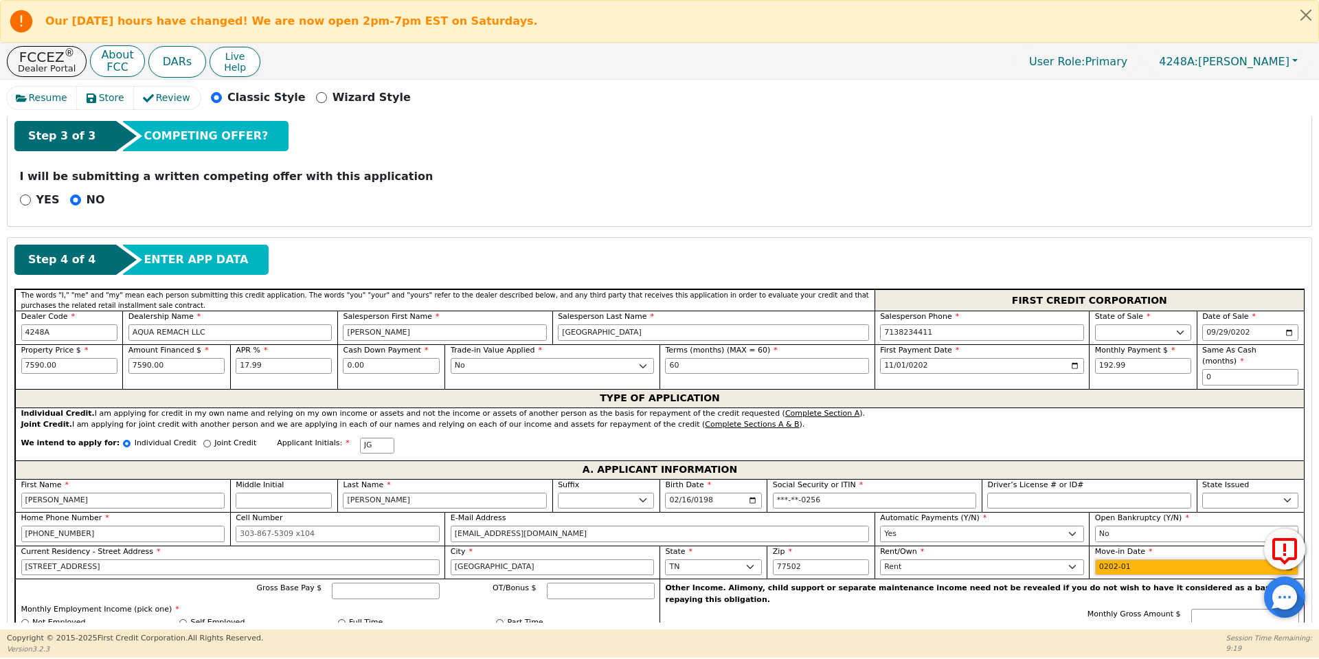
type input "2024-01"
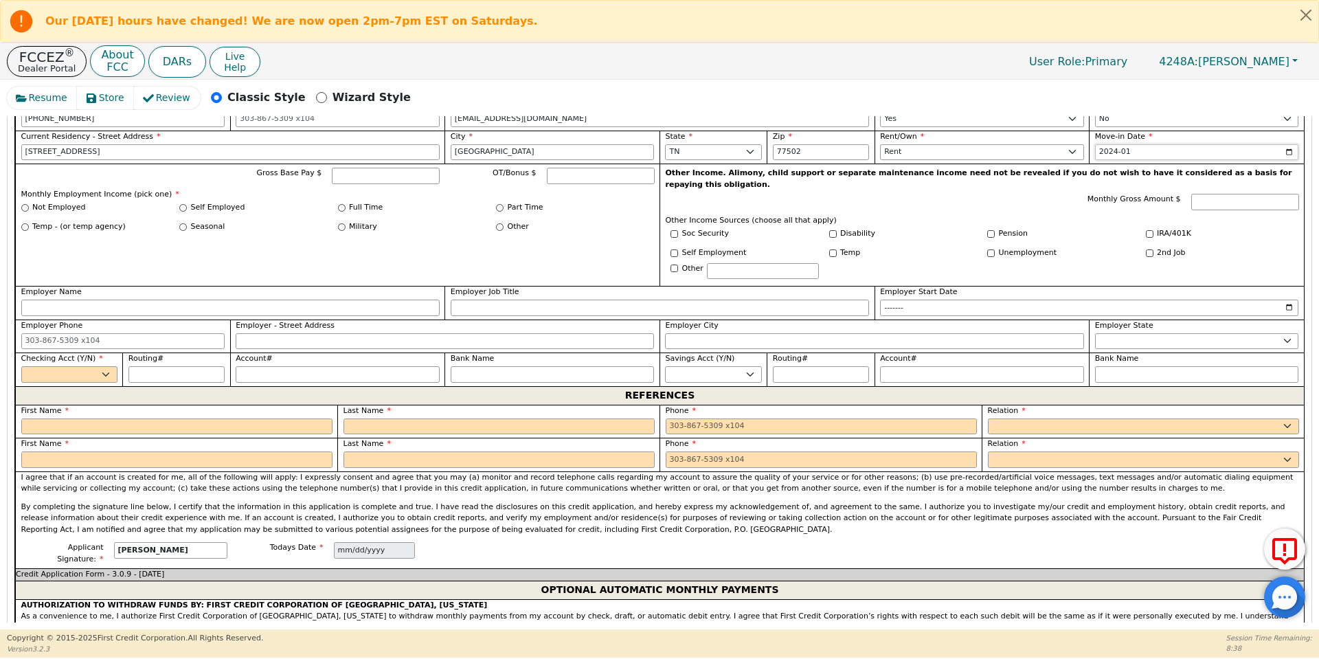
scroll to position [877, 0]
click at [356, 170] on input "Gross Base Pay $" at bounding box center [386, 177] width 108 height 16
type input "5000"
click at [340, 205] on input "Full Time" at bounding box center [342, 209] width 8 height 8
radio input "true"
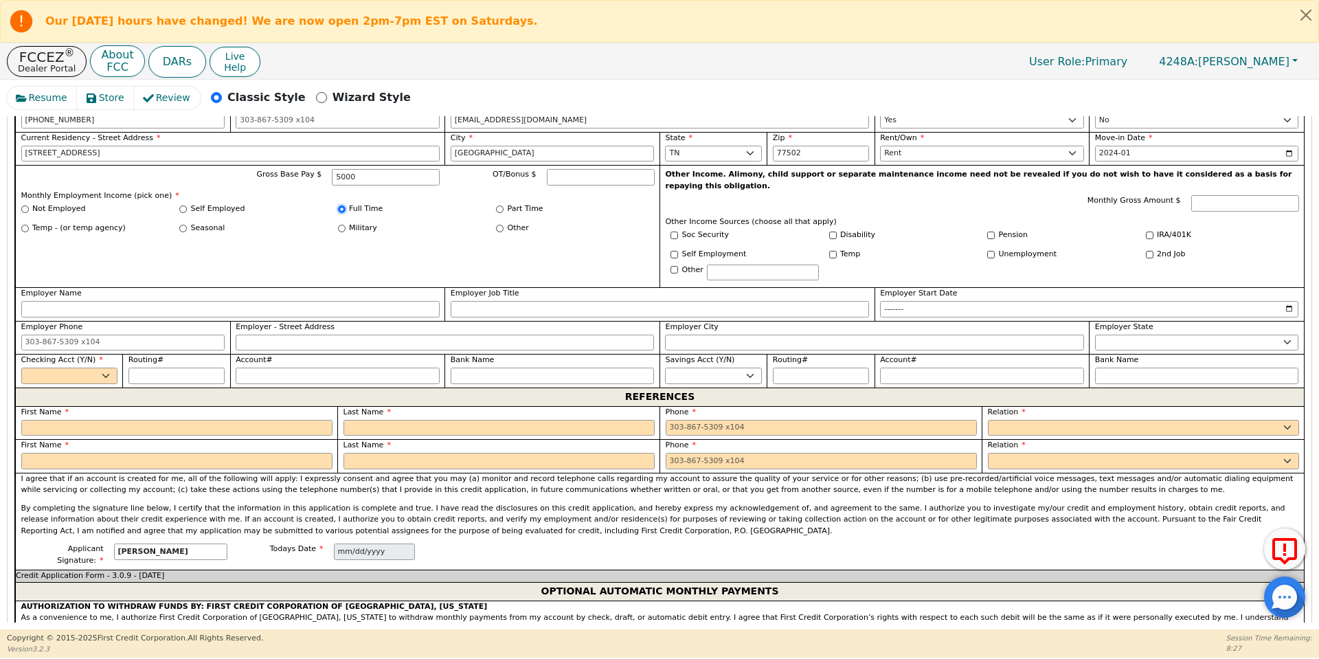
type input "5000.00"
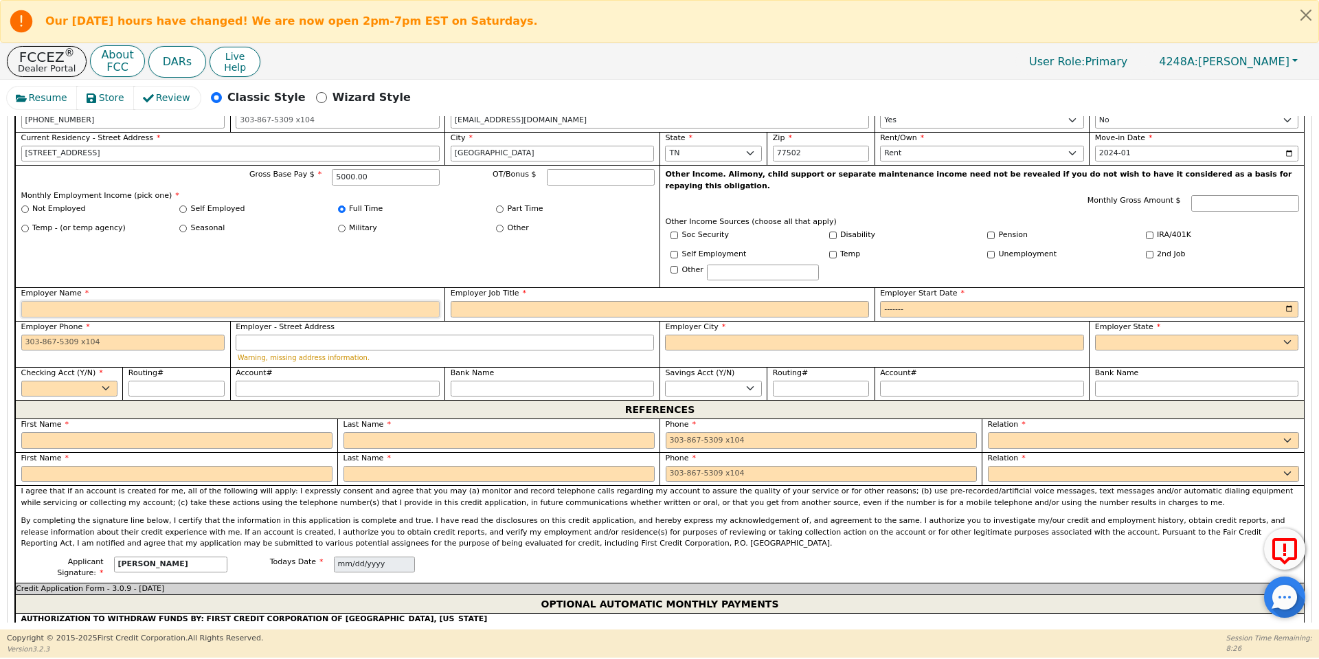
click at [288, 301] on input "Employer Name" at bounding box center [230, 309] width 418 height 16
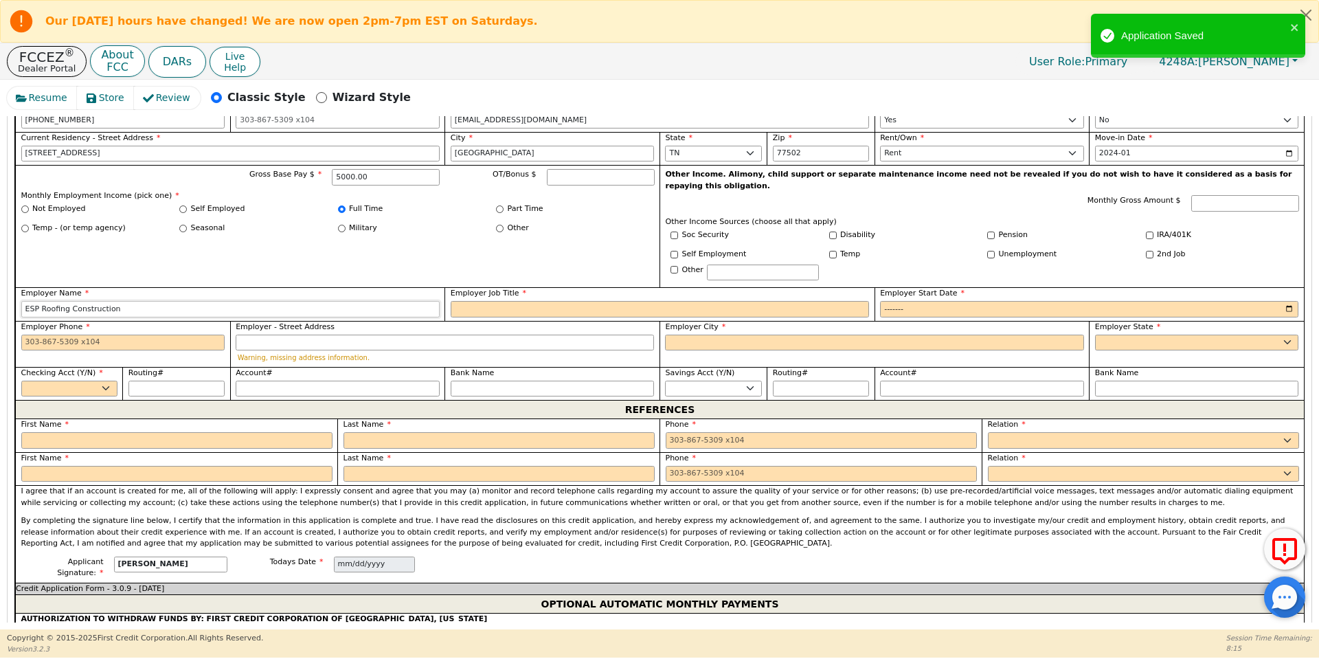
type input "ESP Roofing Construction"
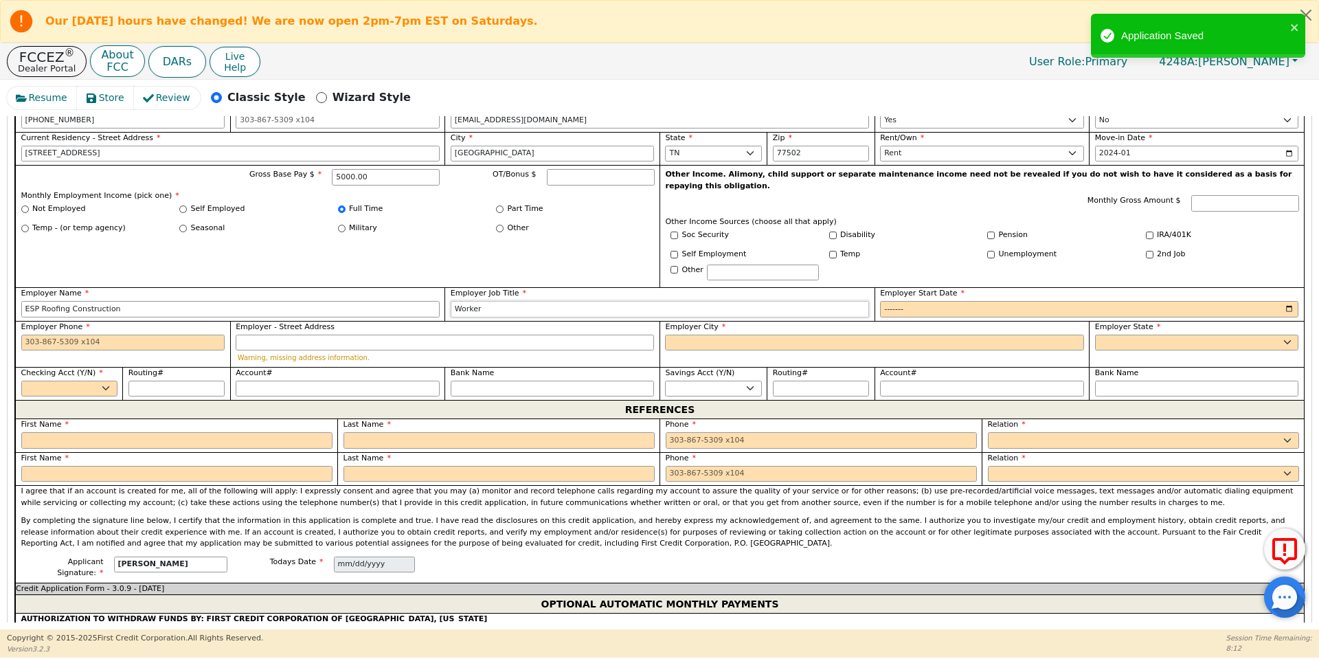
type input "Worker"
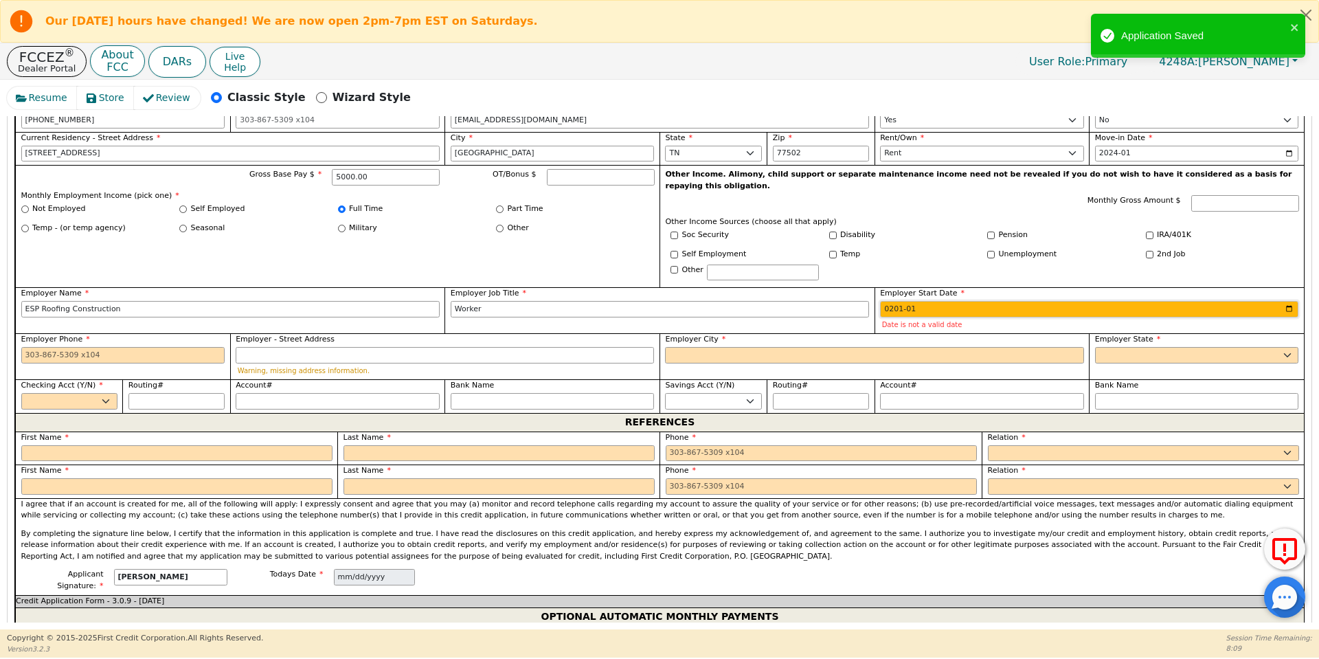
type input "2010-01"
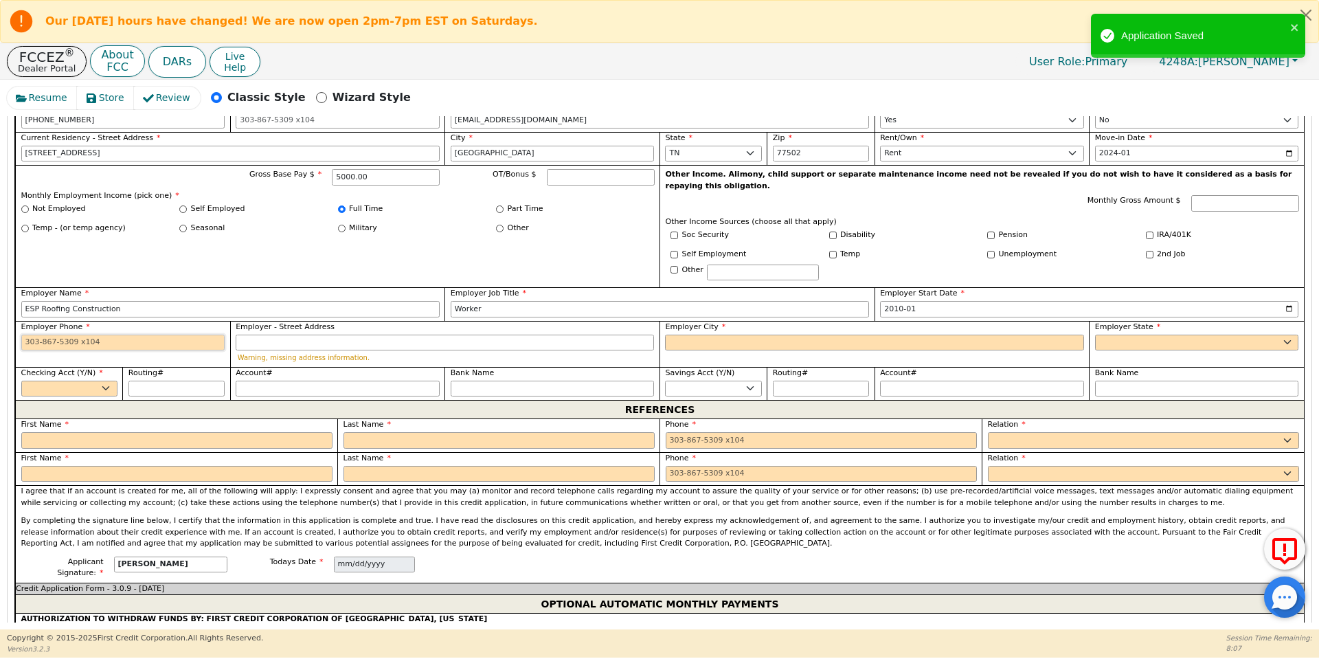
click at [106, 334] on input "Employer Phone" at bounding box center [123, 342] width 204 height 16
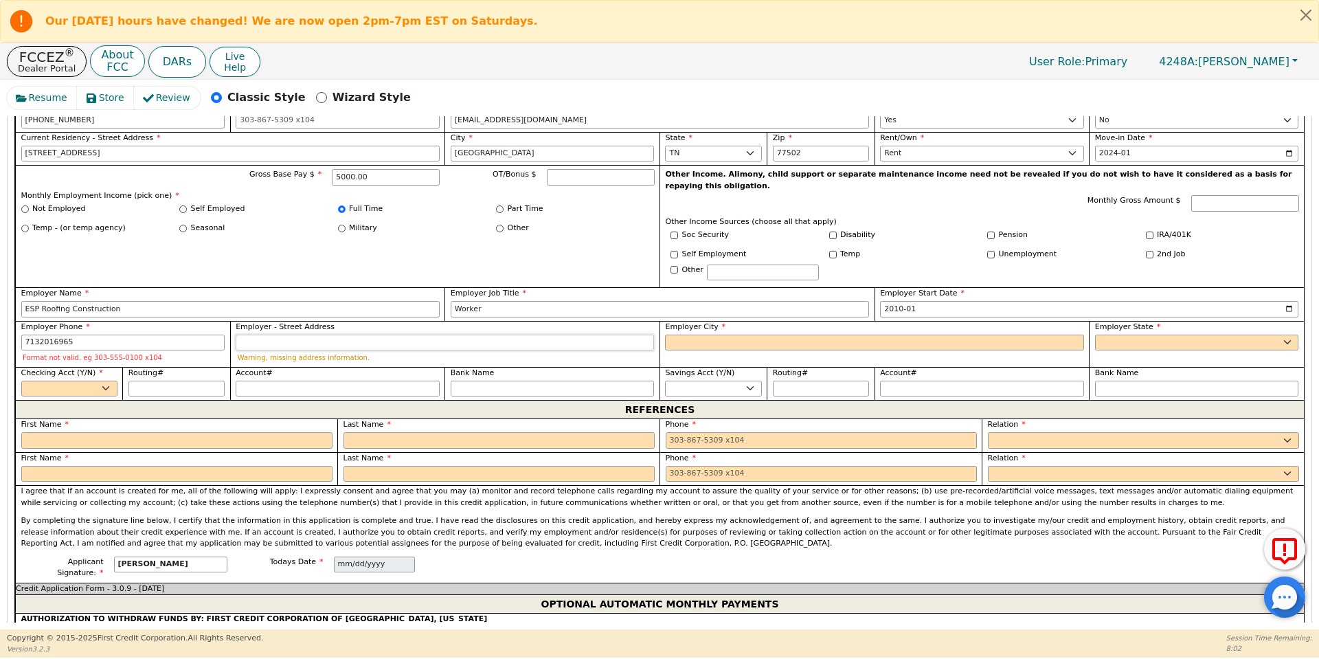
type input "713-201-6965"
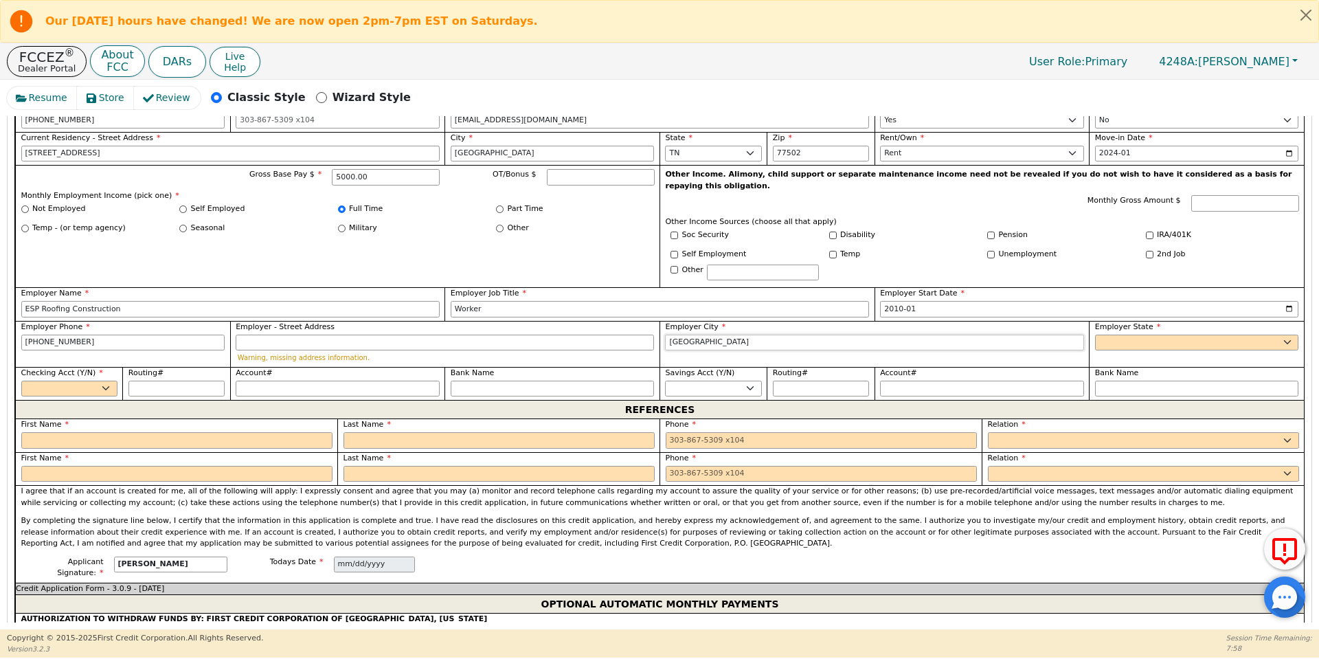
type input "Pasadena"
select select "[GEOGRAPHIC_DATA]"
select select "y"
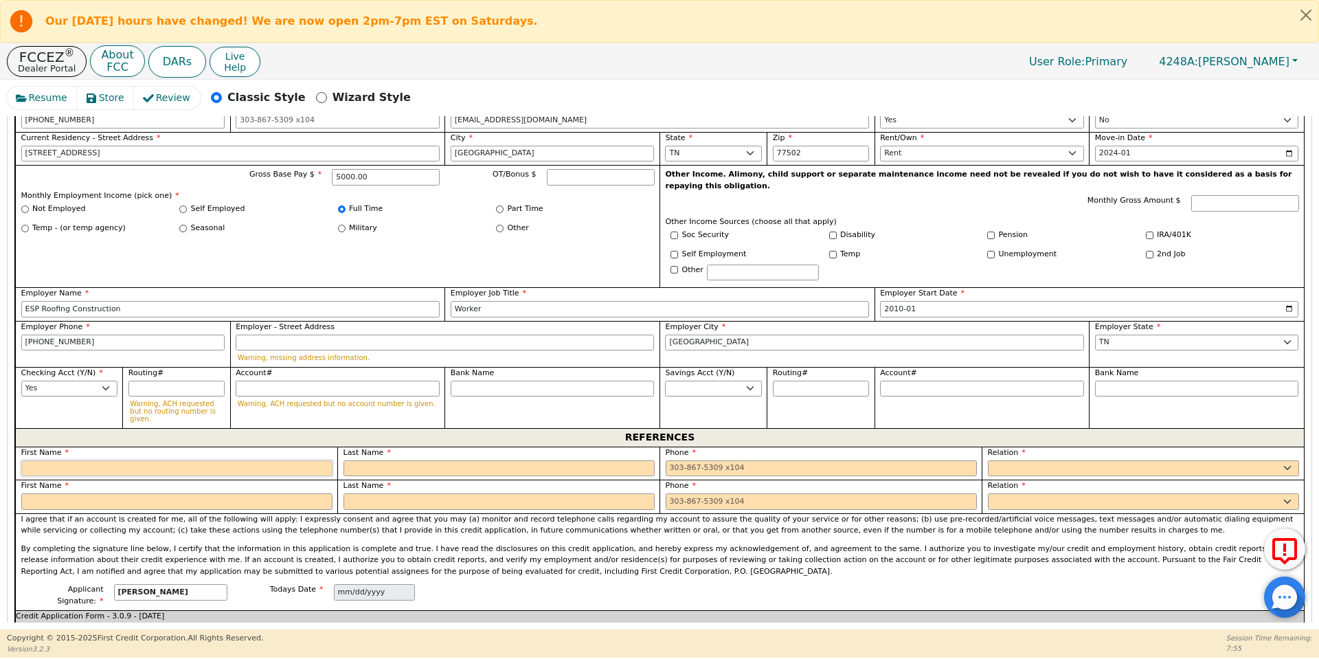
click at [125, 460] on input "text" at bounding box center [176, 468] width 311 height 16
type input "Kevin"
click at [134, 493] on input "text" at bounding box center [176, 501] width 311 height 16
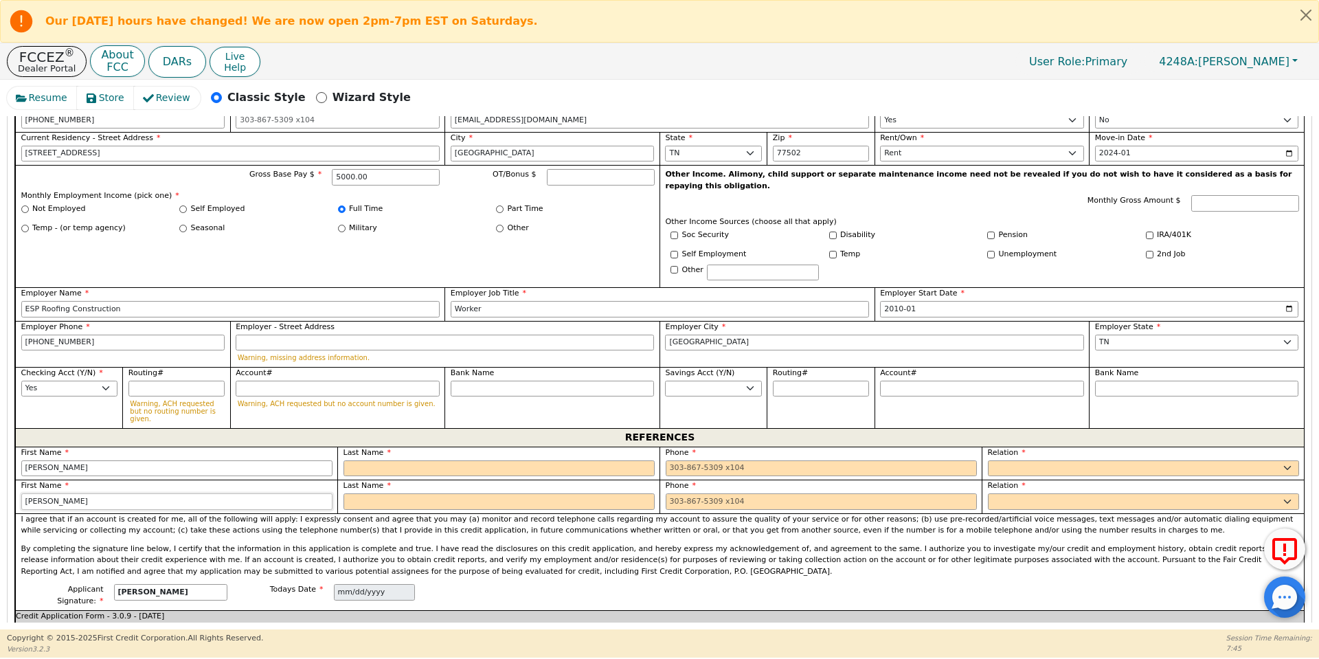
type input "Lorena"
click at [381, 460] on input "text" at bounding box center [498, 468] width 311 height 16
type input "Sanchez"
click at [369, 493] on input "text" at bounding box center [498, 501] width 311 height 16
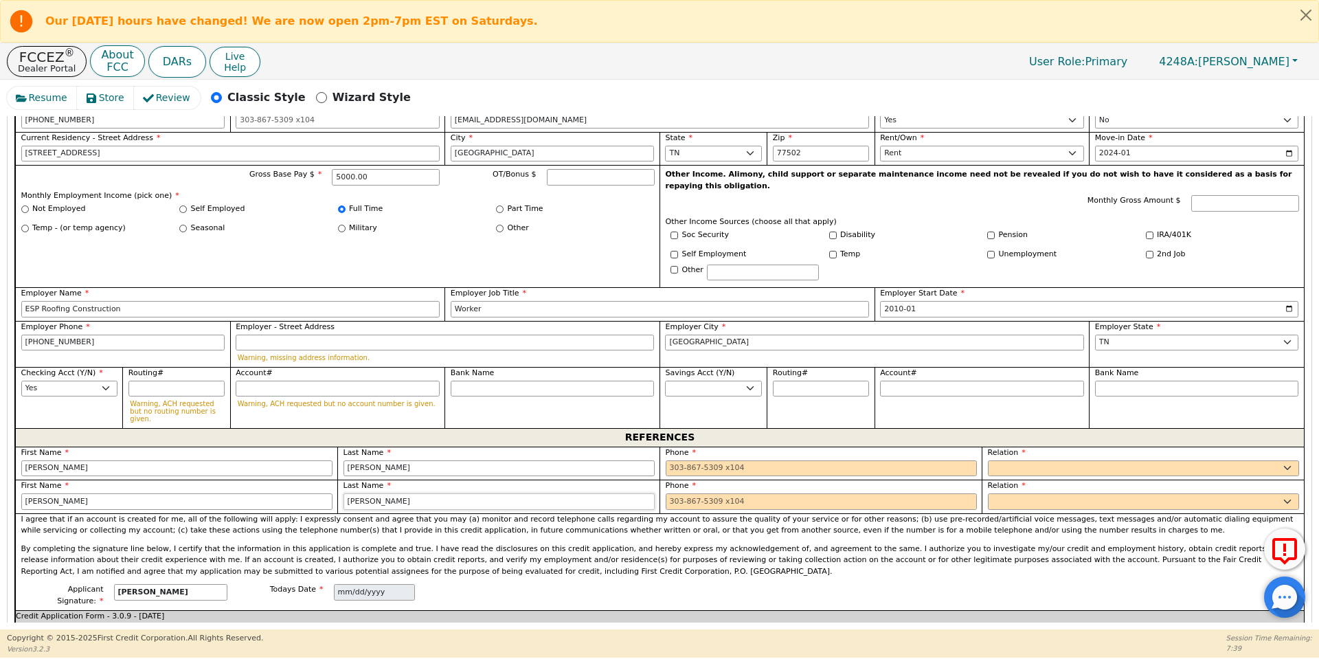
type input "Juarez"
click at [709, 460] on input "tel" at bounding box center [820, 468] width 311 height 16
type input "832-438-7329 8"
select select "FRIEND"
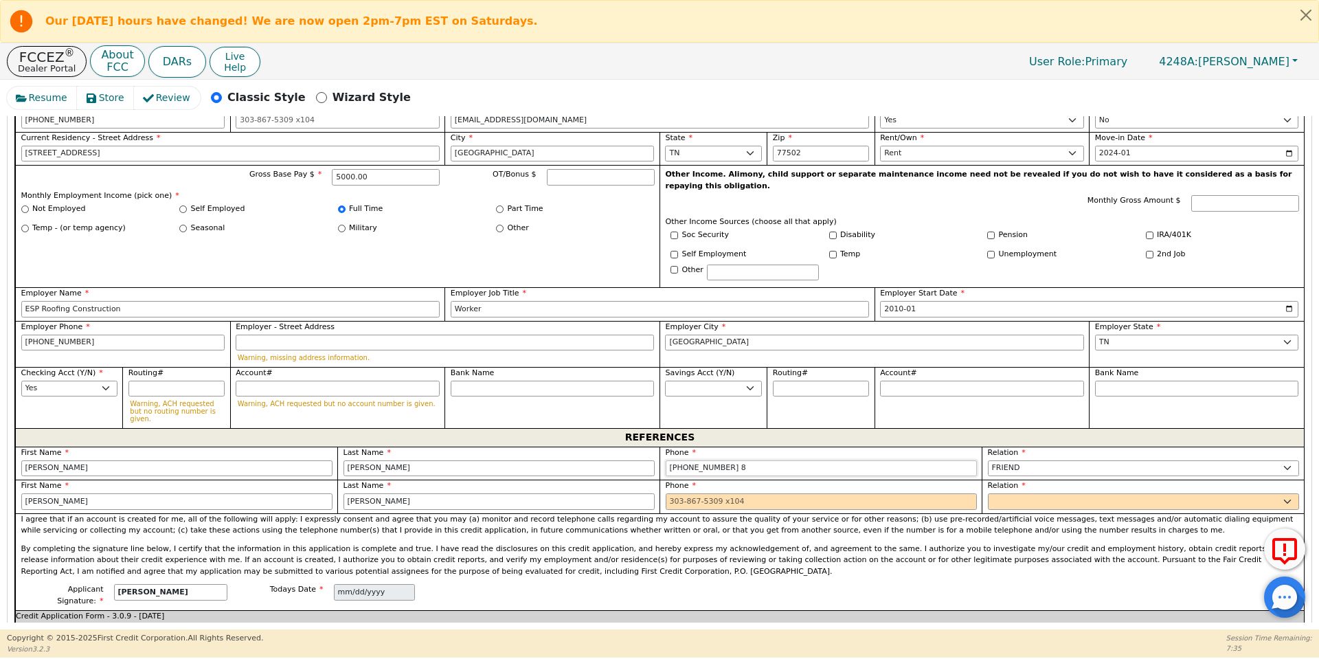
click at [809, 460] on input "832-438-7329 8" at bounding box center [820, 468] width 311 height 16
click at [712, 493] on input "tel" at bounding box center [820, 501] width 311 height 16
type input "832-438-7329"
type input "832-743-2038 23"
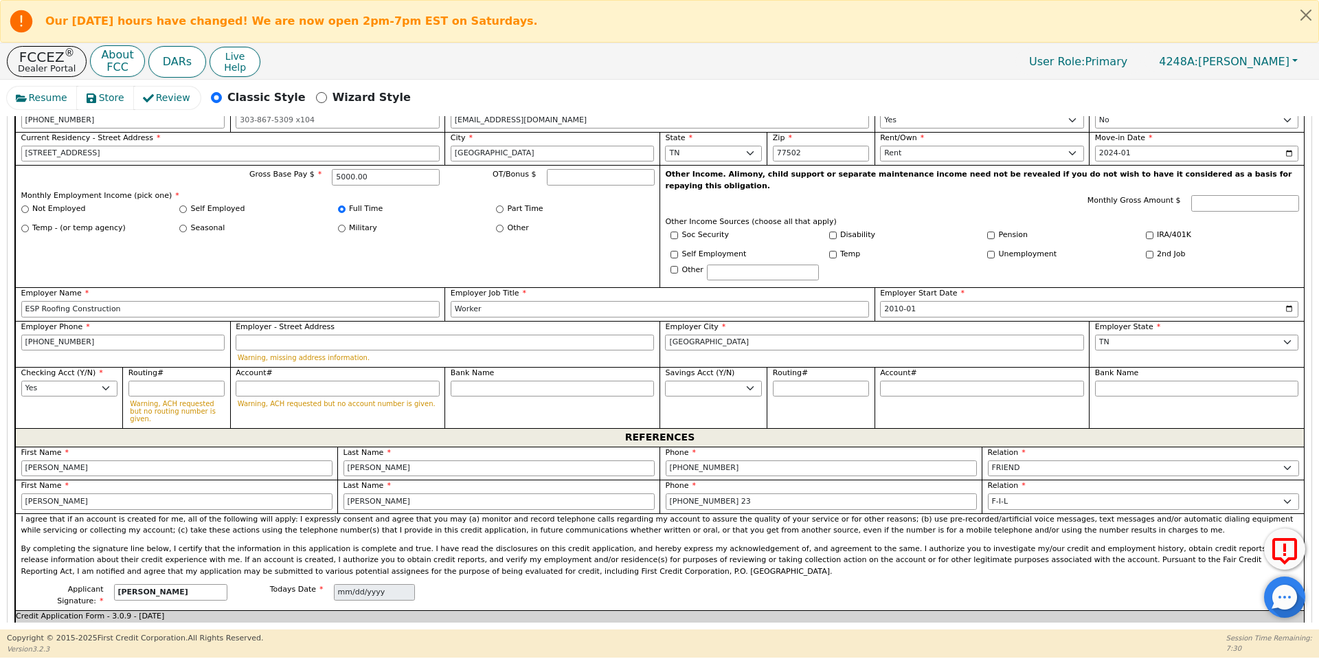
click at [983, 479] on div "Relation FATHER MOTHER SISTER BROTHER DAUGHTER SON CO-WORKER NEIGHBOR FRIEND CO…" at bounding box center [1142, 496] width 322 height 34
click at [993, 493] on select "FATHER MOTHER SISTER BROTHER DAUGHTER SON CO-WORKER NEIGHBOR FRIEND COUSIN G-MO…" at bounding box center [1143, 501] width 311 height 16
select select "FRIEND"
click at [902, 493] on input "832-743-2038 23" at bounding box center [820, 501] width 311 height 16
click at [657, 584] on div "Applicant Signature: Juan Garcia Todays Date 2025-09-29" at bounding box center [659, 597] width 1288 height 26
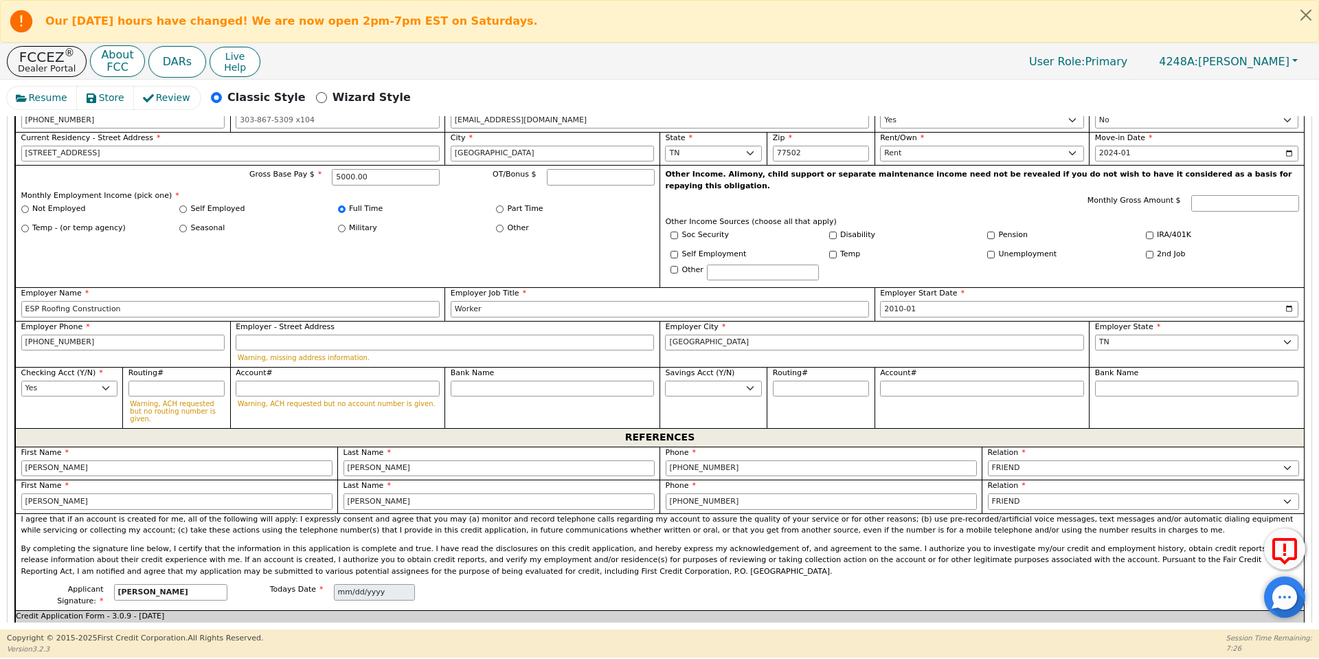
type input "832-743-2038"
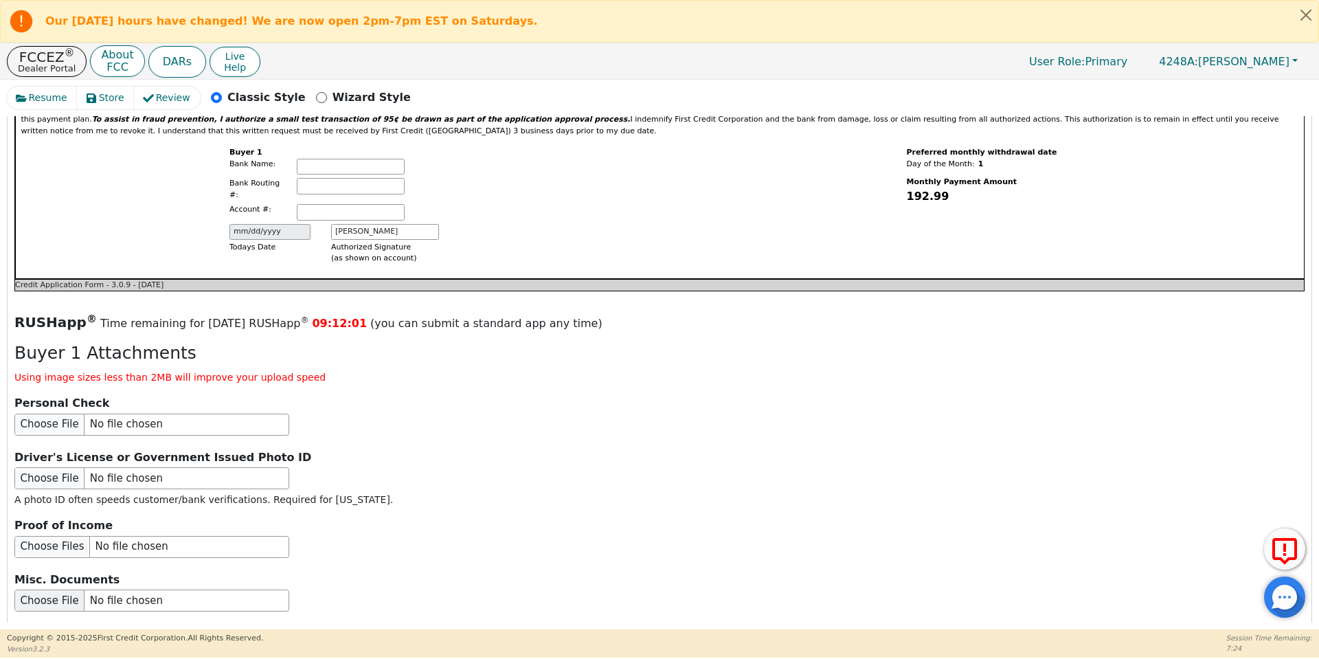
scroll to position [1599, 0]
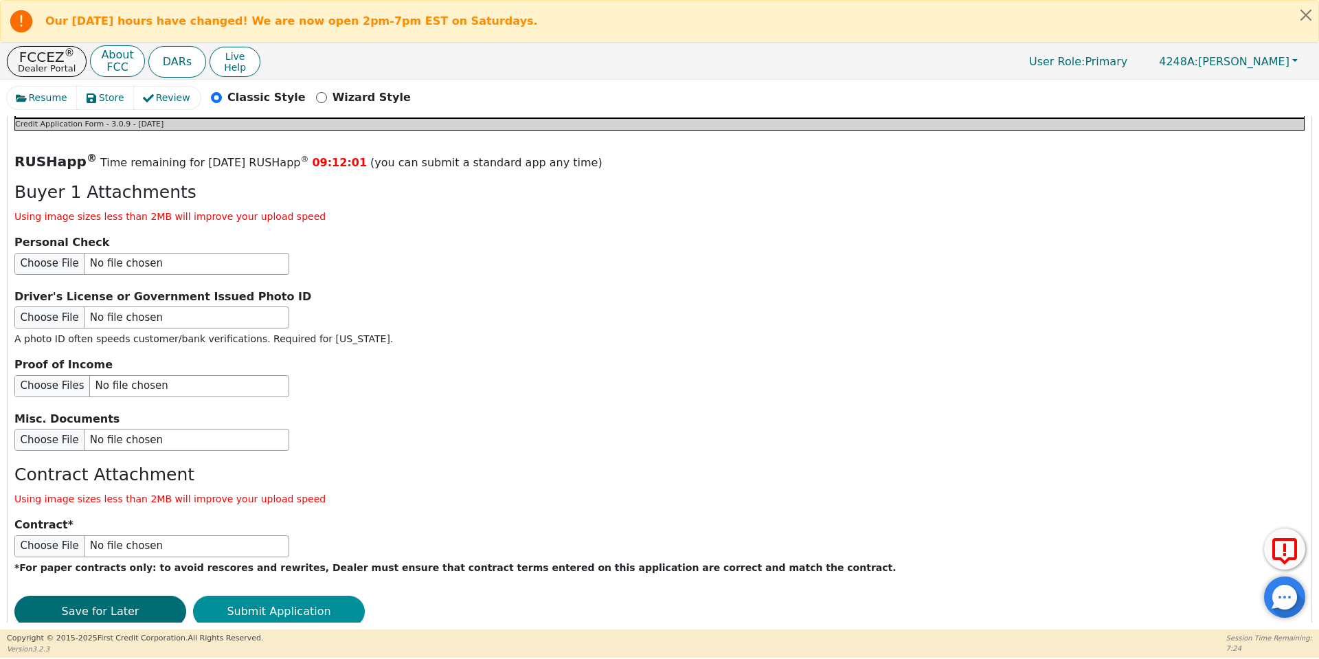
click at [250, 595] on button "Submit Application" at bounding box center [279, 611] width 172 height 32
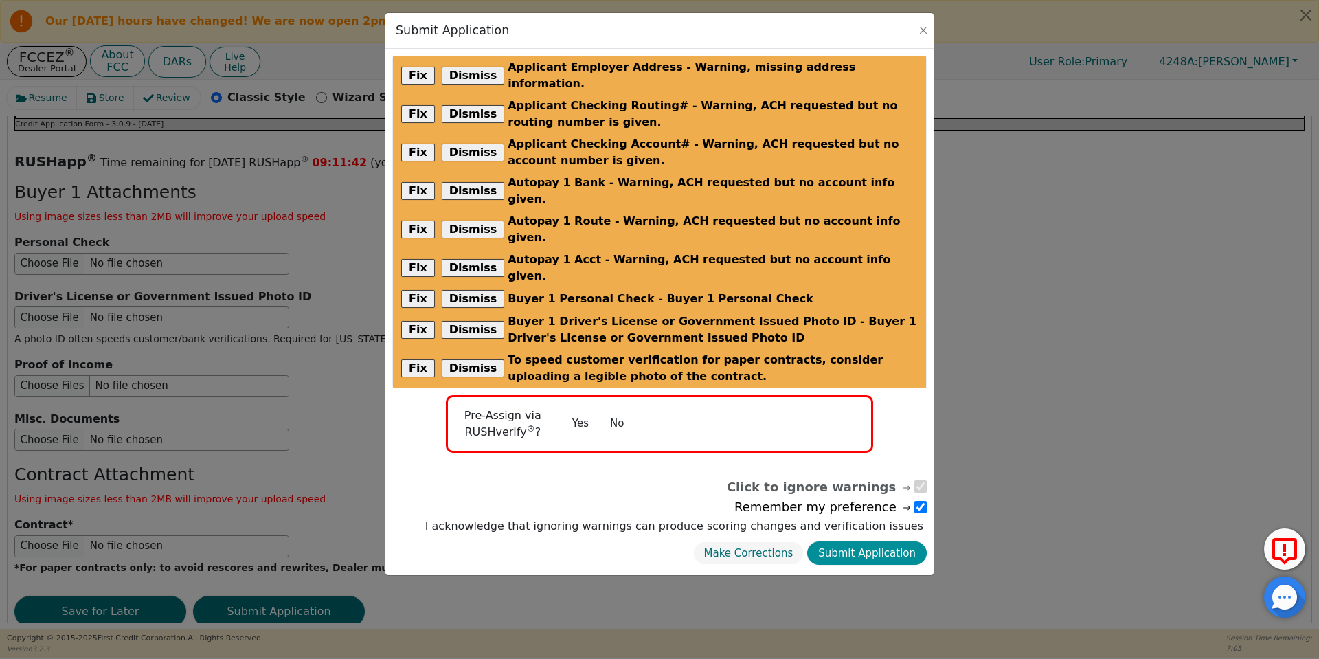
click at [883, 541] on button "Submit Application" at bounding box center [866, 553] width 119 height 24
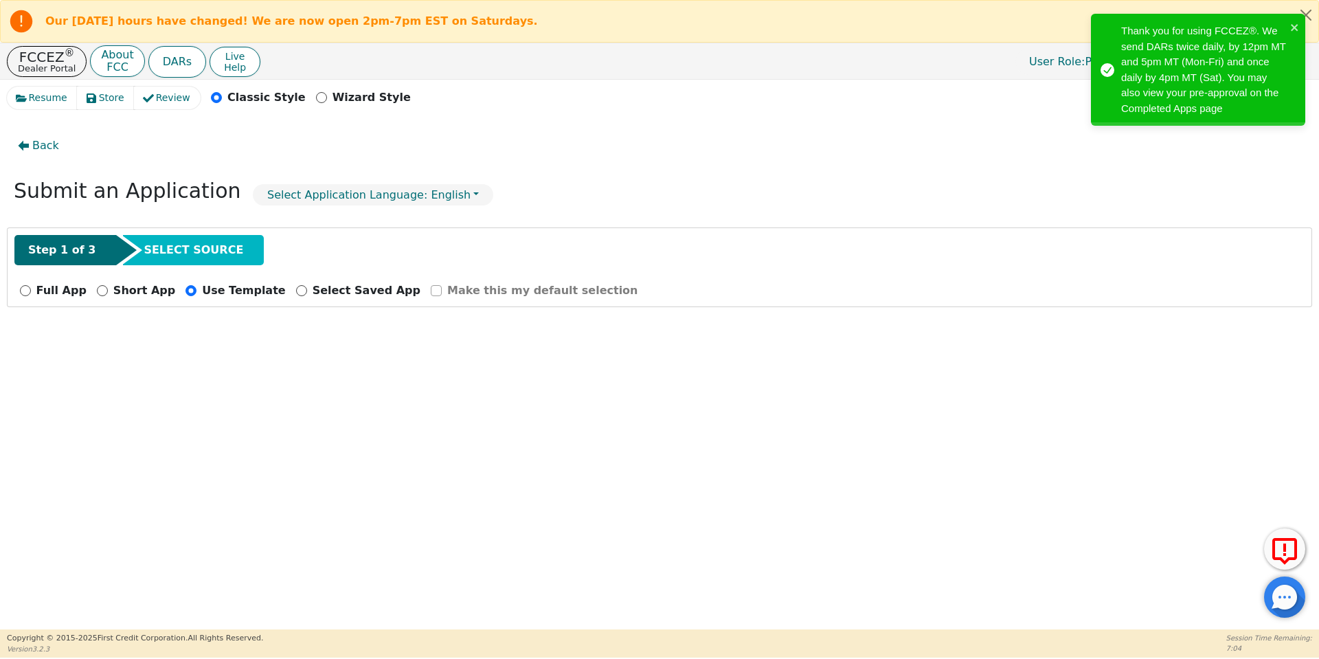
radio input "false"
checkbox input "false"
